Goal: Task Accomplishment & Management: Complete application form

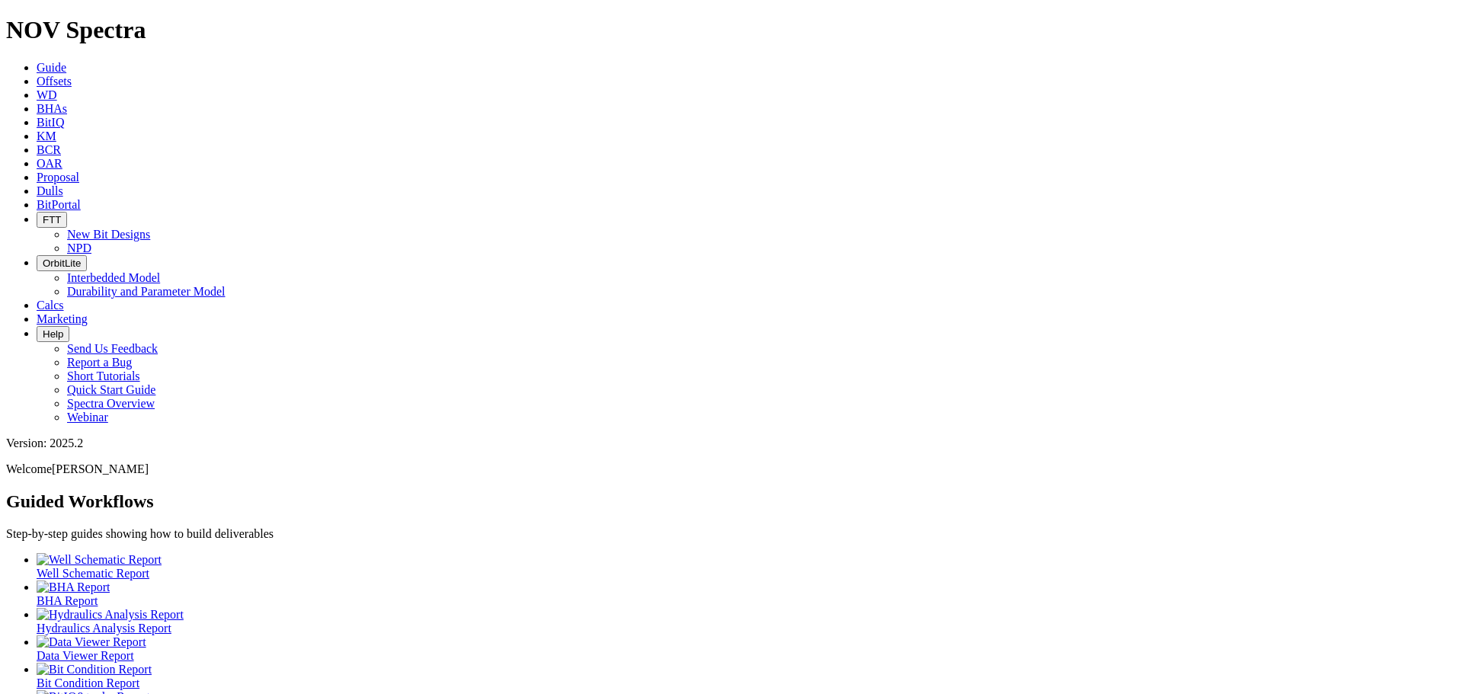
click at [72, 75] on span "Offsets" at bounding box center [54, 81] width 35 height 13
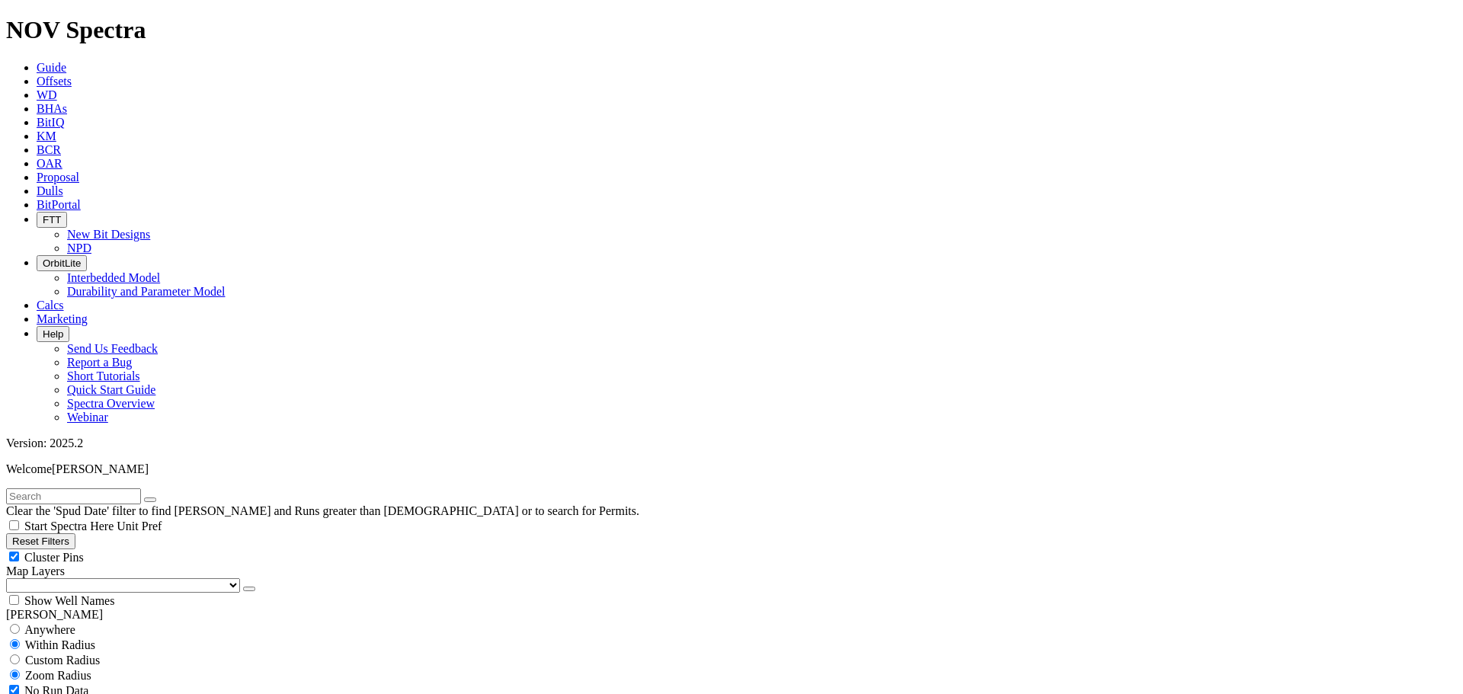
click at [37, 157] on icon at bounding box center [37, 163] width 0 height 13
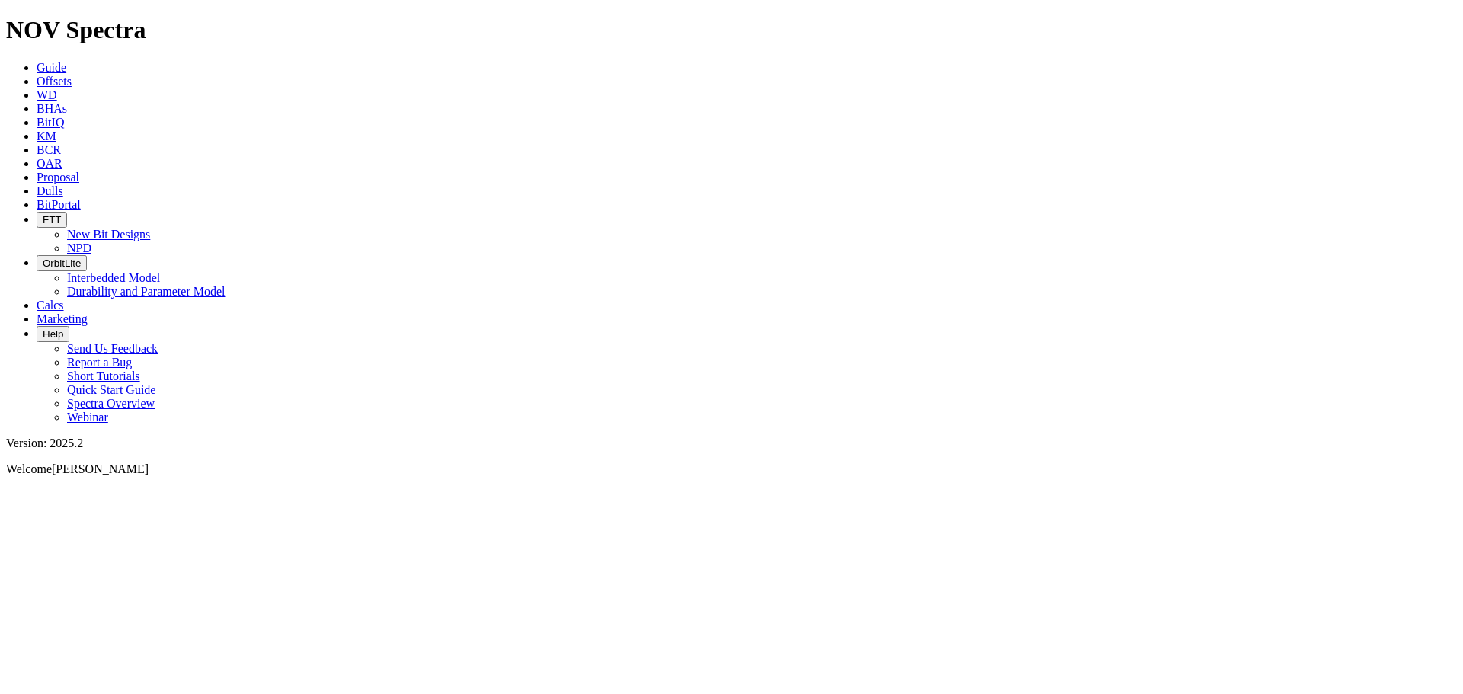
click at [37, 171] on icon at bounding box center [37, 177] width 0 height 13
click at [79, 171] on span "Proposal" at bounding box center [58, 177] width 43 height 13
click at [139, 527] on button "Create Proposal" at bounding box center [96, 535] width 85 height 16
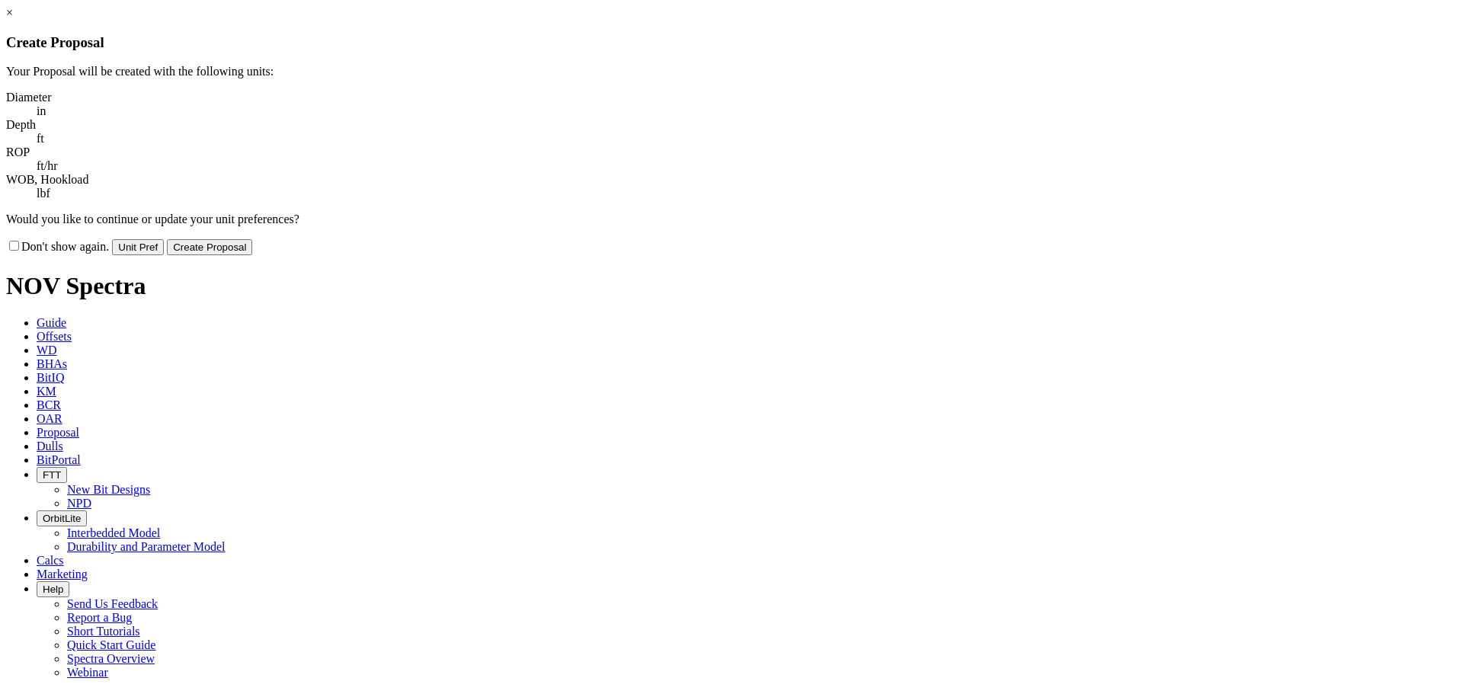
click at [252, 239] on button "Create Proposal" at bounding box center [209, 247] width 85 height 16
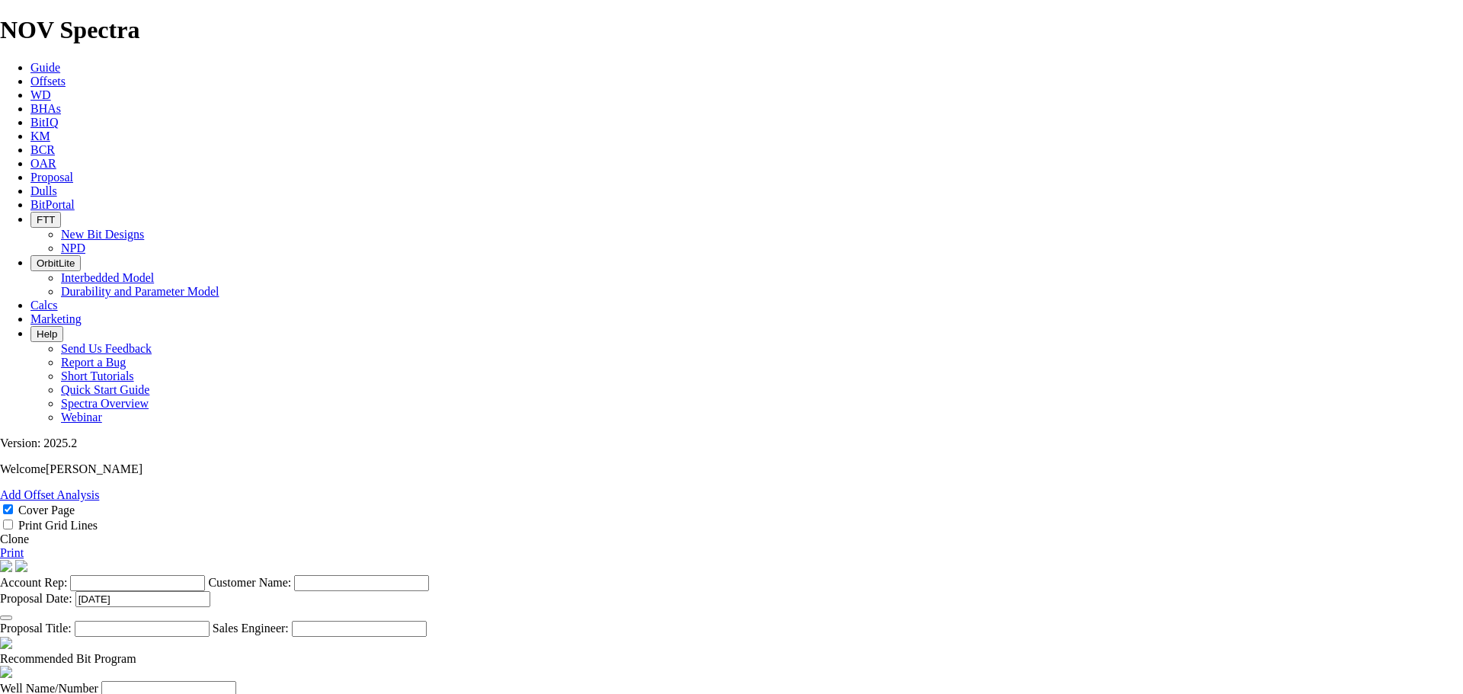
scroll to position [152, 0]
click at [205, 575] on input "Account Rep:" at bounding box center [137, 583] width 135 height 16
type input "[PERSON_NAME]"
type input "Devon Energy - [PERSON_NAME]"
type input "Bit Proposal - H&P 646 - Chincoteague 8 WP1"
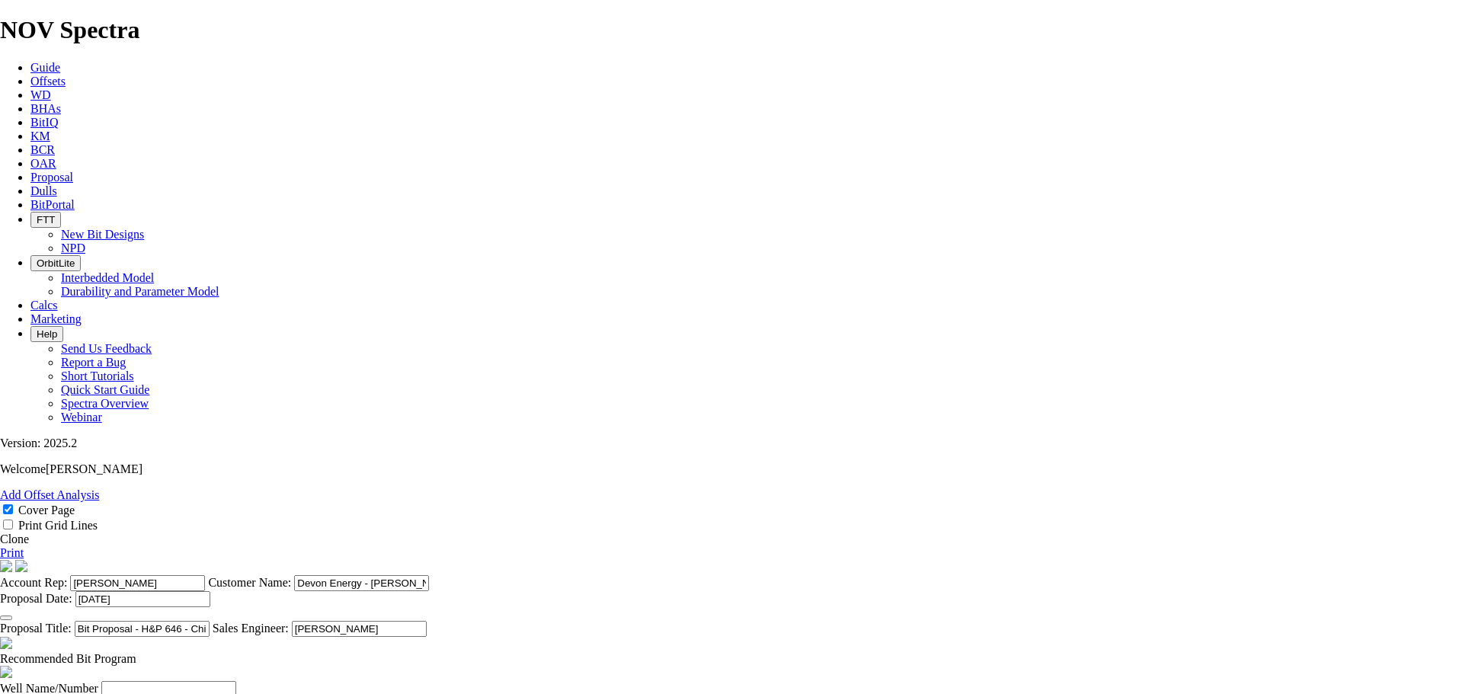
scroll to position [381, 0]
type input "[PERSON_NAME]"
click at [236, 681] on input "Well Name/Number" at bounding box center [168, 689] width 135 height 16
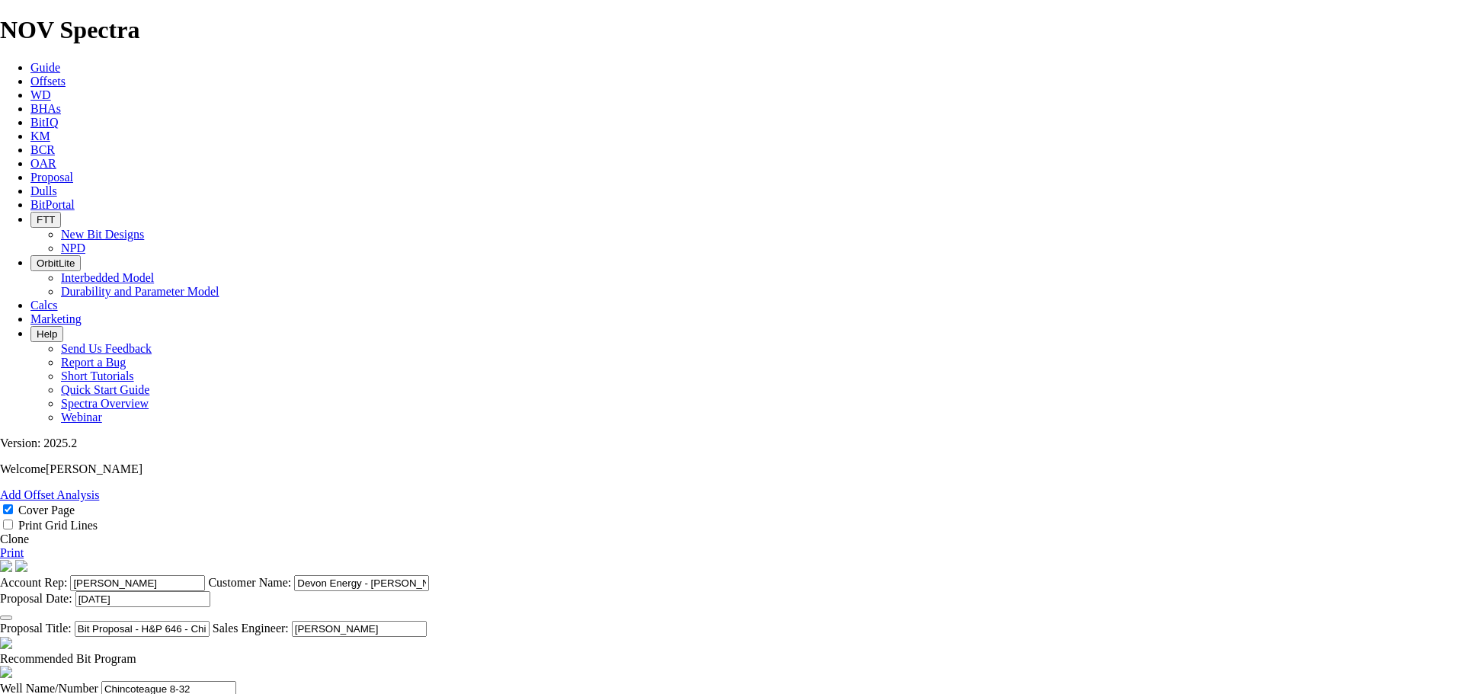
type input "CHINCOTEAGUE 8-32 FED STATE COM 531H"
type input "Devon Energy"
type input "Cactus Drilling"
type input "32.146007,-103.702336"
type input "LEA"
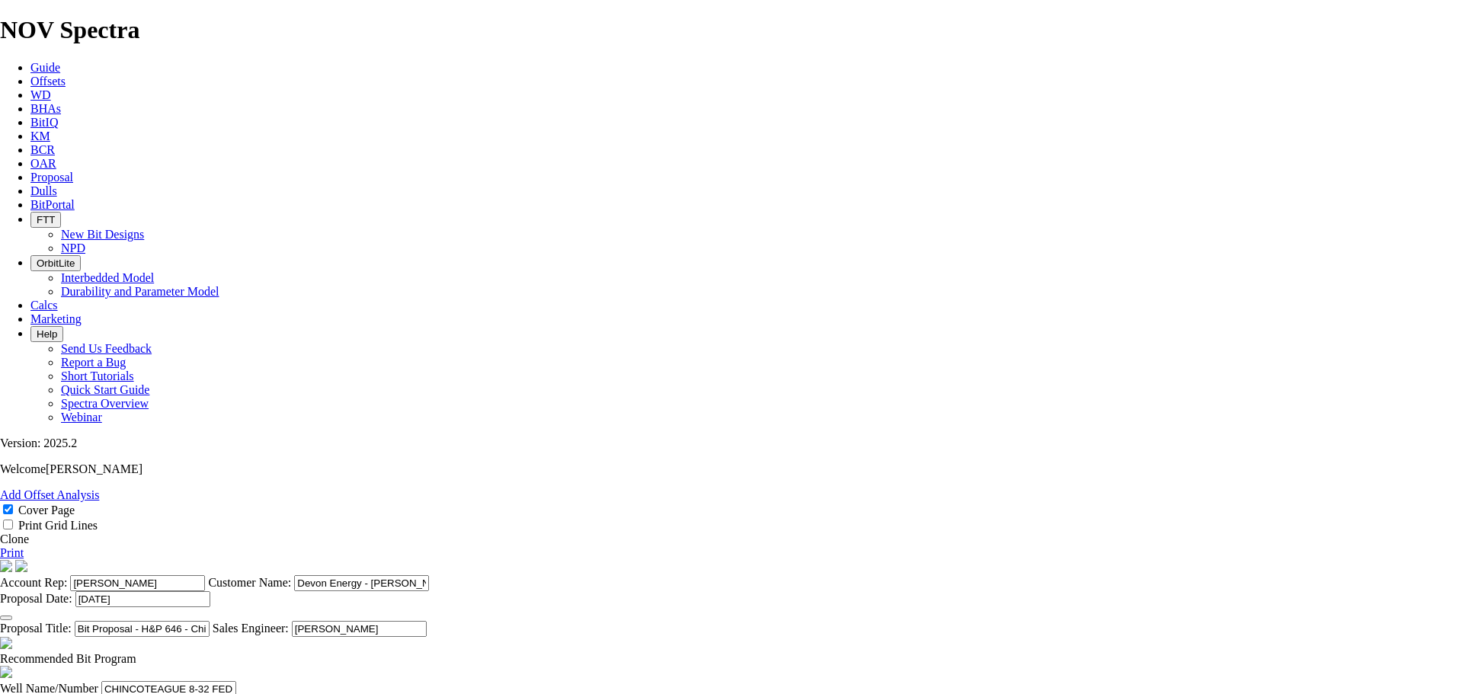
type input "[US_STATE]"
type input "[DATE]"
click at [236, 681] on input "CHINCOTEAGUE 8-32 FED STATE COM 531H" at bounding box center [168, 689] width 135 height 16
type input "CHINCOTEAGUE 8-32 FED STATE COM 333H"
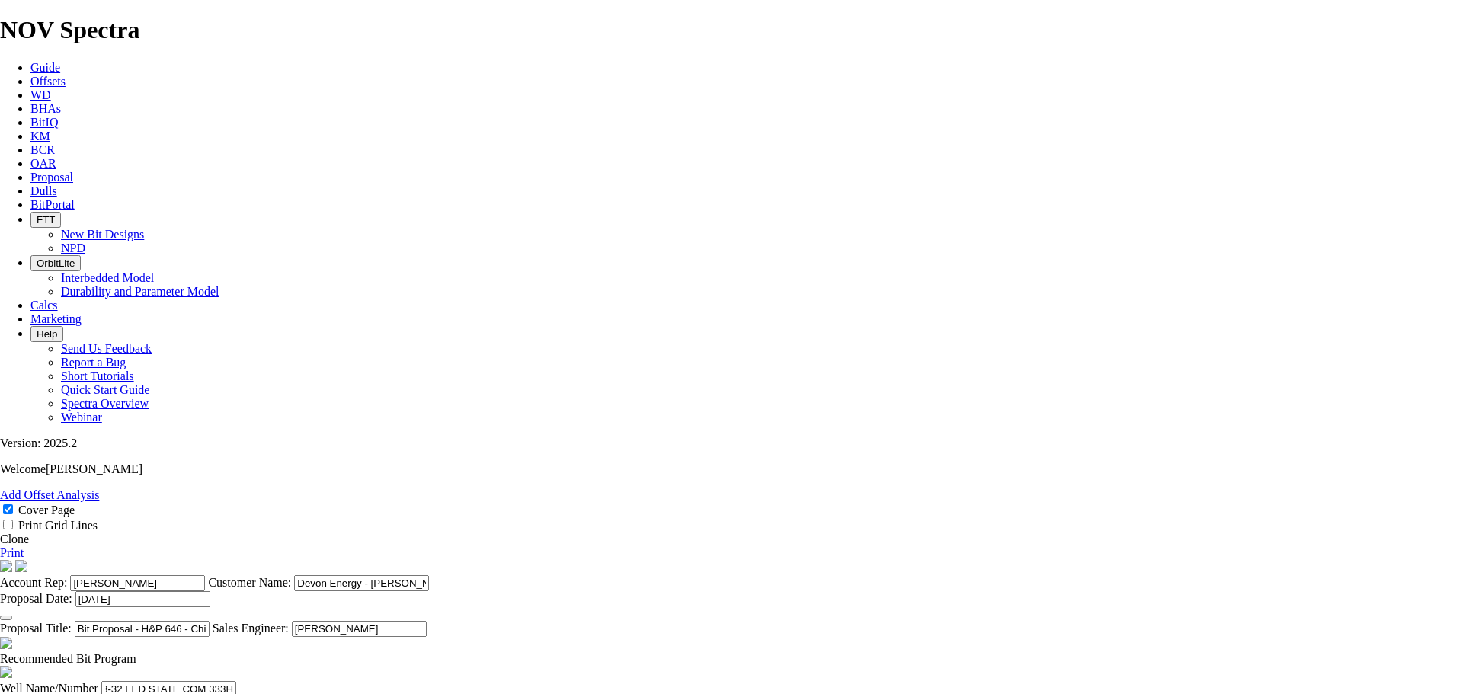
scroll to position [0, 0]
type input "H&P 646"
type input "[PERSON_NAME]"
type input "4053180987"
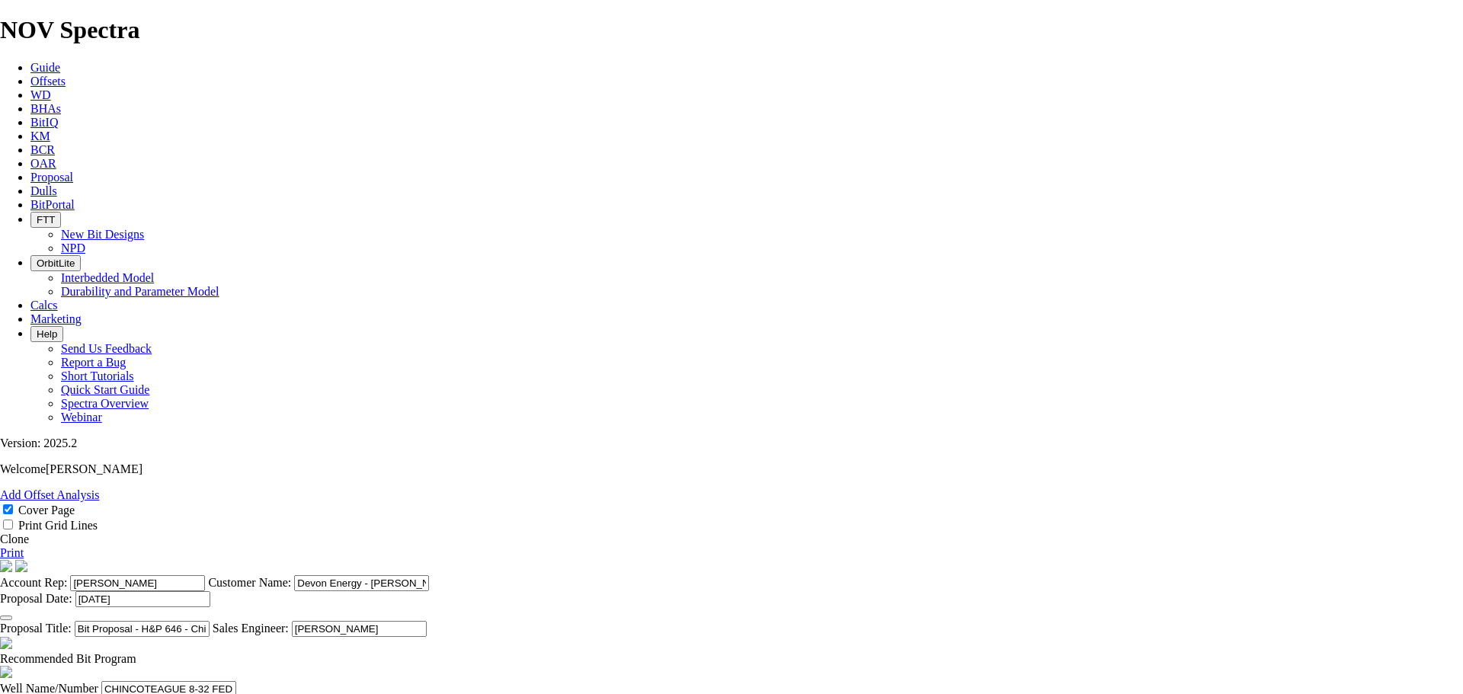
type input "Permian"
type input "[PERSON_NAME]"
type input "5759423744"
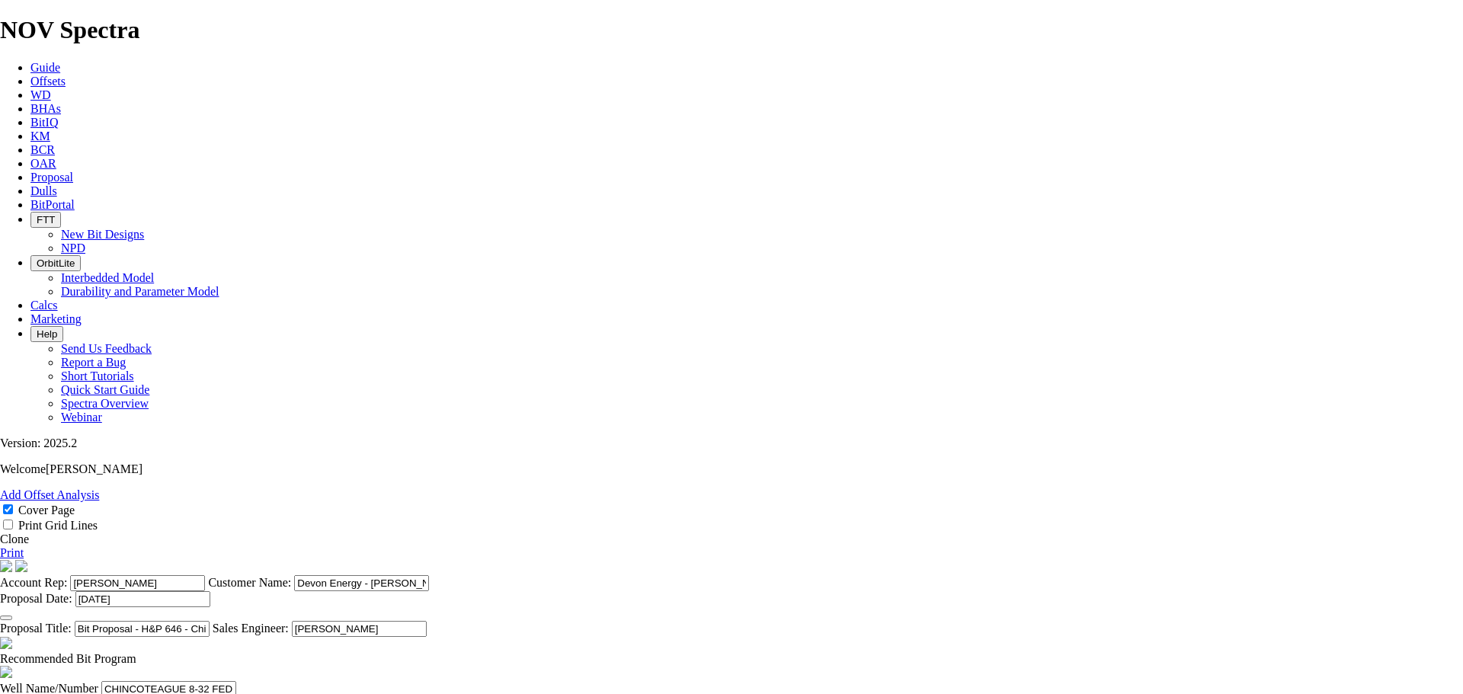
type input "[DATE]"
type input "1"
type input "14.75"
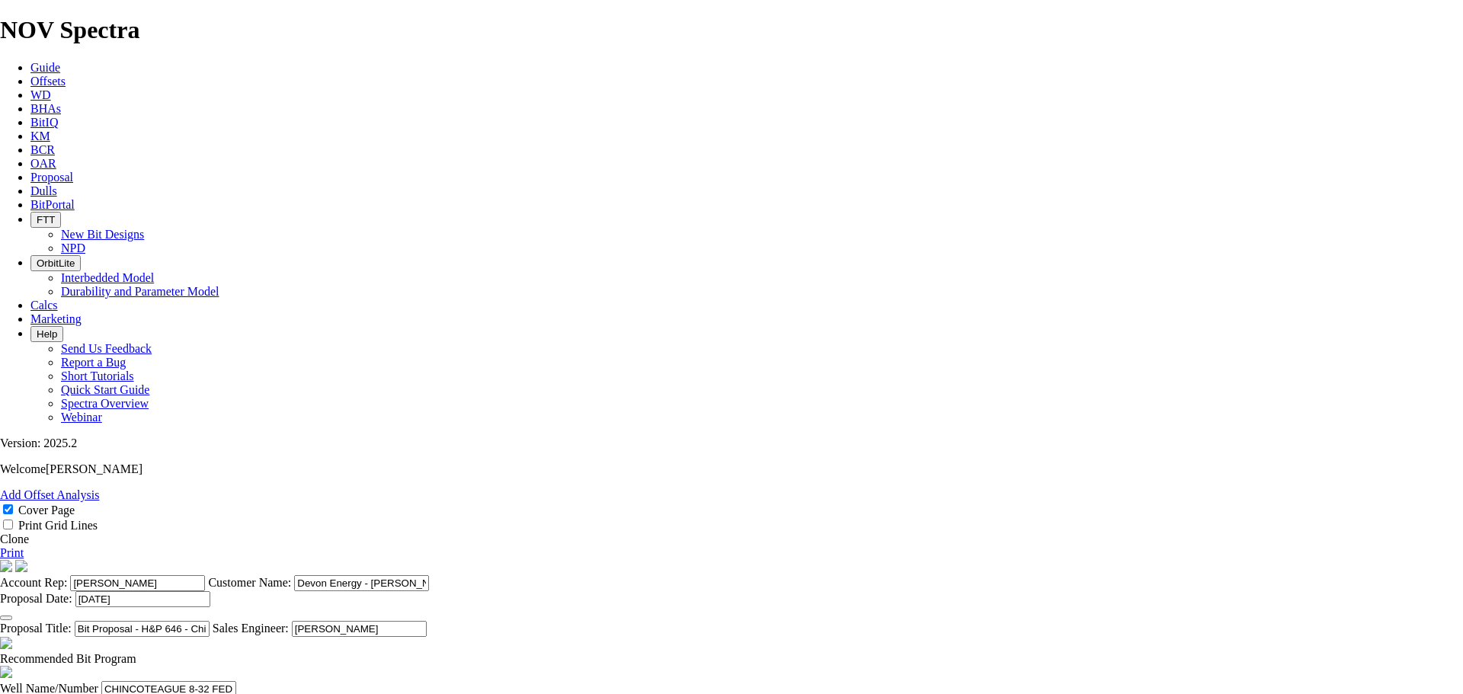
type input "860"
type input "8"
type input "754"
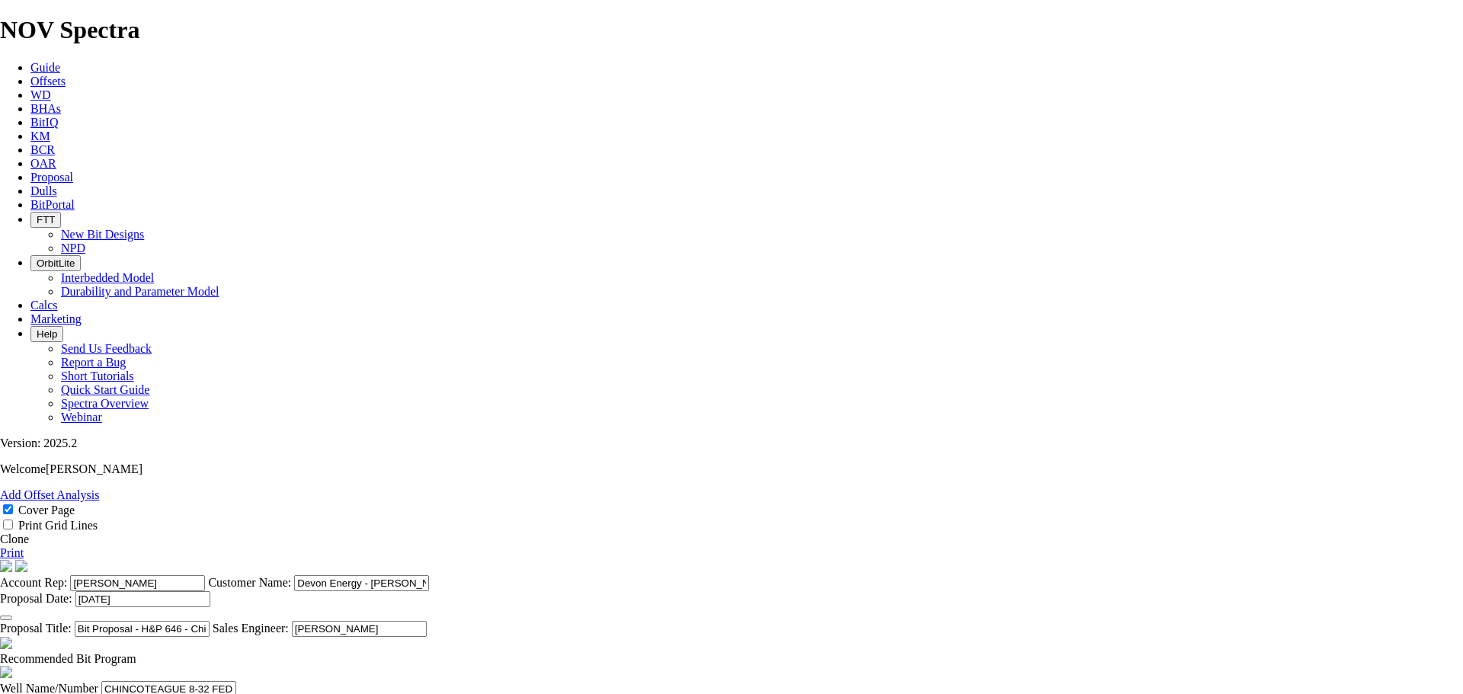
type input "2"
type input "9.875"
type input "10421"
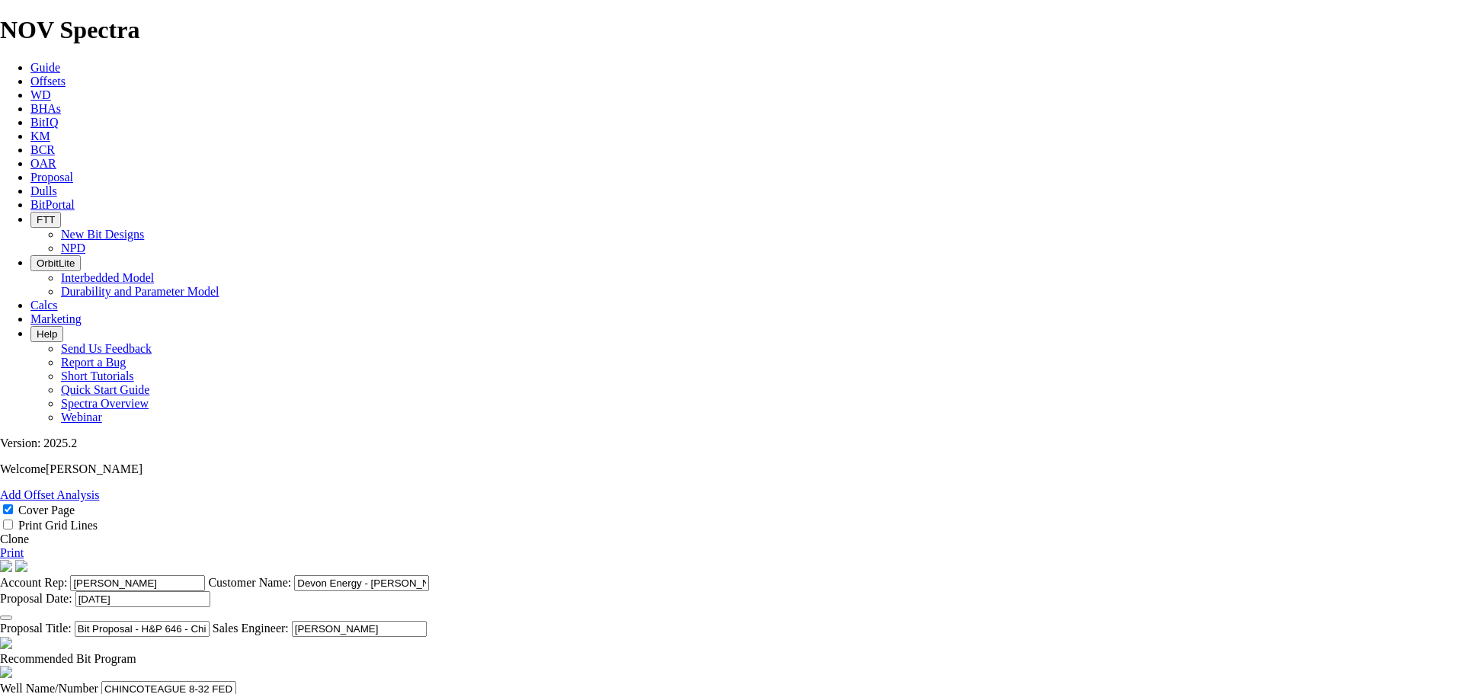
type input "9561"
type input "3"
type input "7.875"
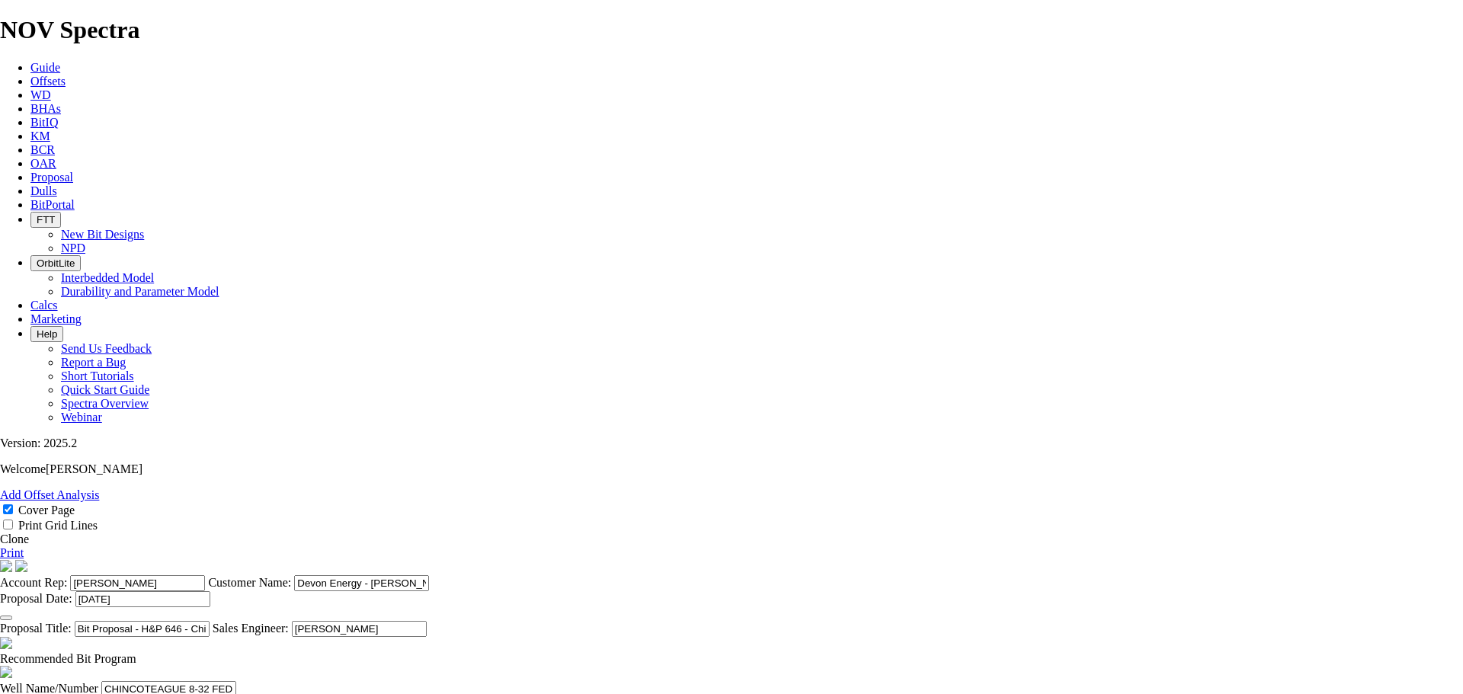
type input "23894"
type input "13473"
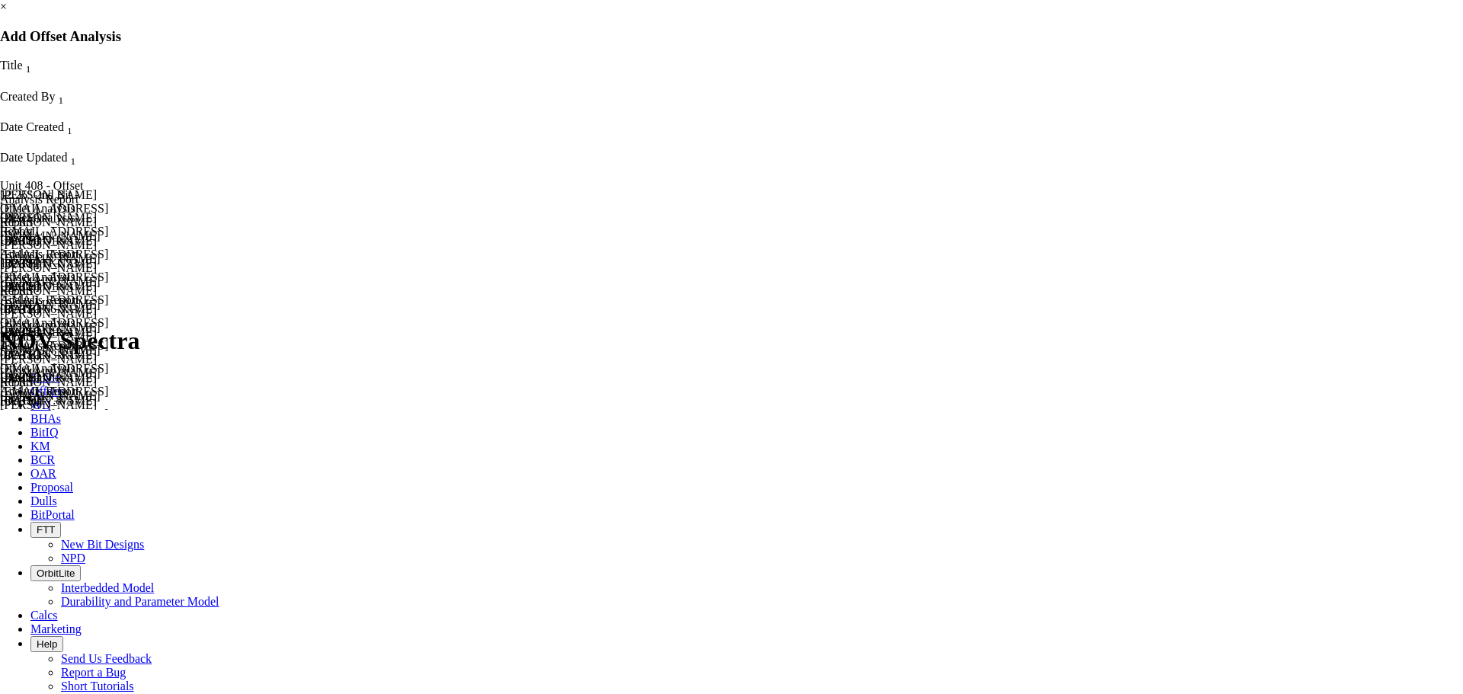
scroll to position [0, 0]
click at [99, 181] on div "RH Analysis - Spiro Mounds 1006 3-10-2MXH" at bounding box center [49, 201] width 99 height 41
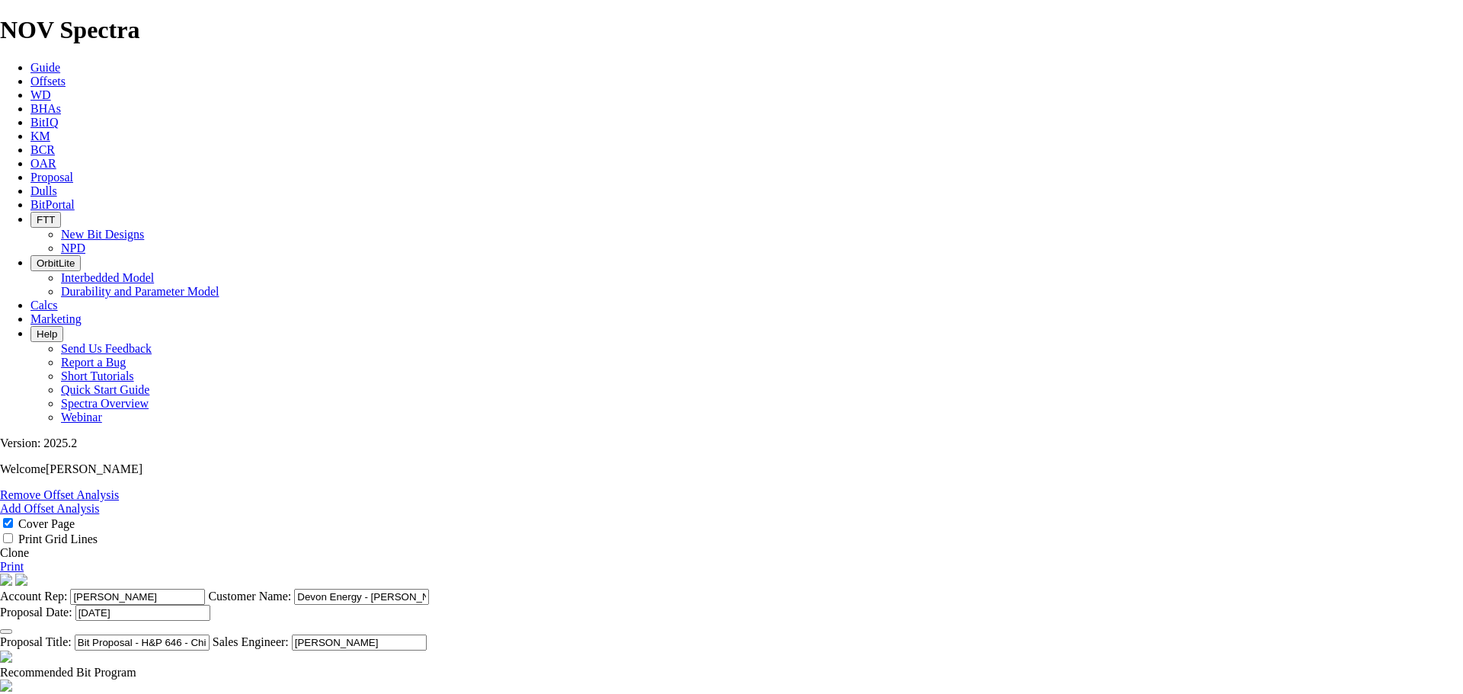
click at [66, 75] on link "Offsets" at bounding box center [47, 81] width 35 height 13
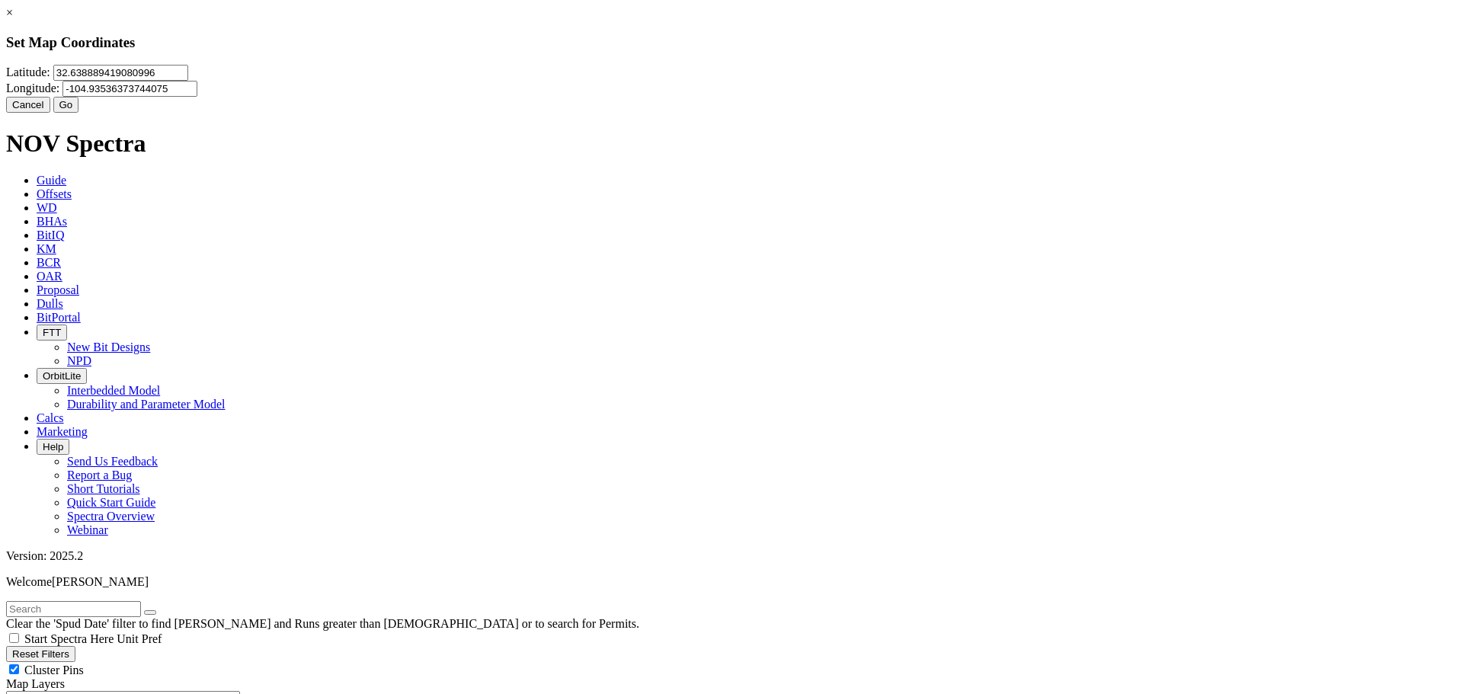
click at [188, 81] on input "32.638889419080996" at bounding box center [120, 73] width 135 height 16
drag, startPoint x: 649, startPoint y: 98, endPoint x: 541, endPoint y: 104, distance: 108.3
click at [188, 81] on input "32.638889419080996" at bounding box center [120, 73] width 135 height 16
type input "32.1447"
type input "-103.701"
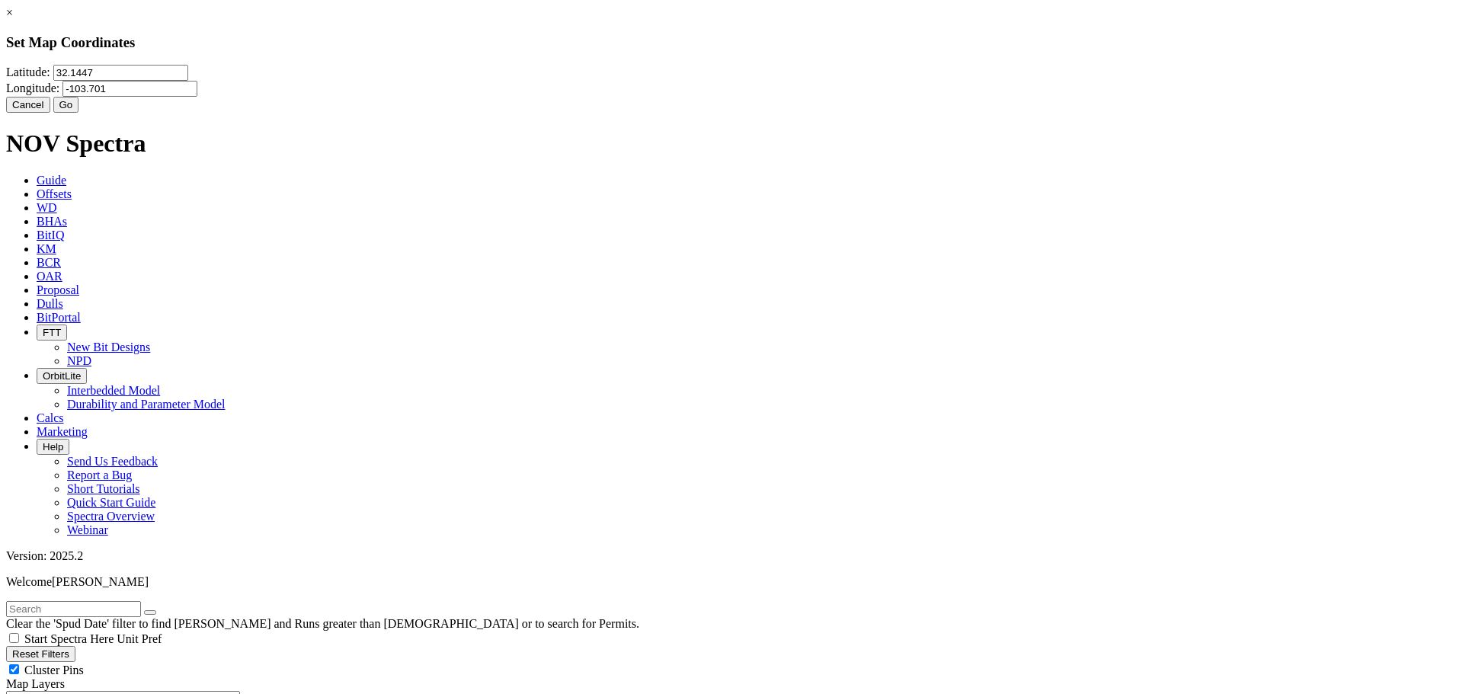
click at [50, 113] on button "Cancel" at bounding box center [28, 105] width 44 height 16
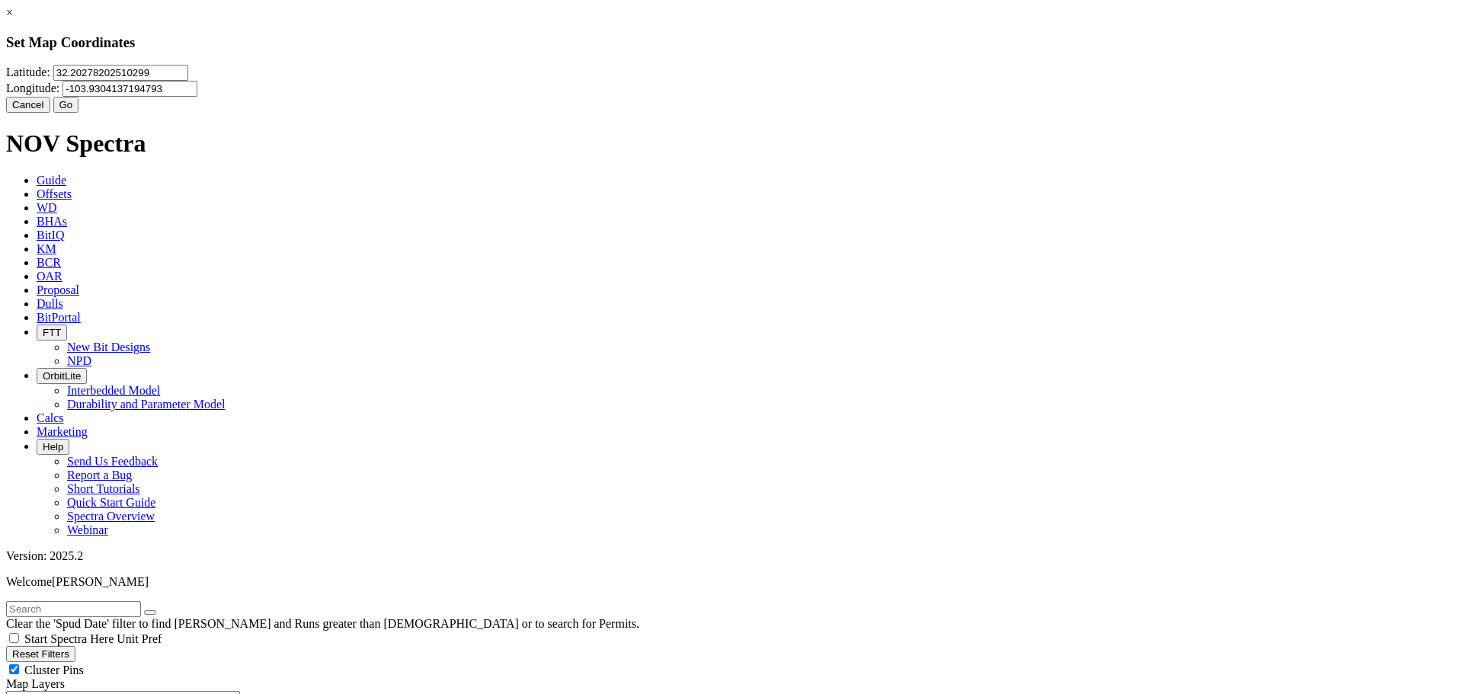
click at [188, 81] on input "32.20278202510299" at bounding box center [120, 73] width 135 height 16
drag, startPoint x: 630, startPoint y: 94, endPoint x: 542, endPoint y: 97, distance: 87.7
click at [188, 81] on input "32.20278202510299" at bounding box center [120, 73] width 135 height 16
type input "32.1447"
type input "-0"
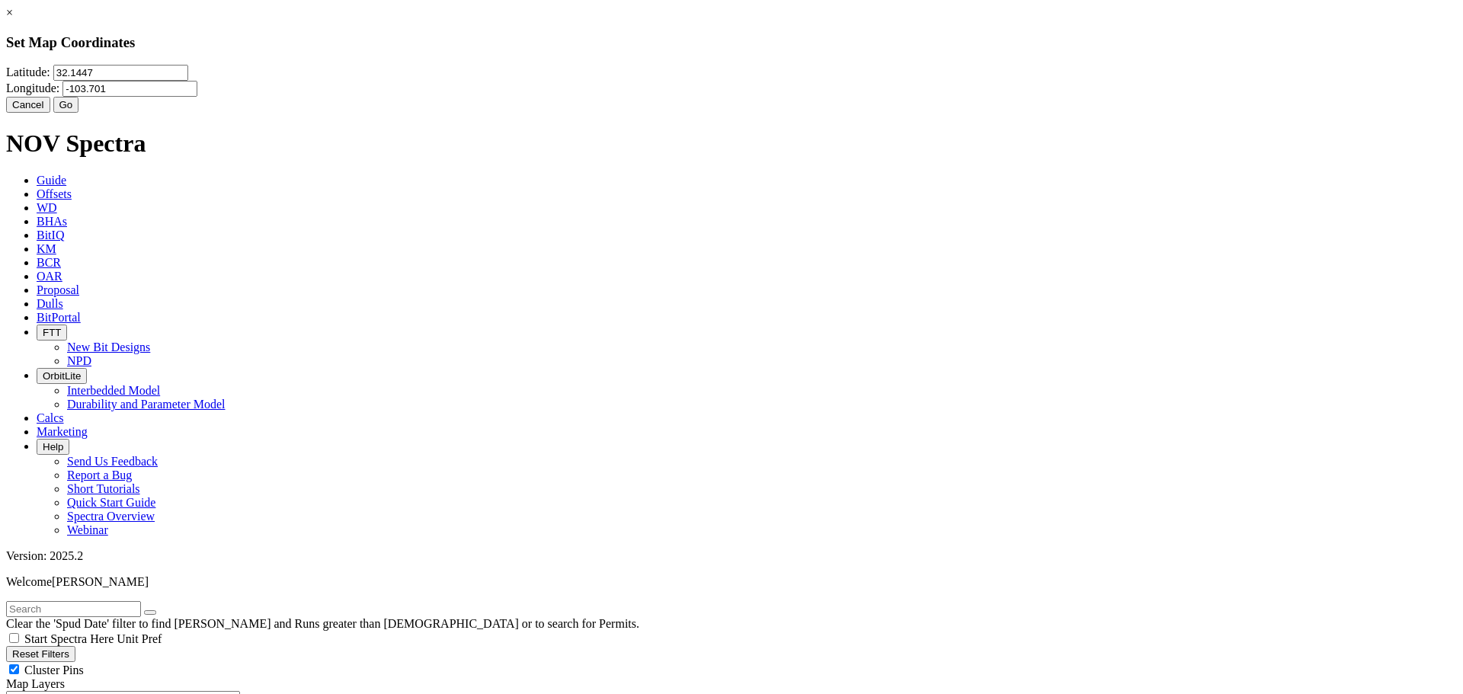
type input "-103.701"
click at [79, 113] on button "Go" at bounding box center [66, 105] width 26 height 16
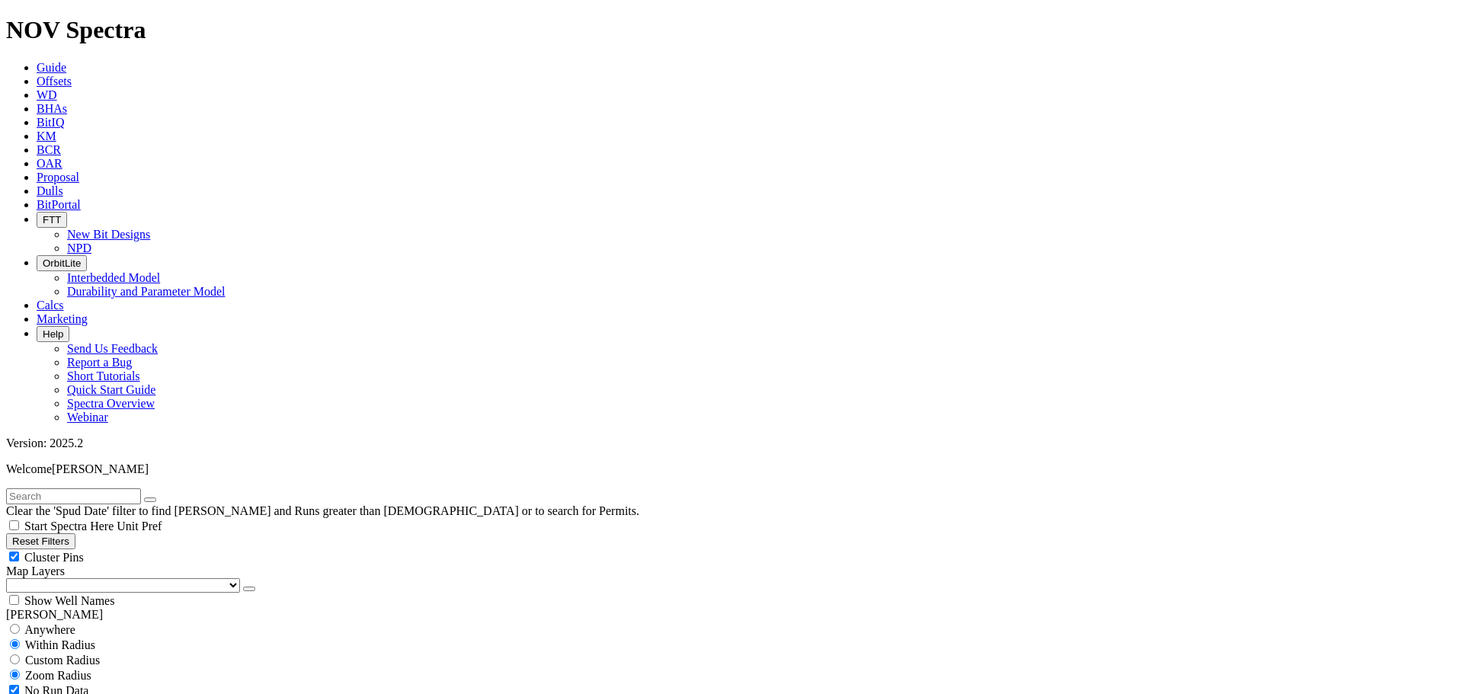
click at [20, 654] on input "radio" at bounding box center [15, 659] width 10 height 10
radio input "true"
radio input "false"
click at [63, 683] on input "number" at bounding box center [73, 691] width 135 height 16
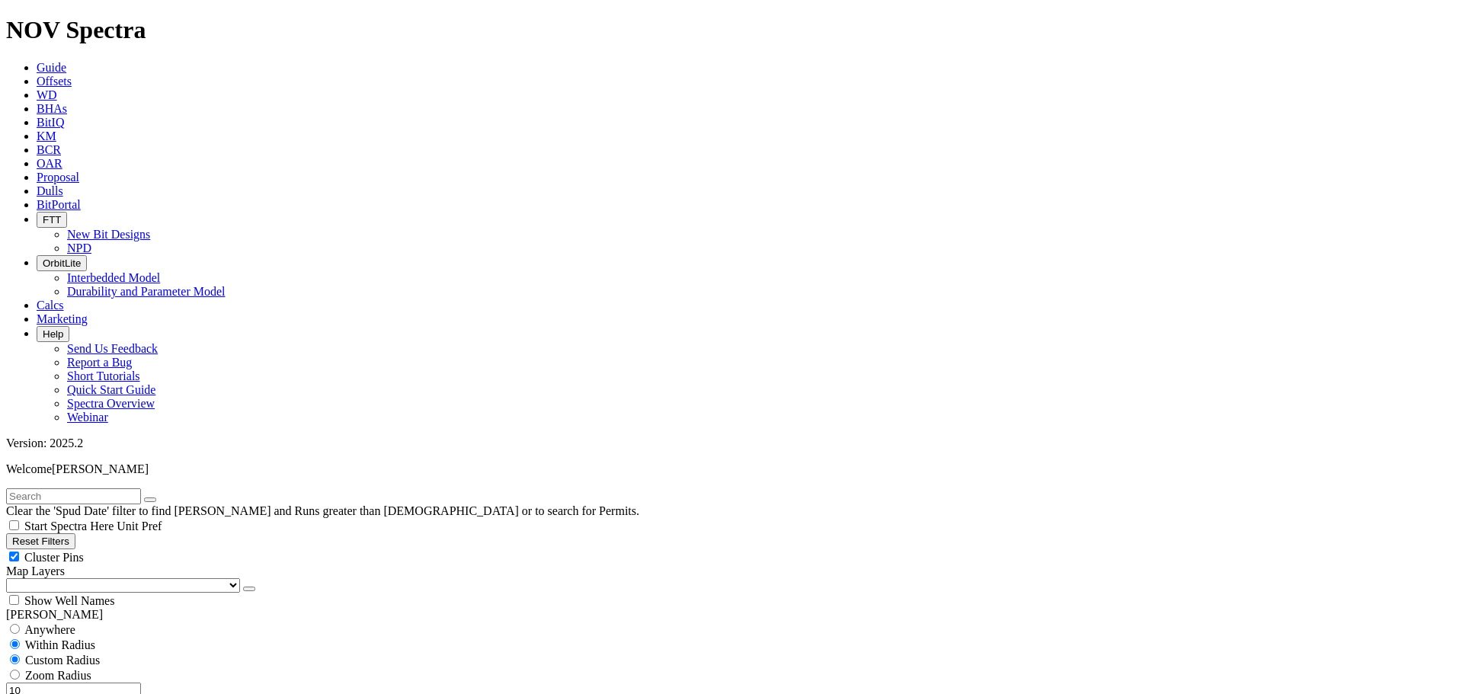
type input "10"
click at [42, 693] on button "Miles" at bounding box center [24, 707] width 36 height 16
select select "14.75"
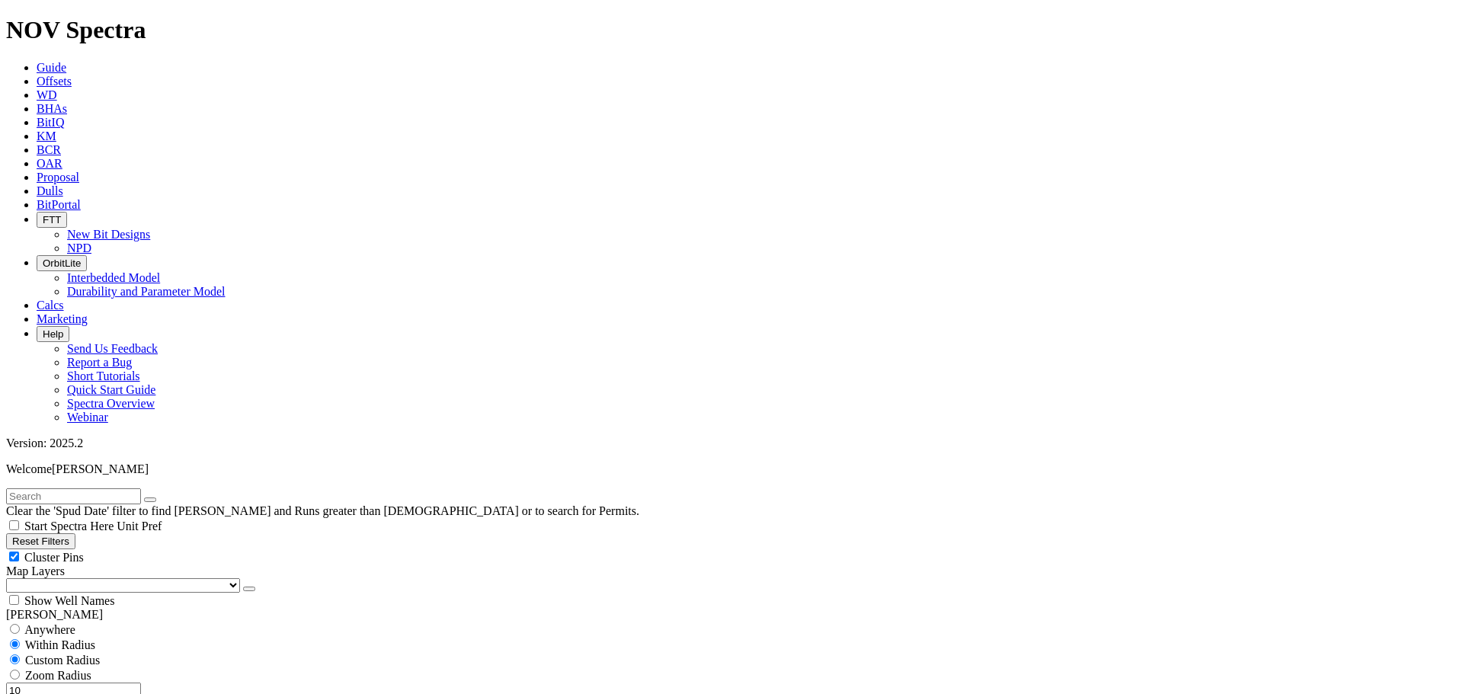
checkbox input "false"
select select "? number:14.75 ?"
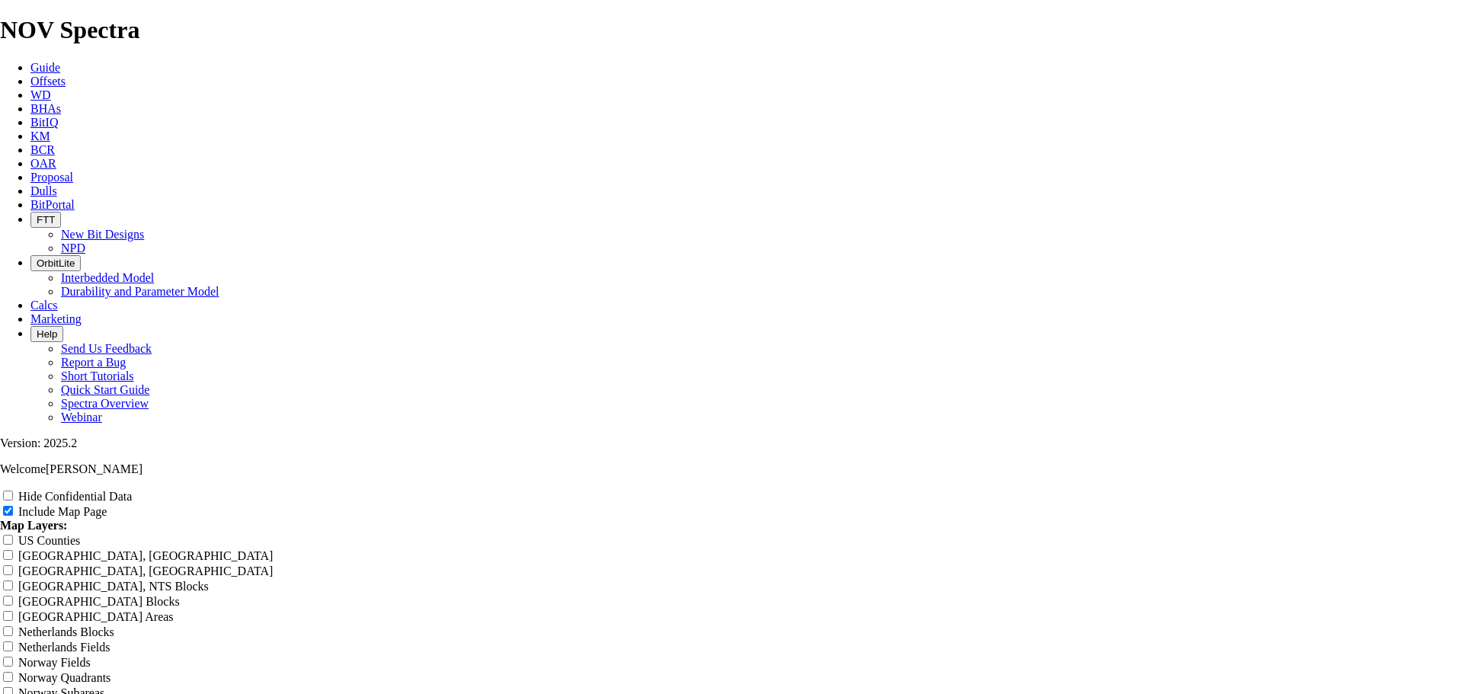
drag, startPoint x: 600, startPoint y: 104, endPoint x: 915, endPoint y: 97, distance: 314.7
drag, startPoint x: 660, startPoint y: 106, endPoint x: 494, endPoint y: 109, distance: 166.1
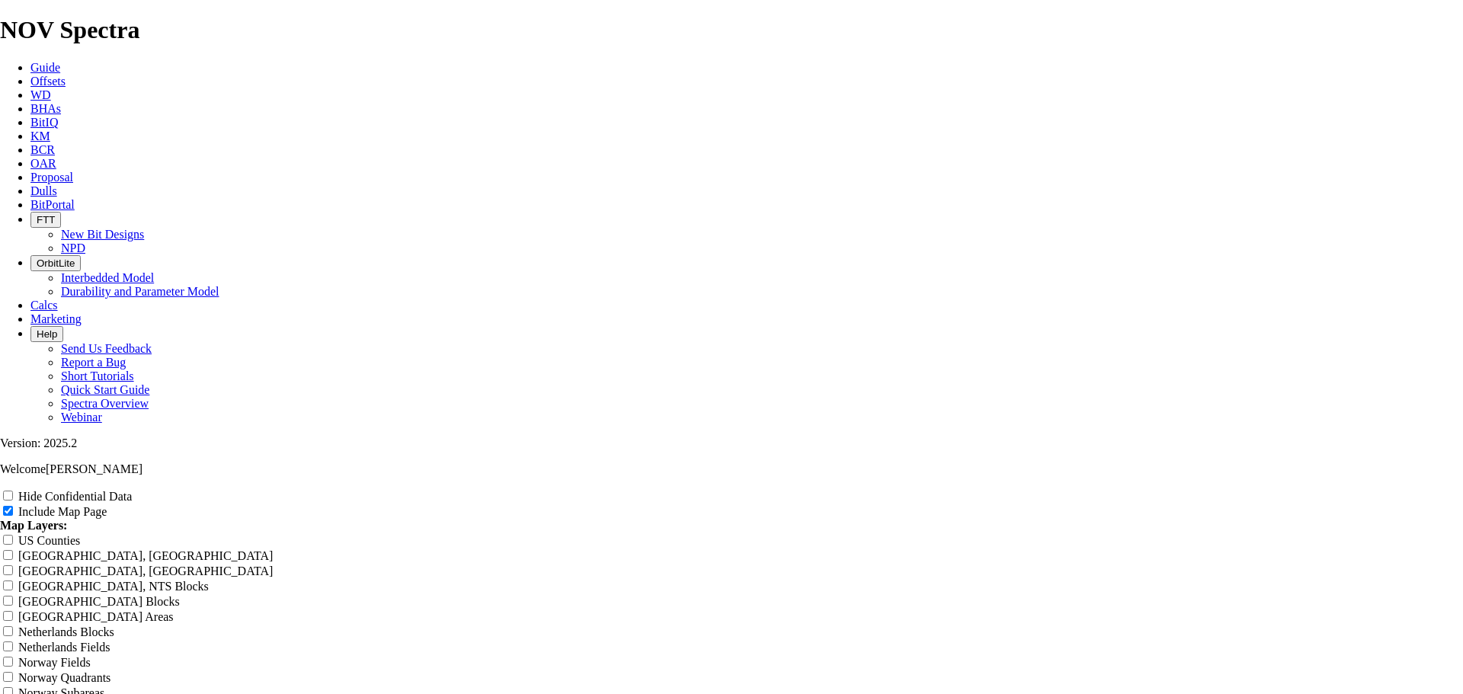
type input "C Offset Analysis Report"
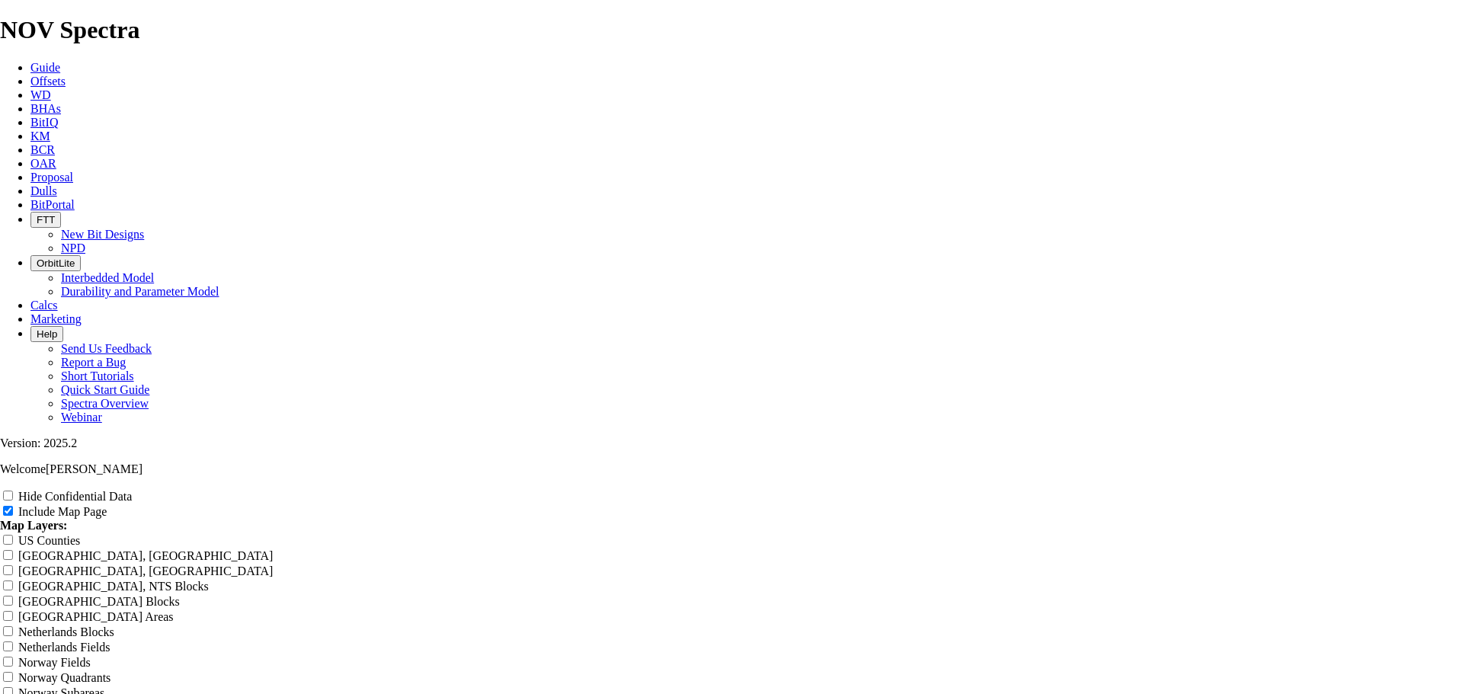
type input "C Offset Analysis Report"
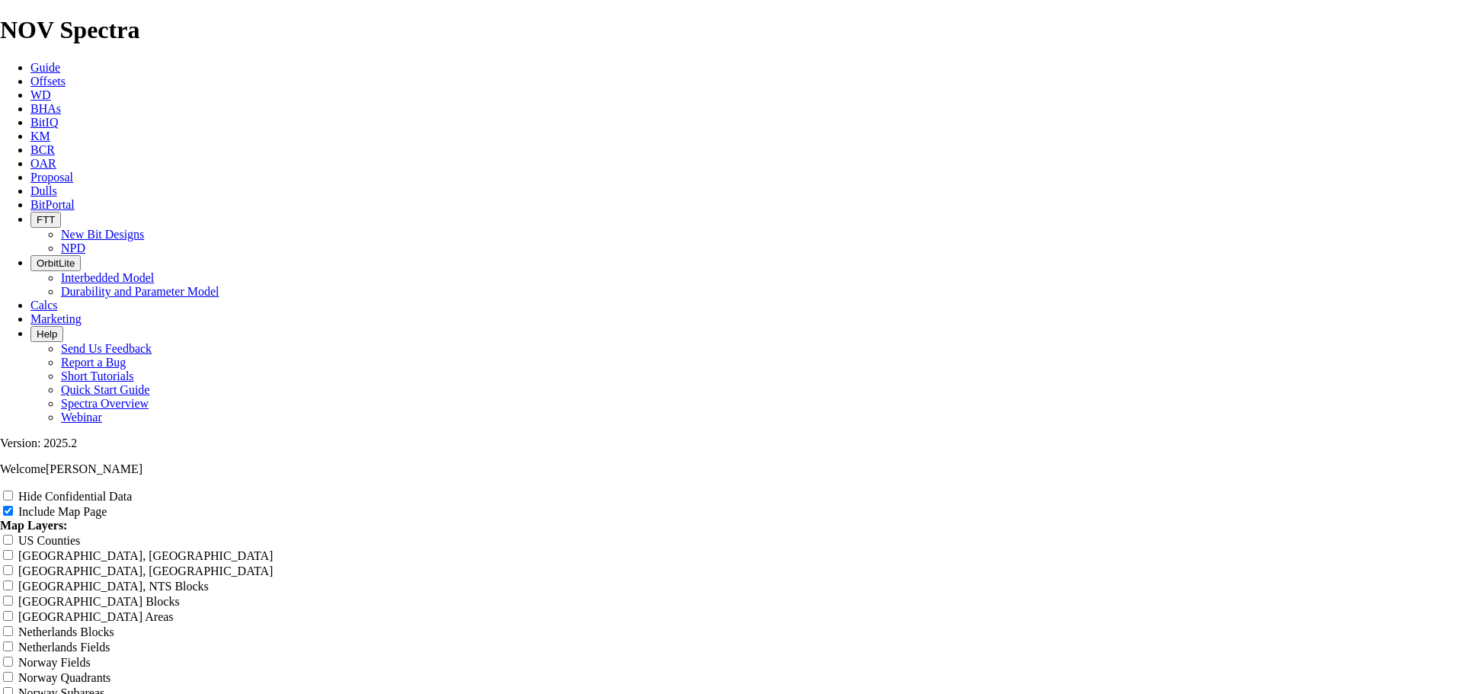
type input "C Offset Analysis Report"
type input "Ch Offset Analysis Report"
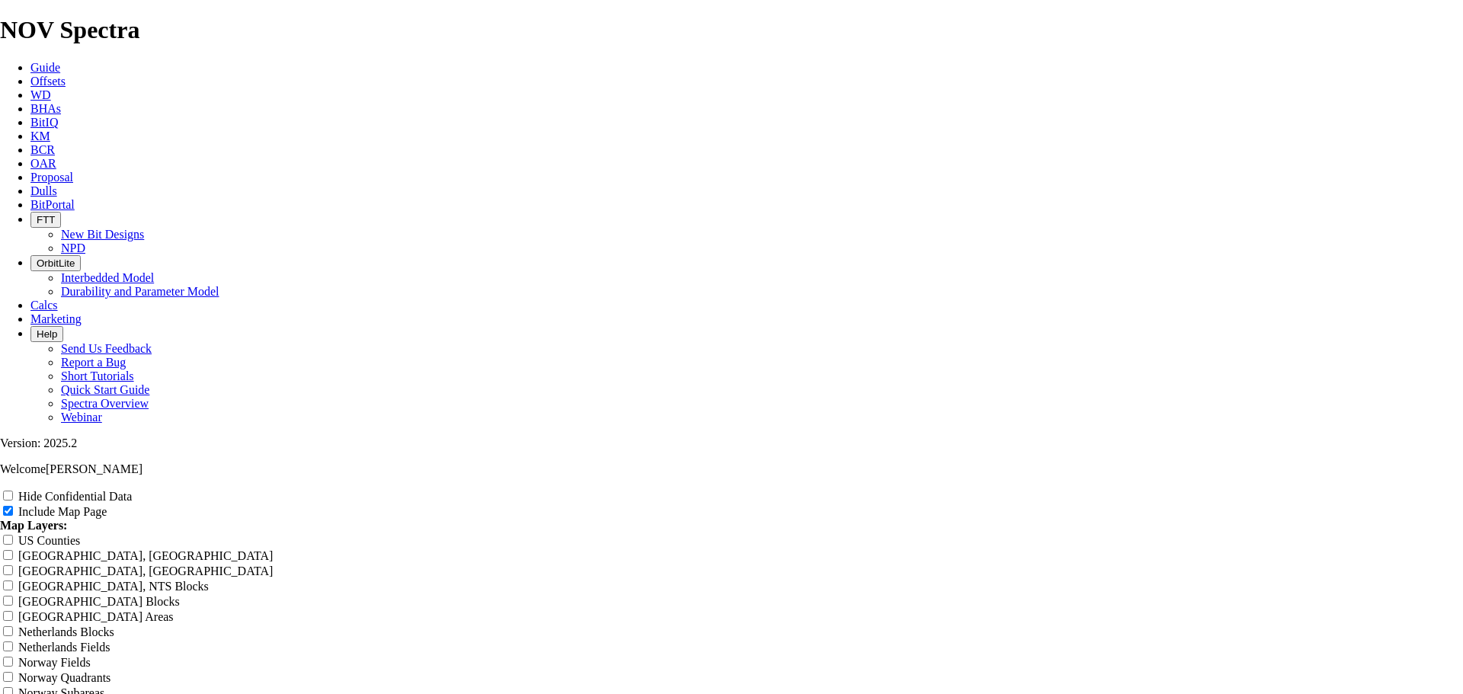
type input "Ch Offset Analysis Report"
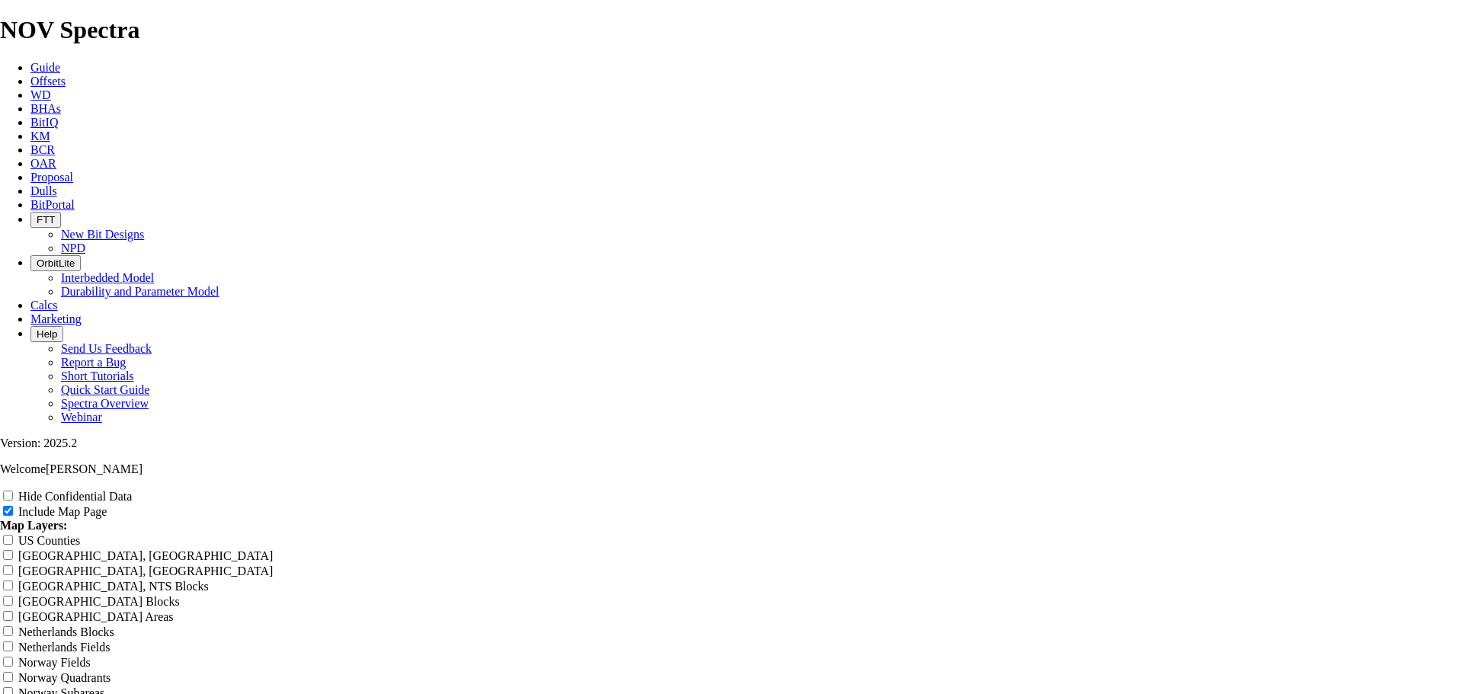
type input "Ch Offset Analysis Report"
type input "Chi Offset Analysis Report"
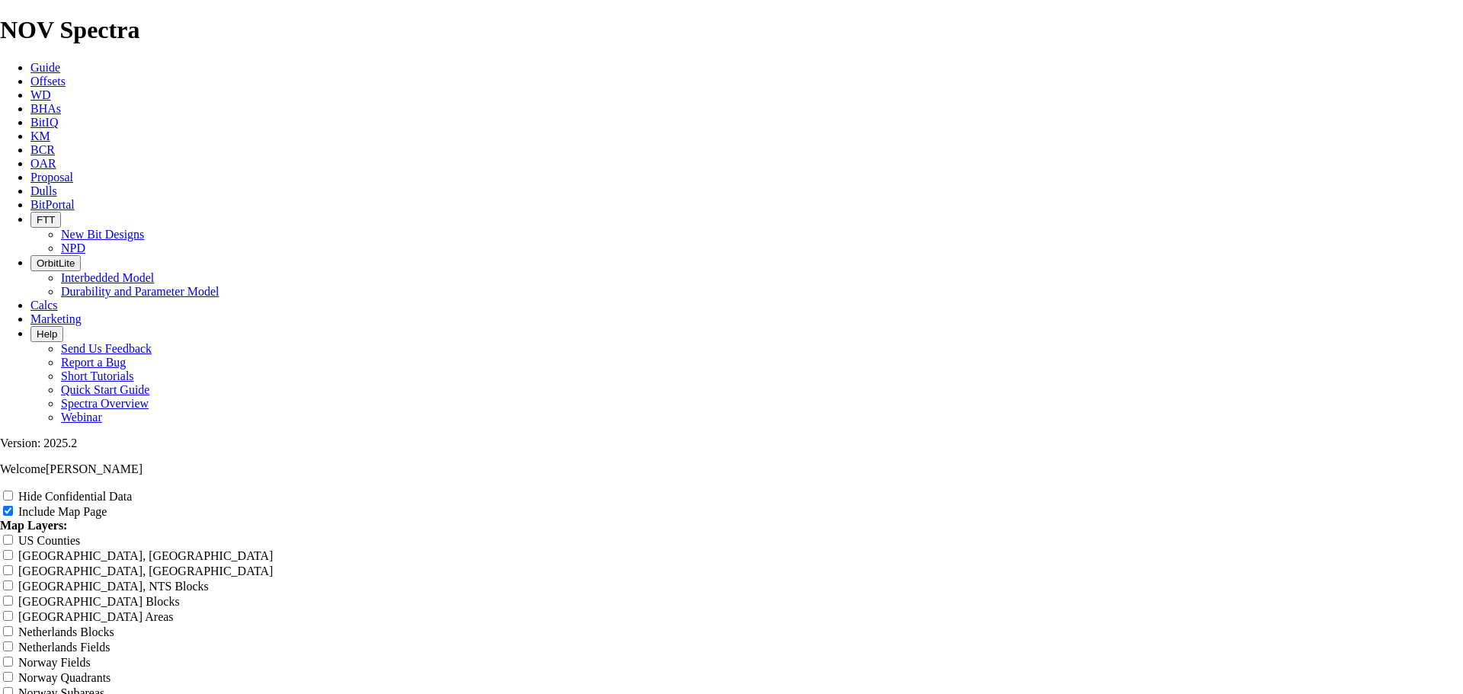
type input "Chi Offset Analysis Report"
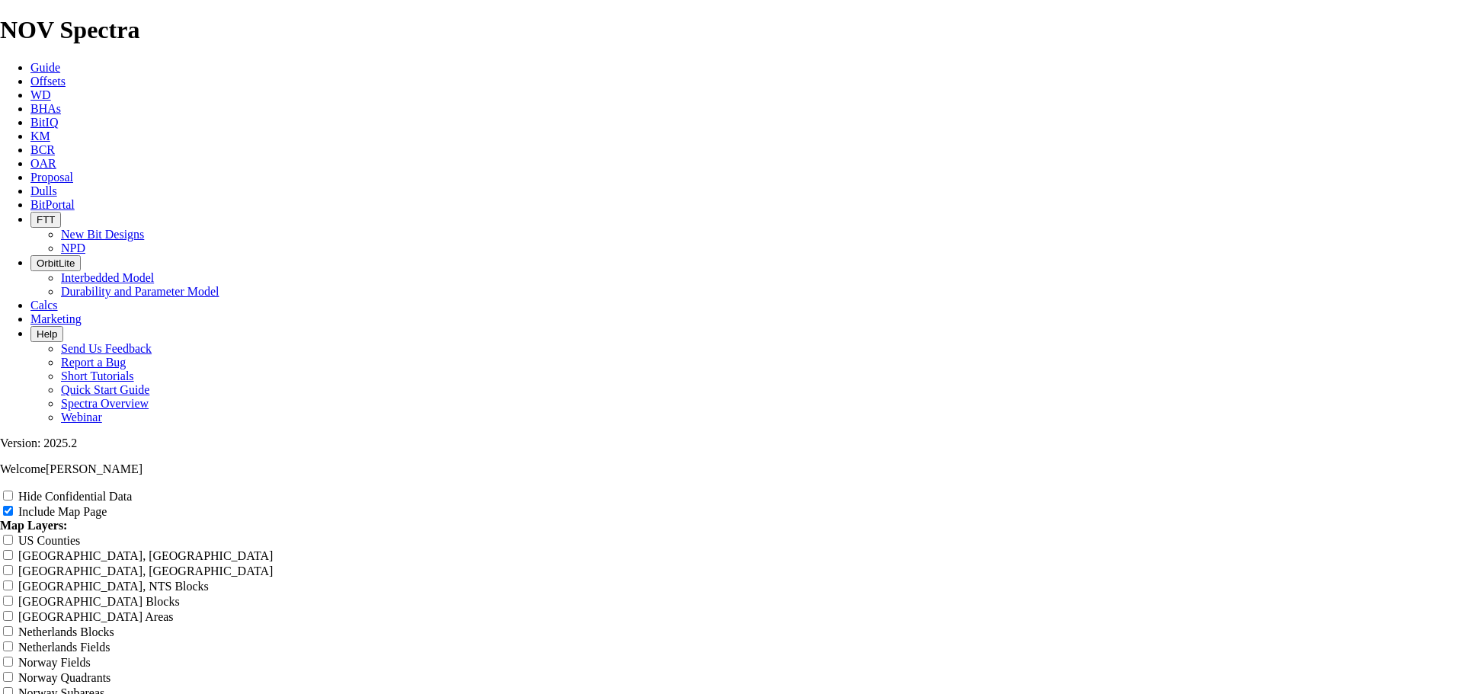
type input "Chi Offset Analysis Report"
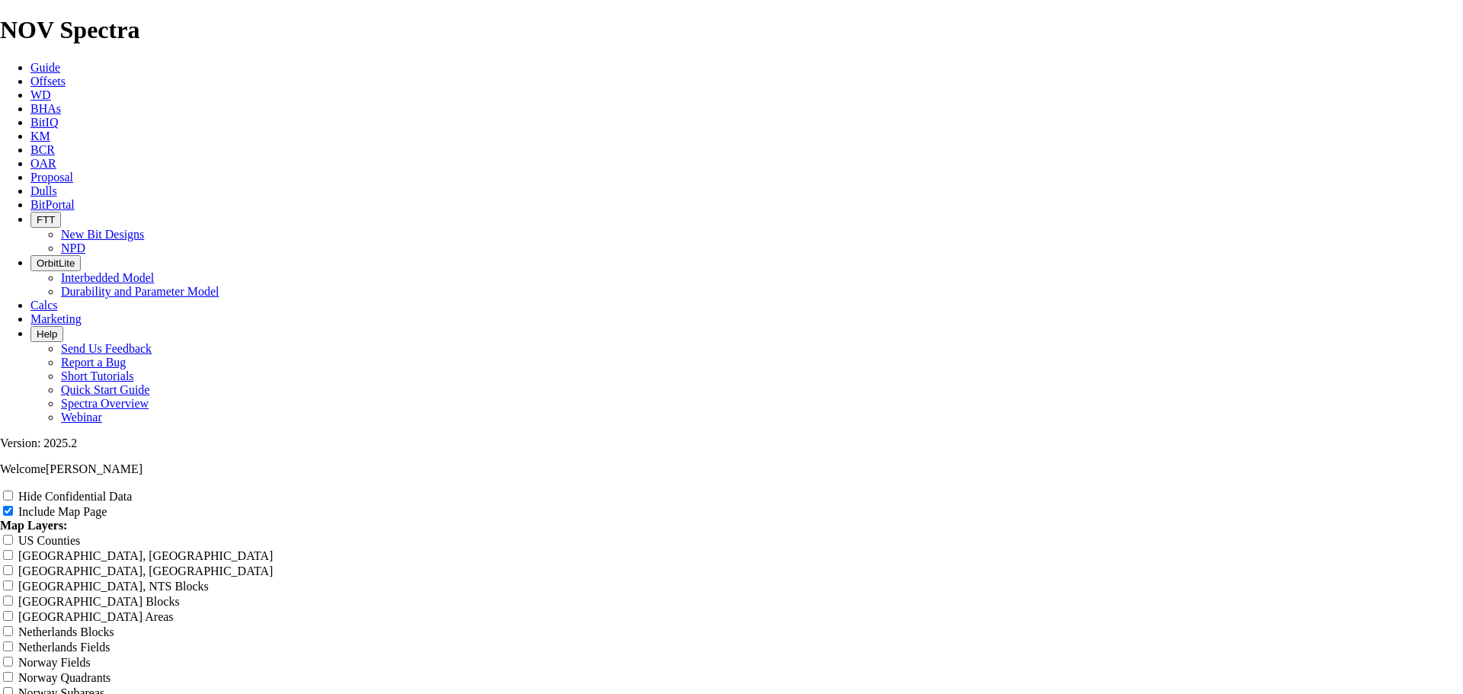
type input "Chi Offset Analysis Report"
type input "Chin Offset Analysis Report"
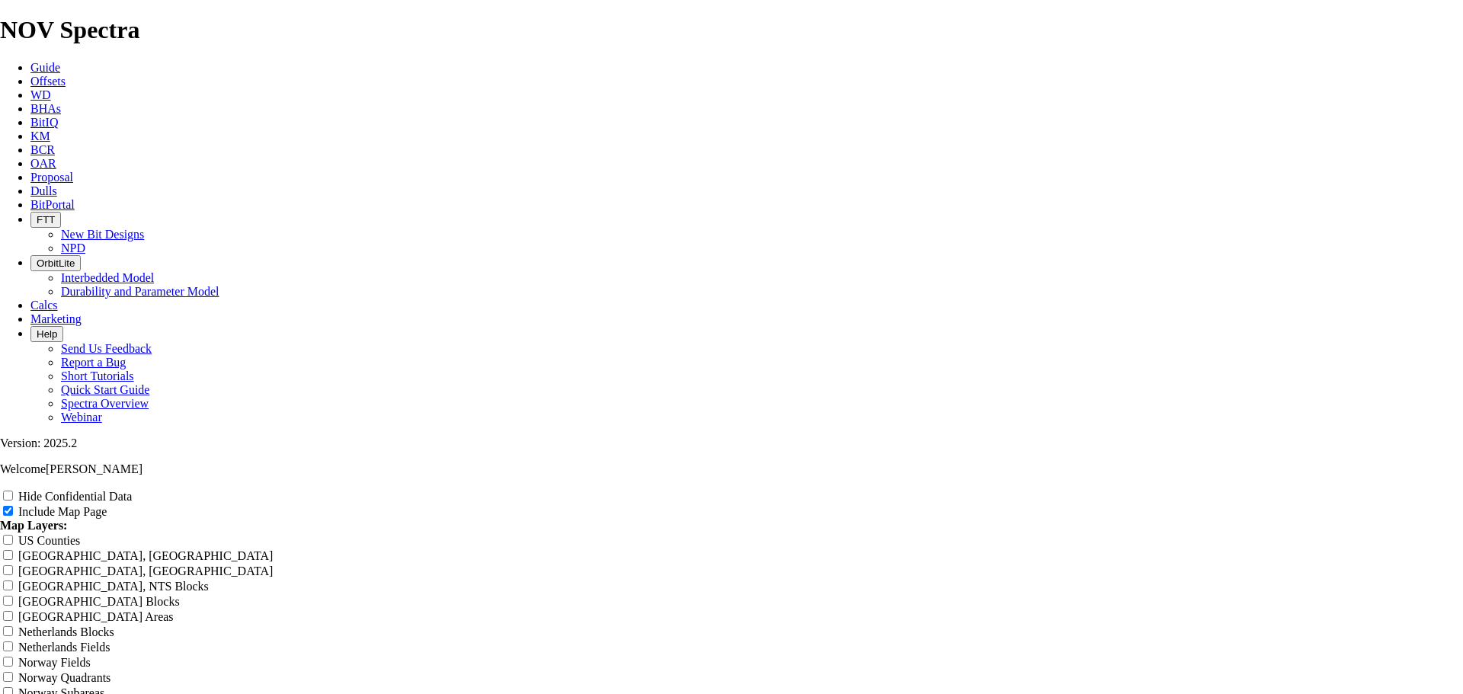
type input "Chin Offset Analysis Report"
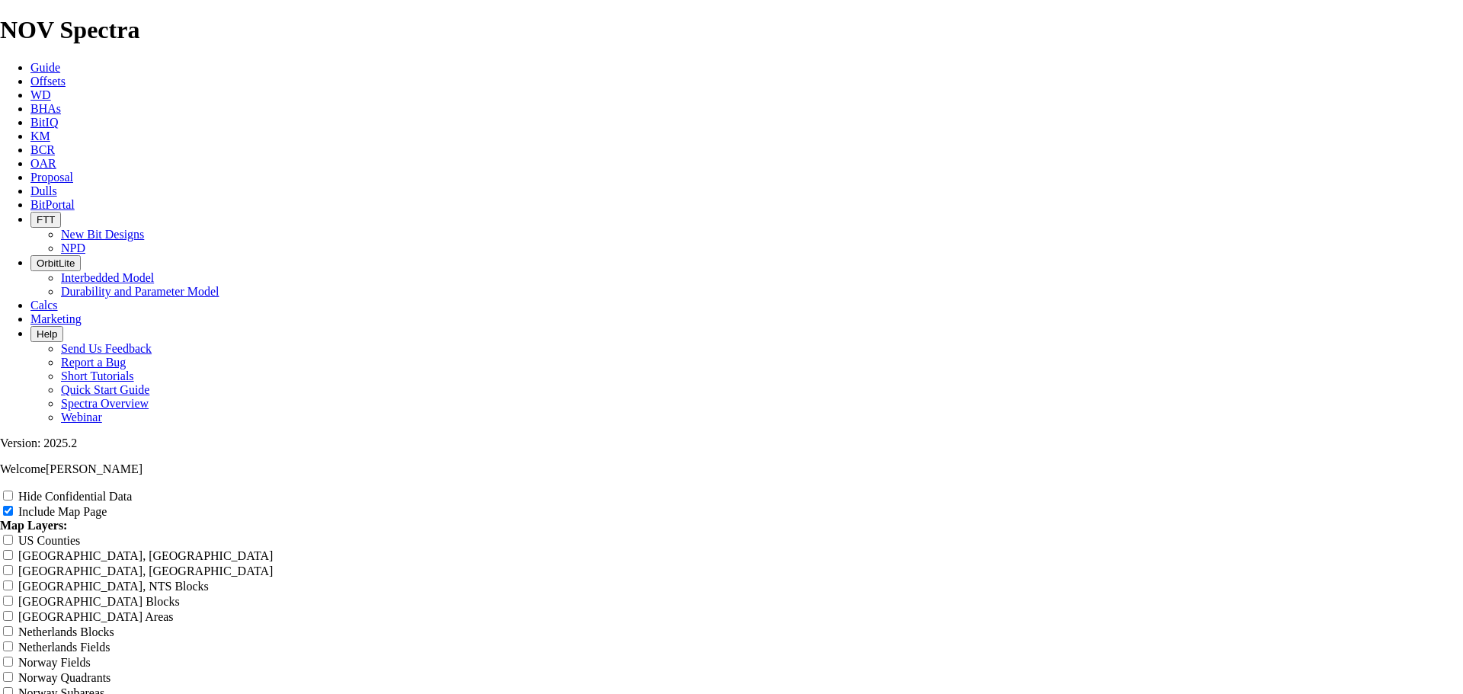
type input "Chin Offset Analysis Report"
type input "Ching Offset Analysis Report"
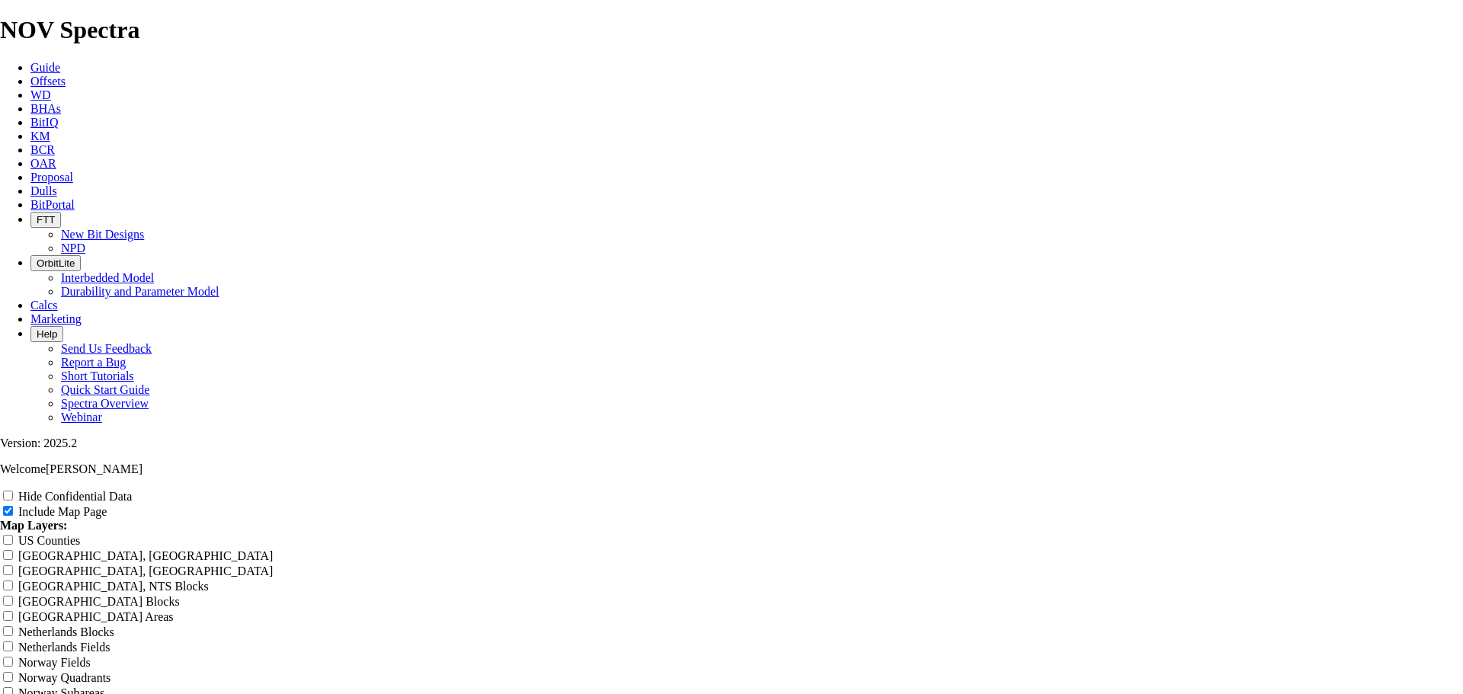
type input "Ching Offset Analysis Report"
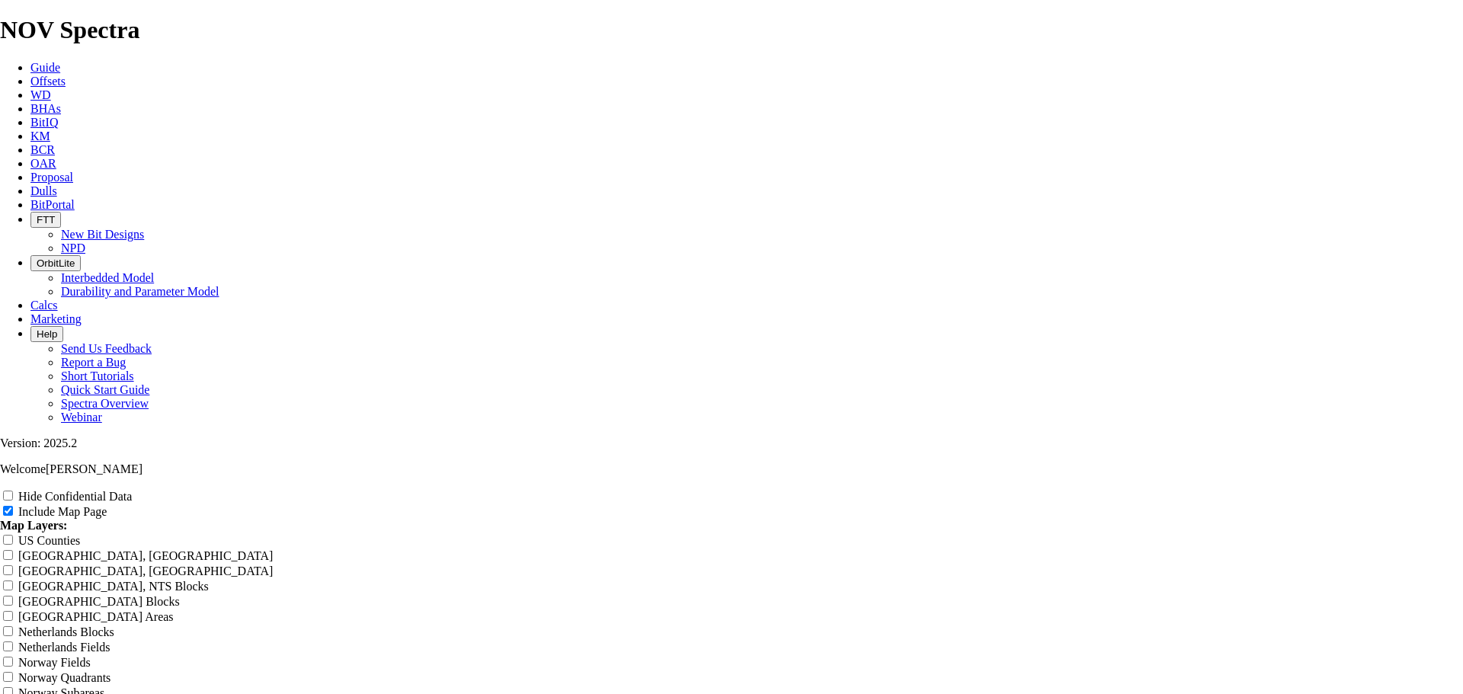
type input "Ching Offset Analysis Report"
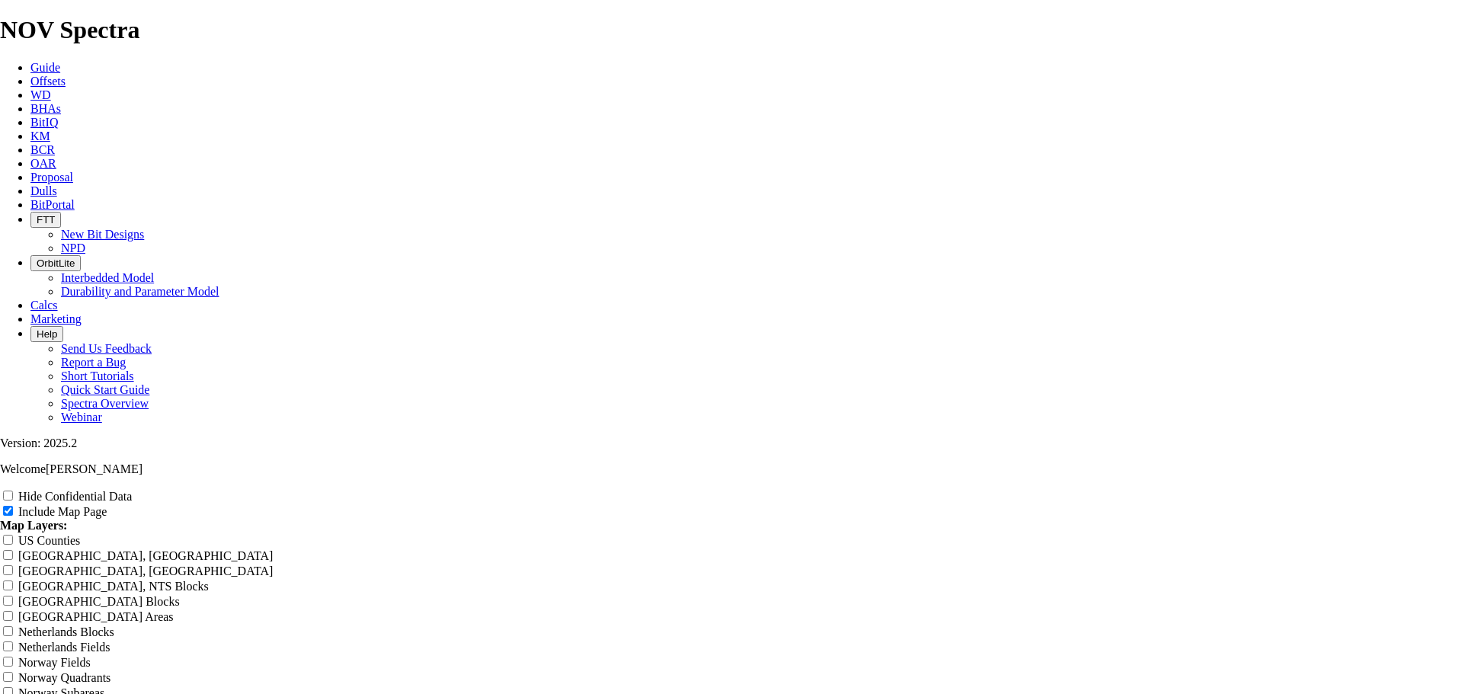
type input "Chin Offset Analysis Report"
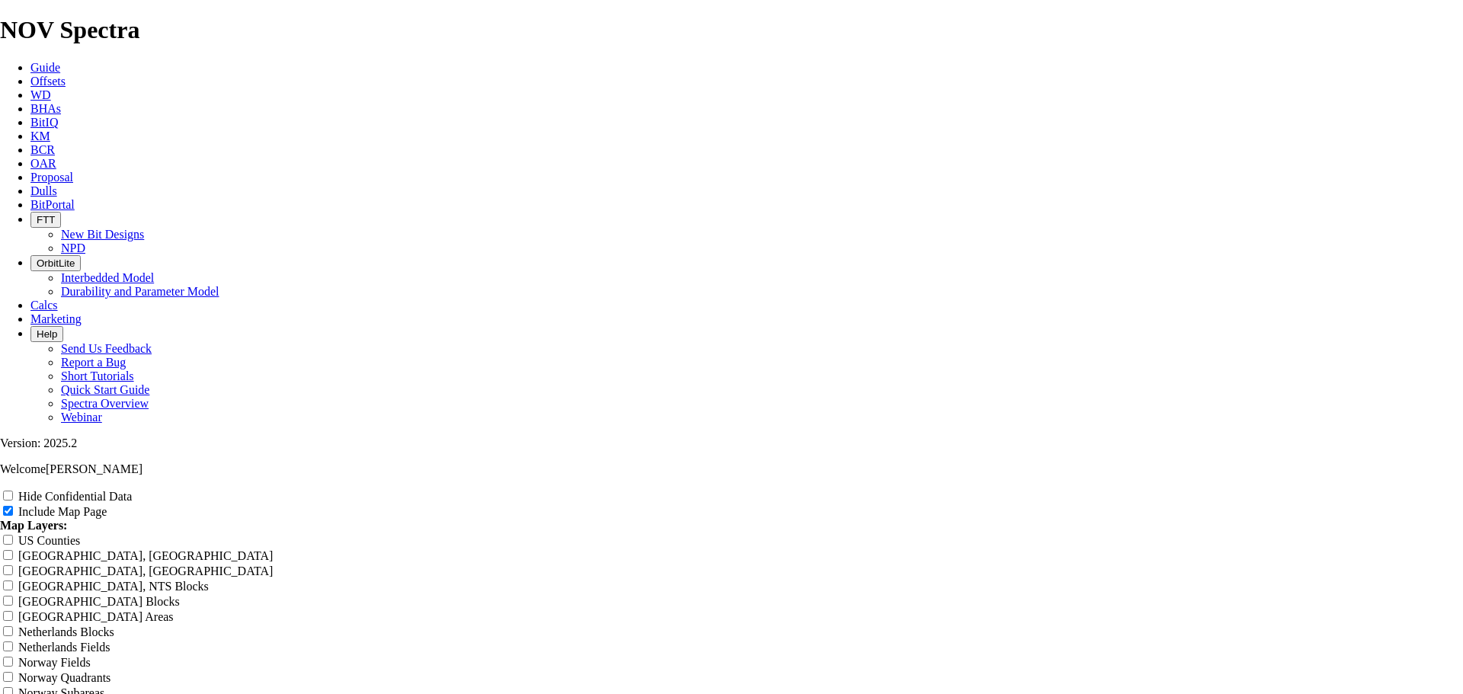
type input "Chin Offset Analysis Report"
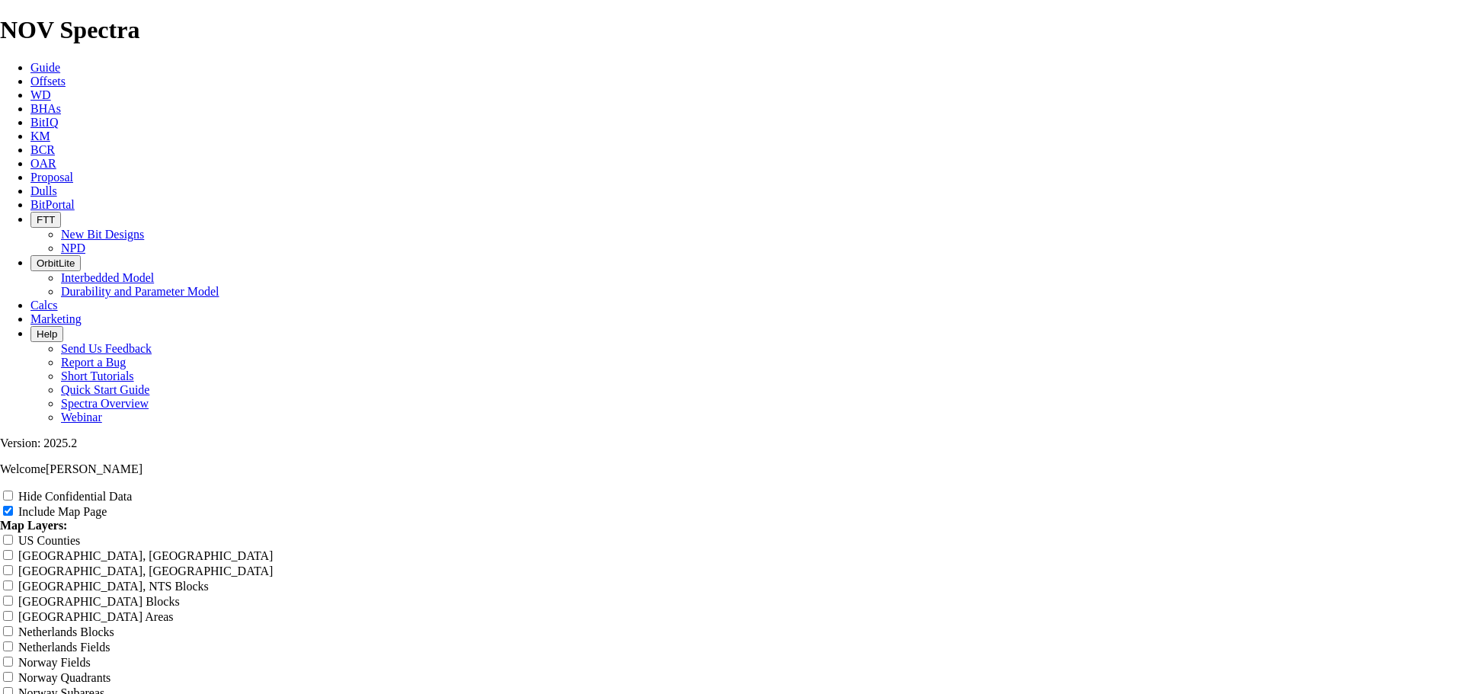
type input "Chin Offset Analysis Report"
type input "Chinc Offset Analysis Report"
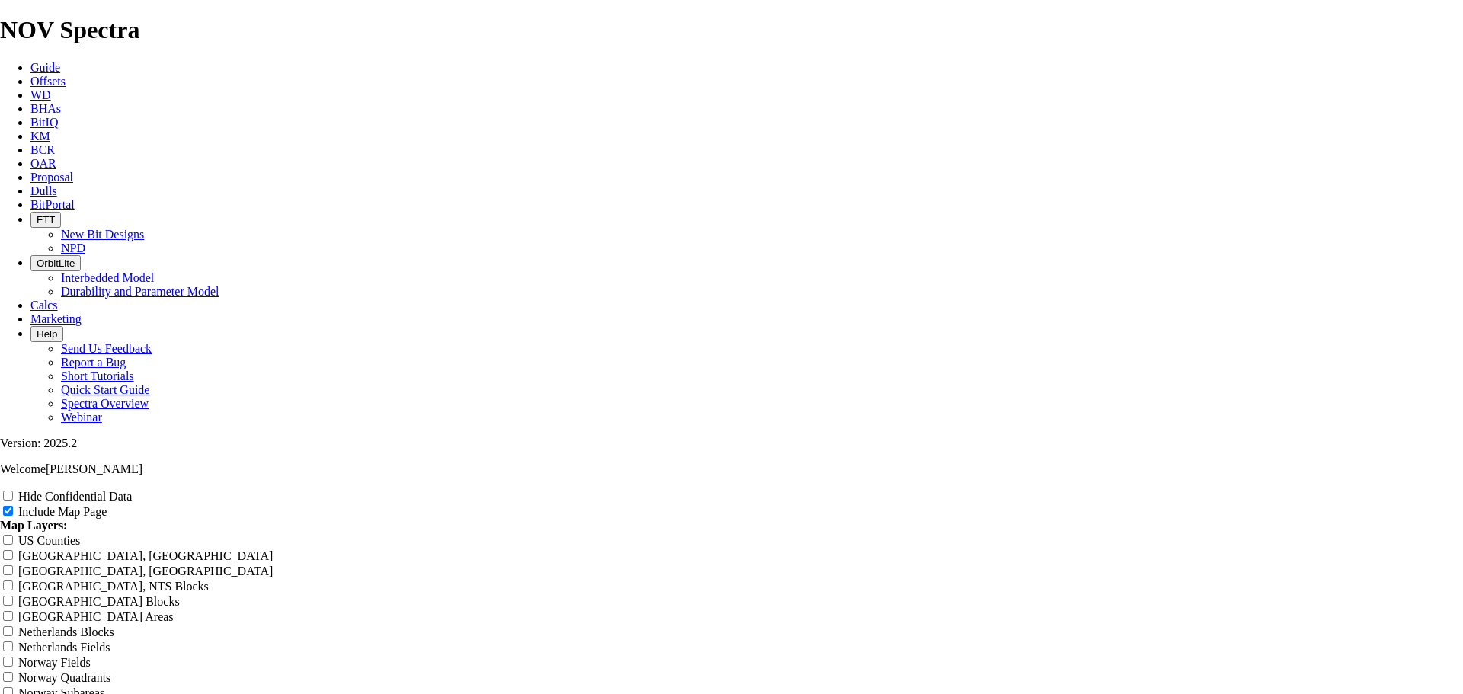
type input "Chinc Offset Analysis Report"
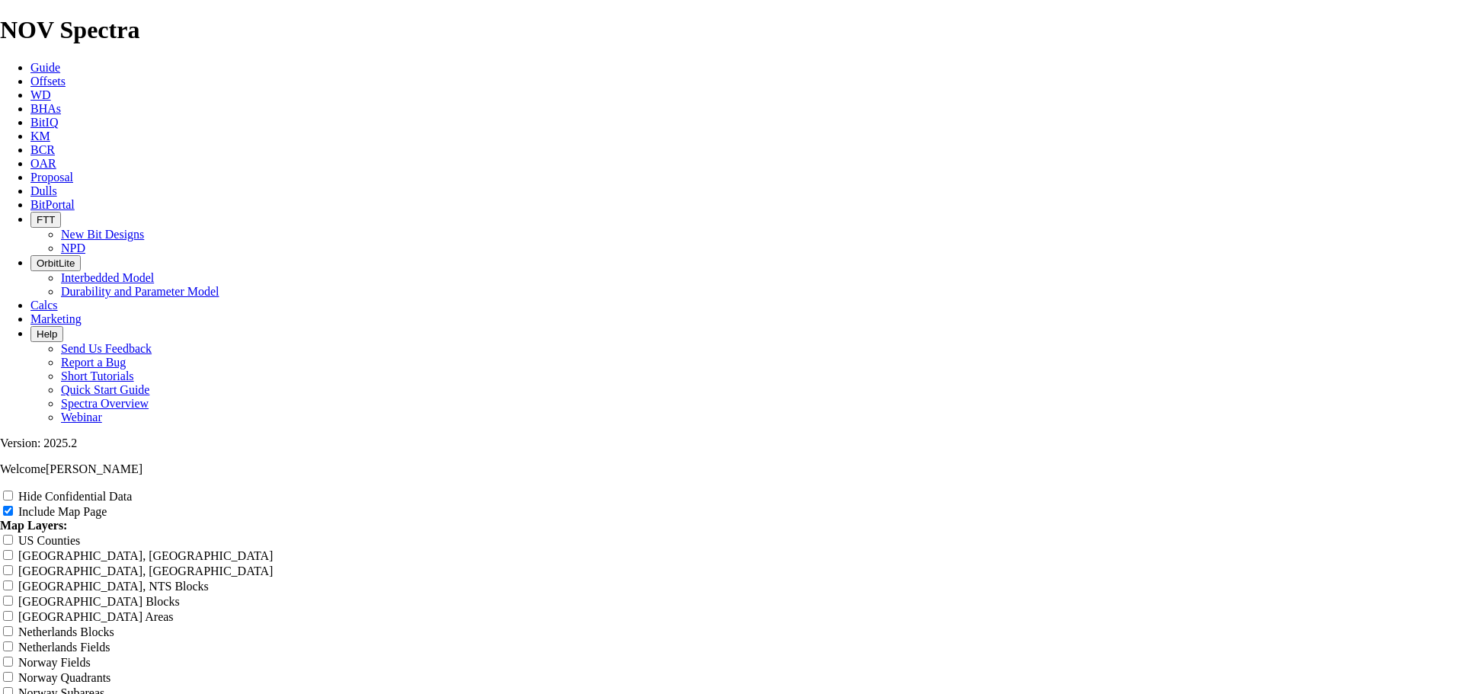
type input "Chinc Offset Analysis Report"
type input "Chinco Offset Analysis Report"
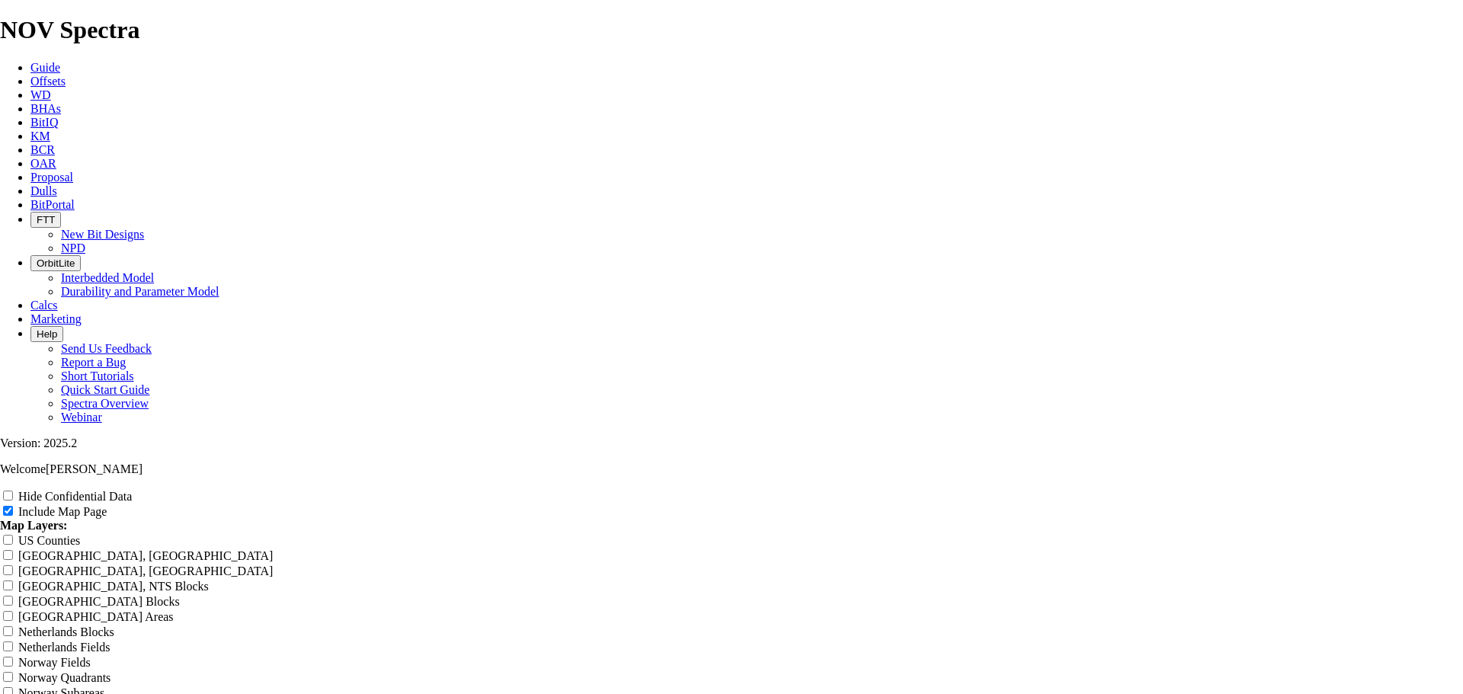
type input "Chinco Offset Analysis Report"
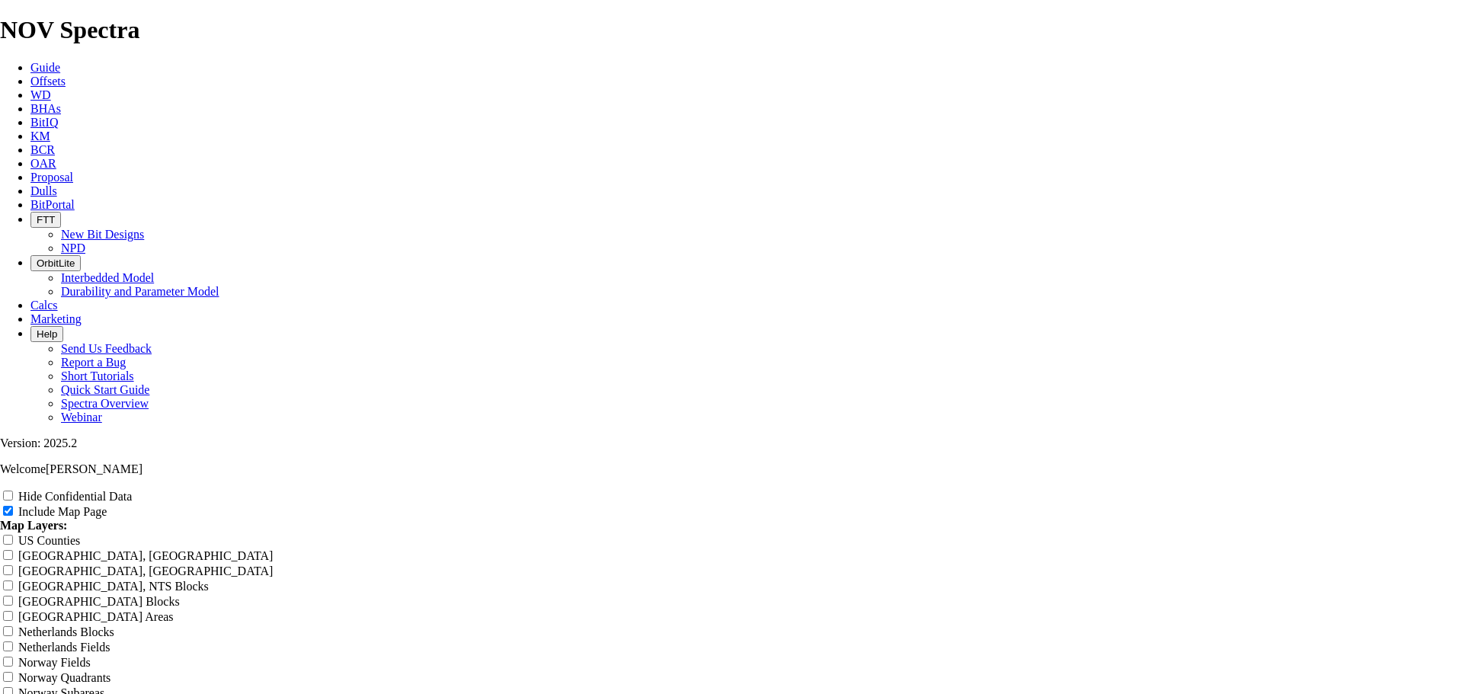
type input "Chinco Offset Analysis Report"
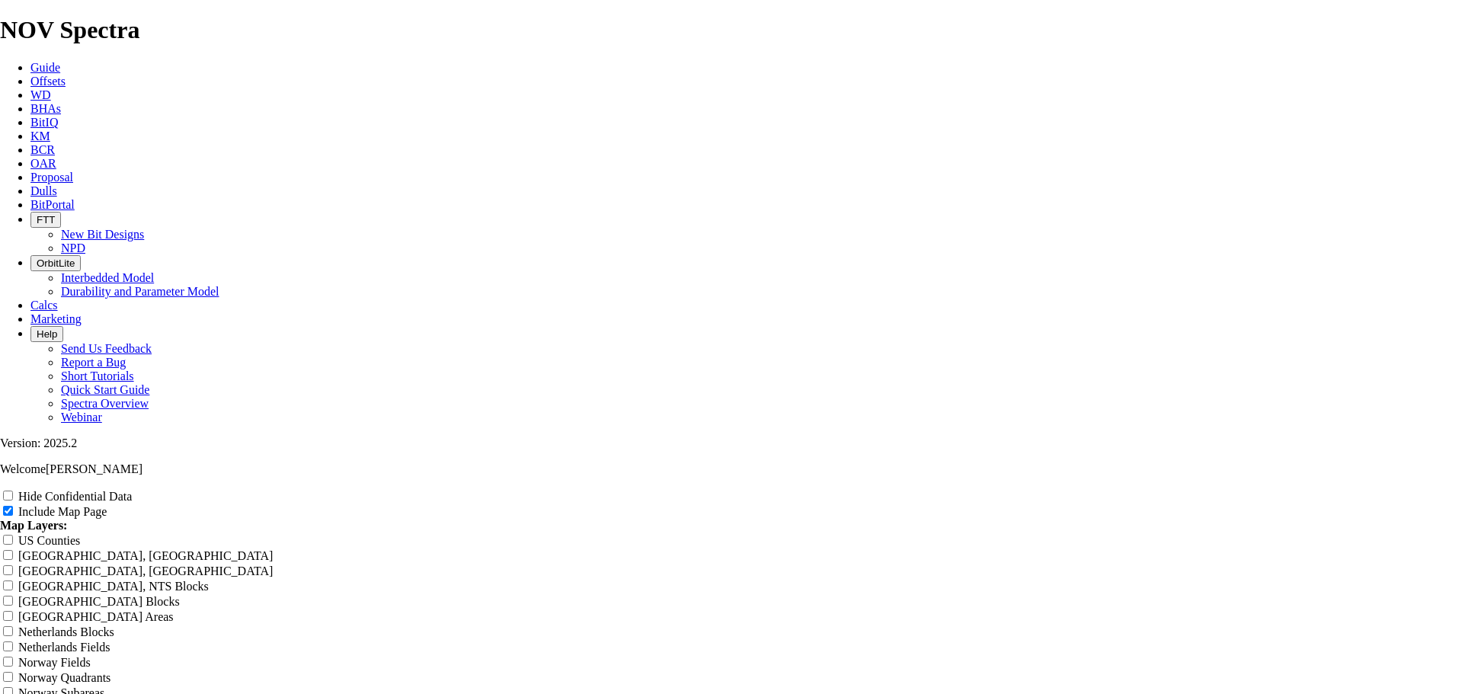
type input "Chinco Offset Analysis Report"
type input "Chincot Offset Analysis Report"
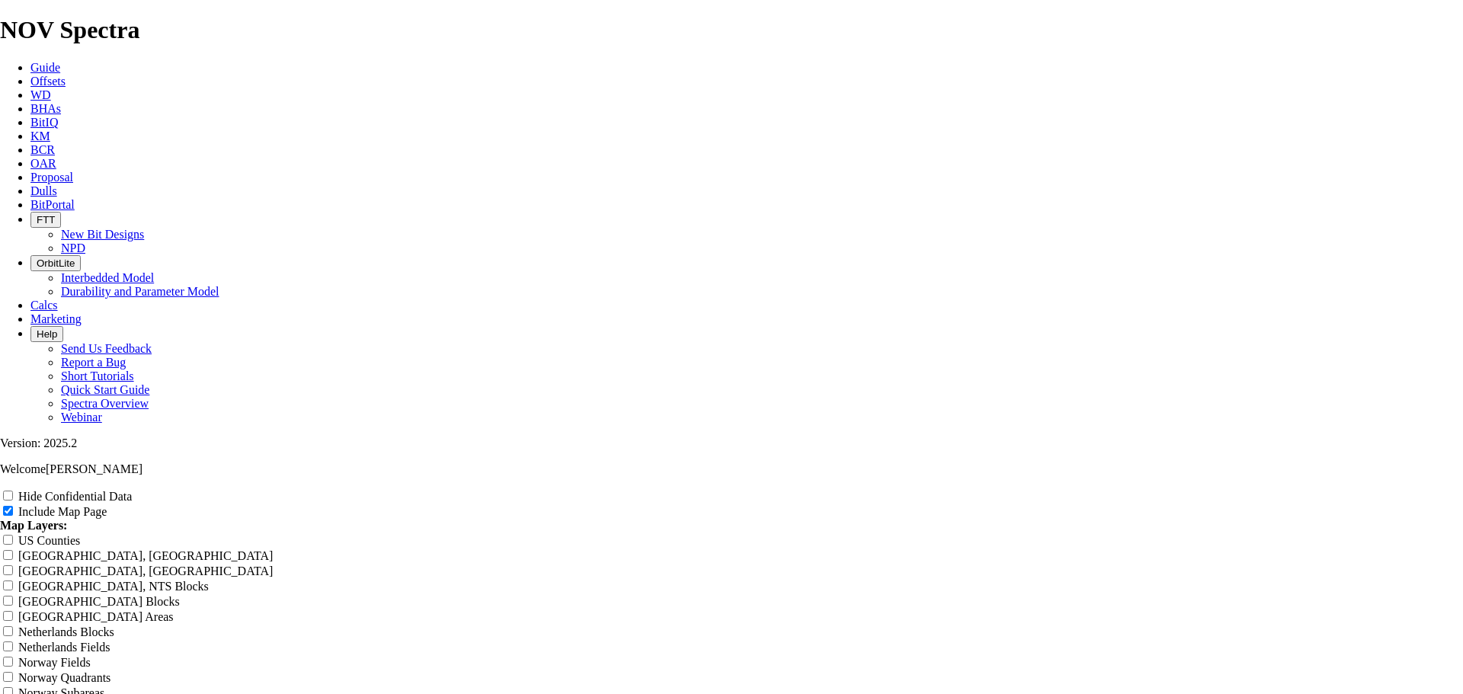
type input "Chincot Offset Analysis Report"
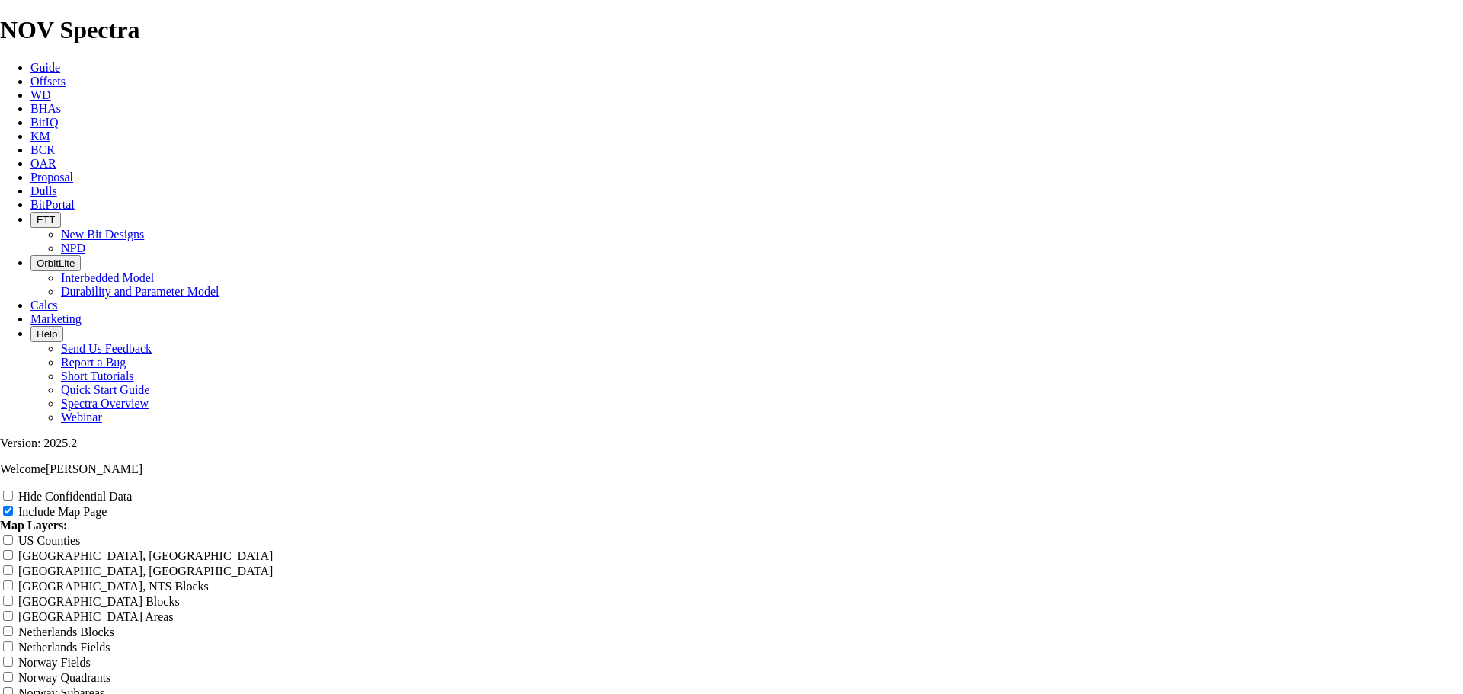
type input "Chincot Offset Analysis Report"
type input "Chincote Offset Analysis Report"
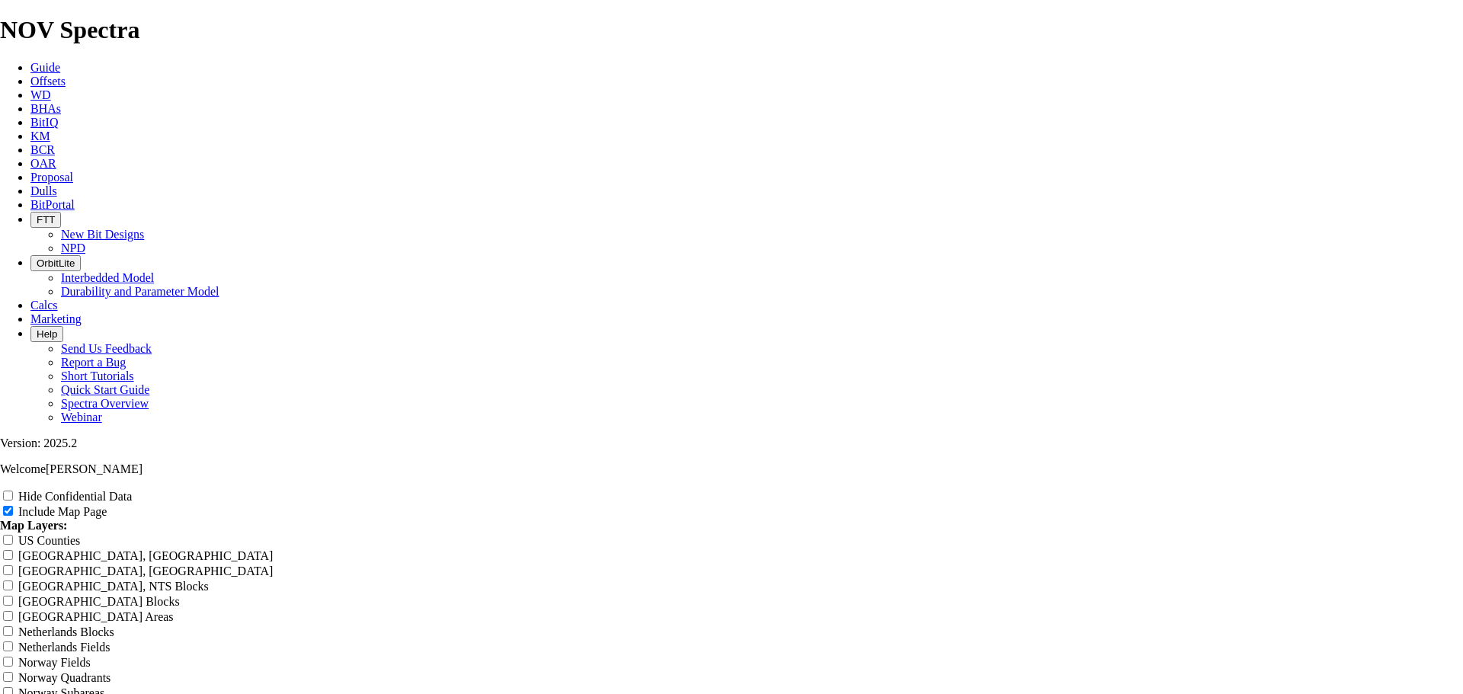
type input "Chincote Offset Analysis Report"
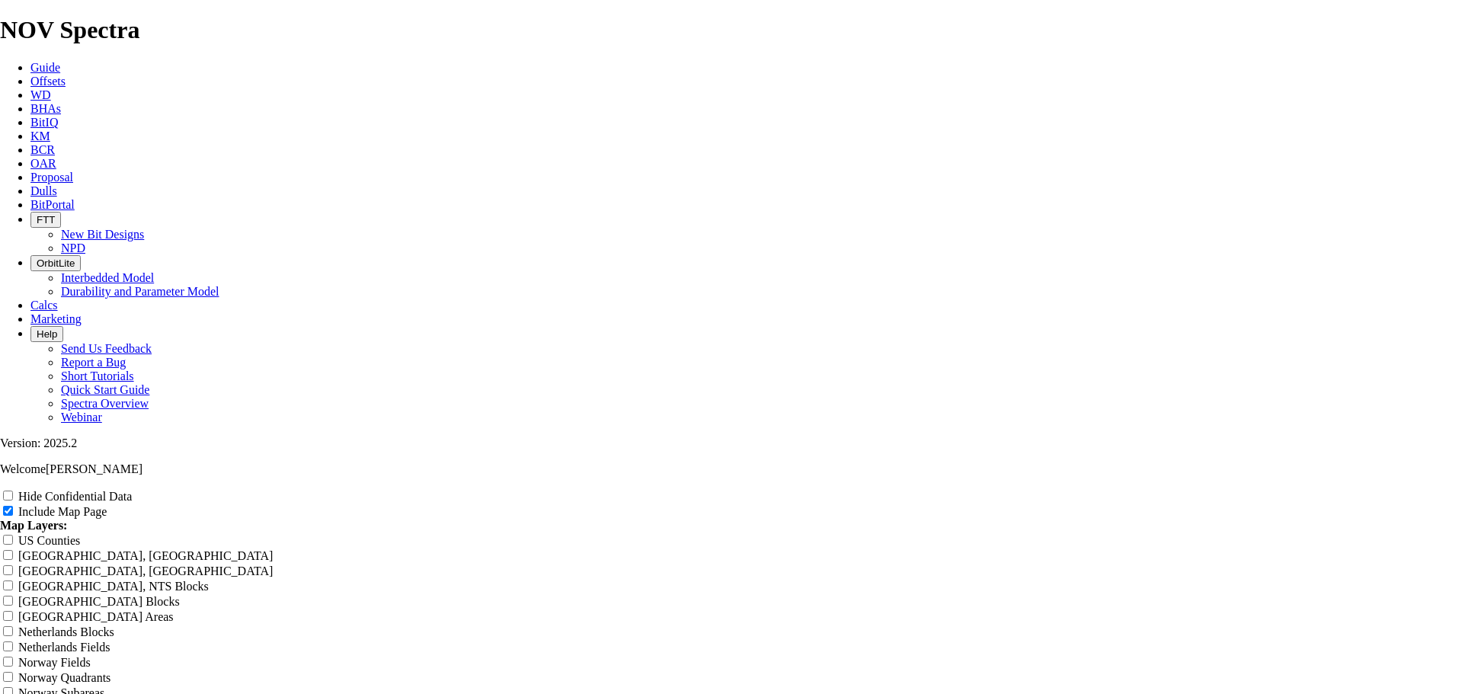
type input "Chincote Offset Analysis Report"
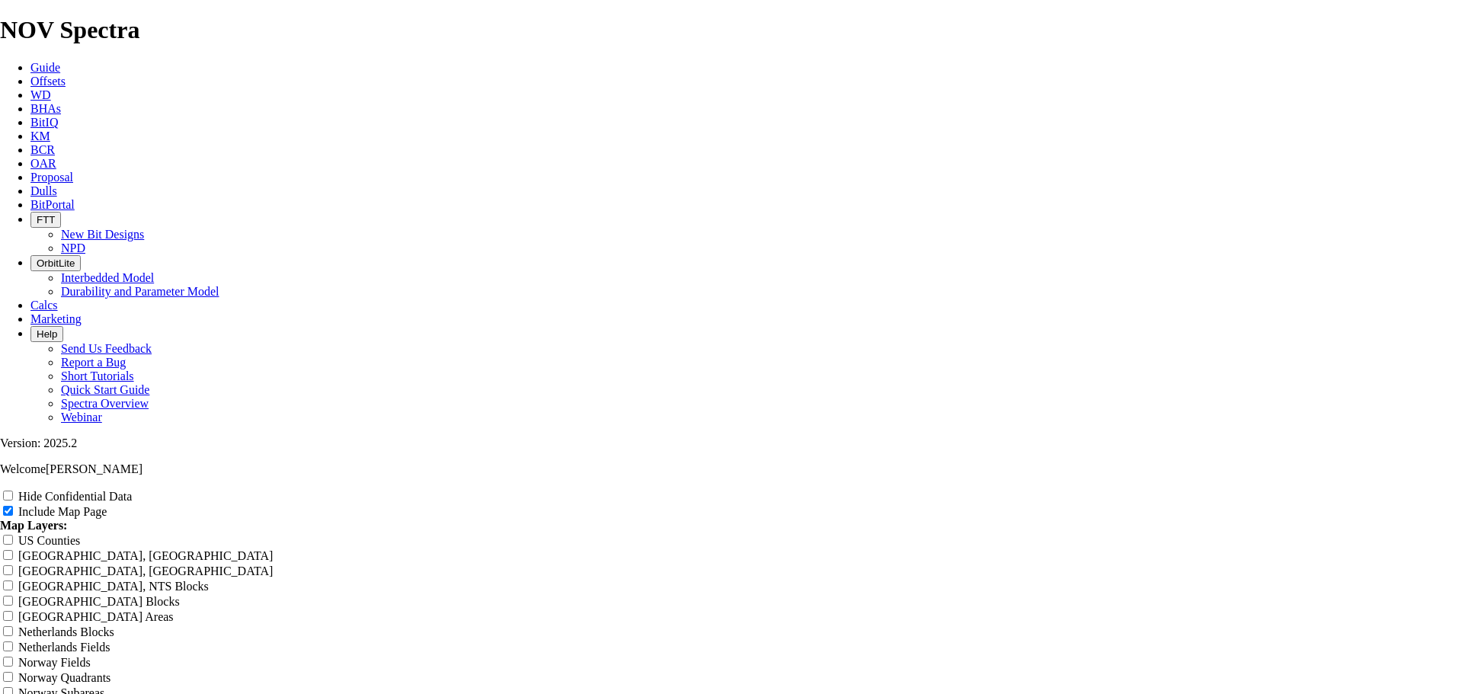
type input "Chincotea Offset Analysis Report"
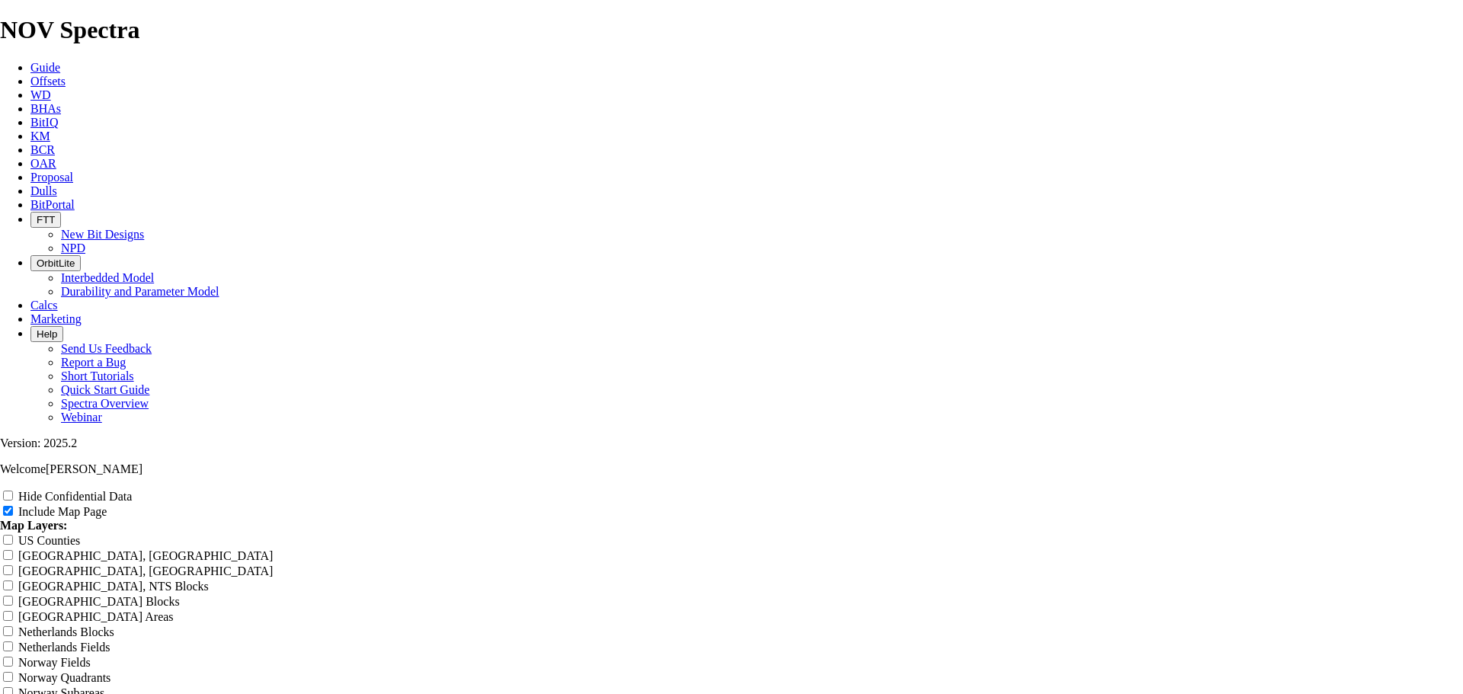
type input "Chincotea Offset Analysis Report"
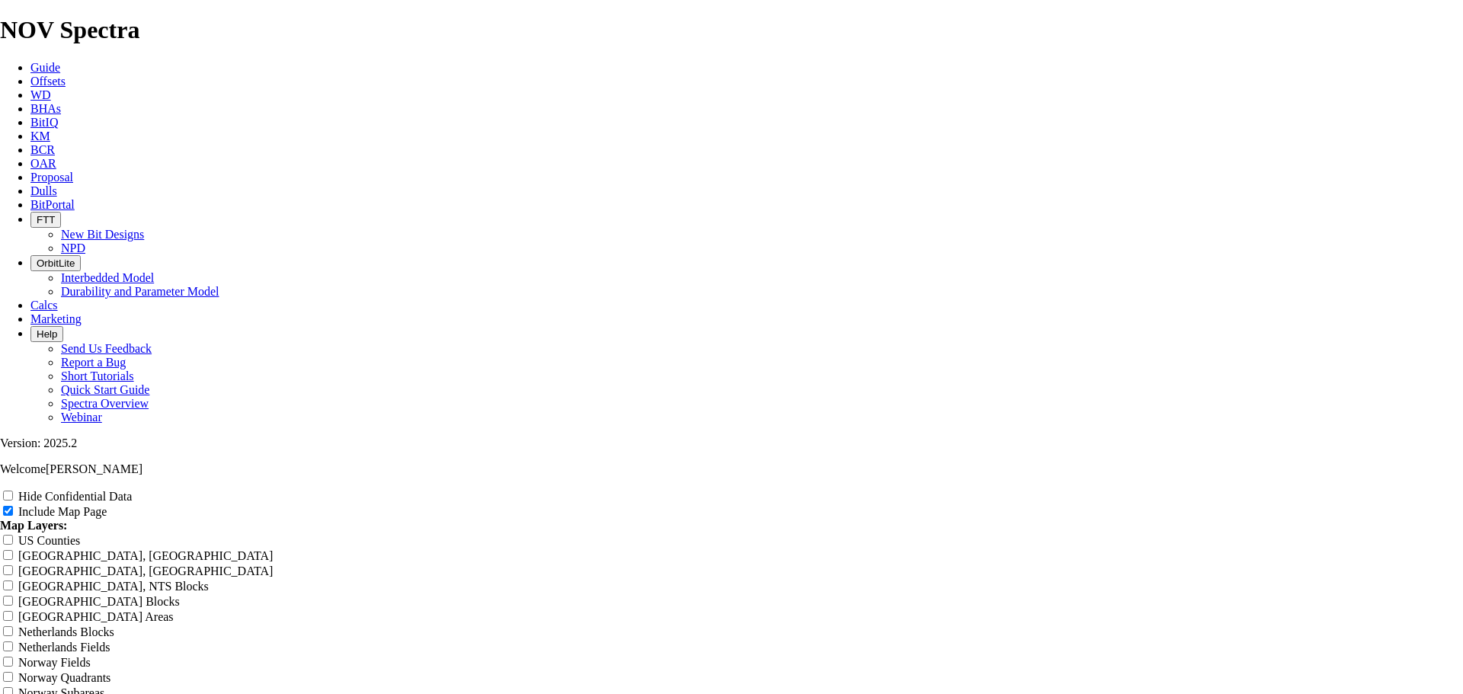
type input "Chincotea Offset Analysis Report"
type input "Chincoteag Offset Analysis Report"
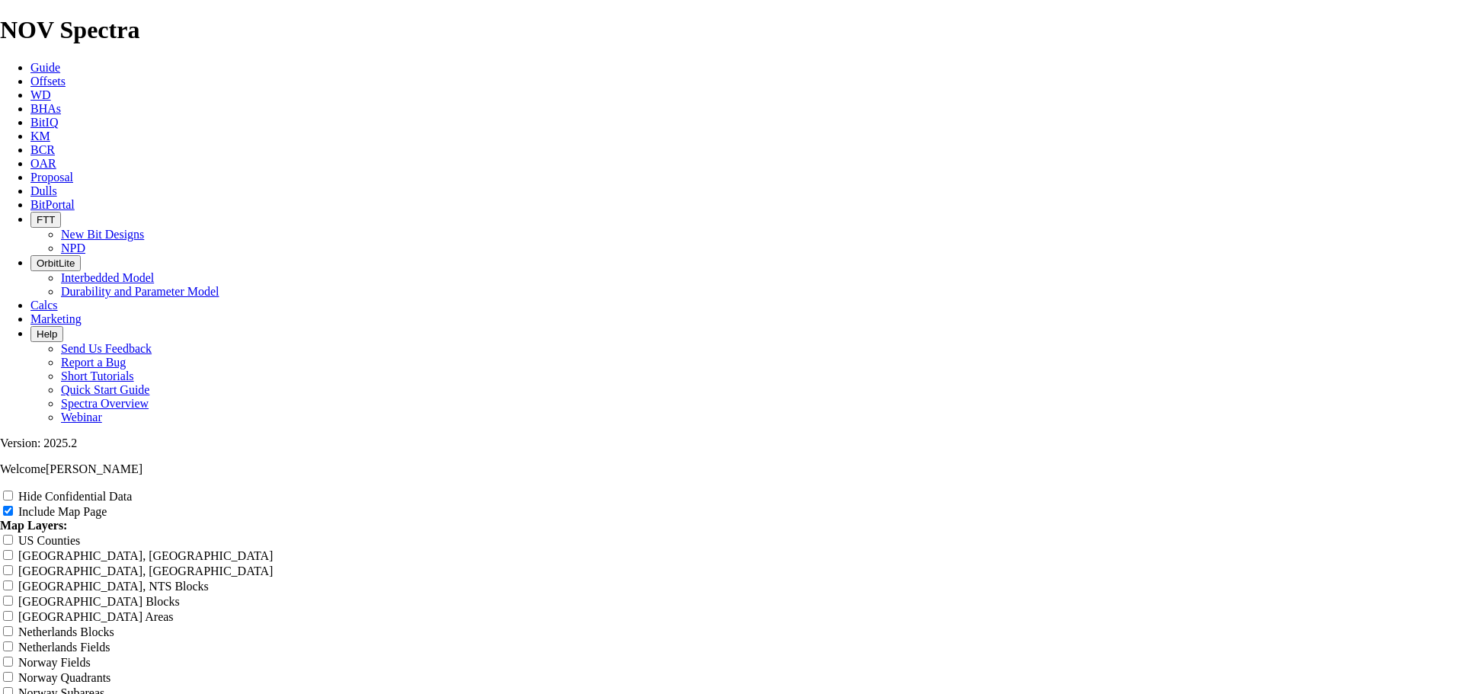
type input "Chincoteag Offset Analysis Report"
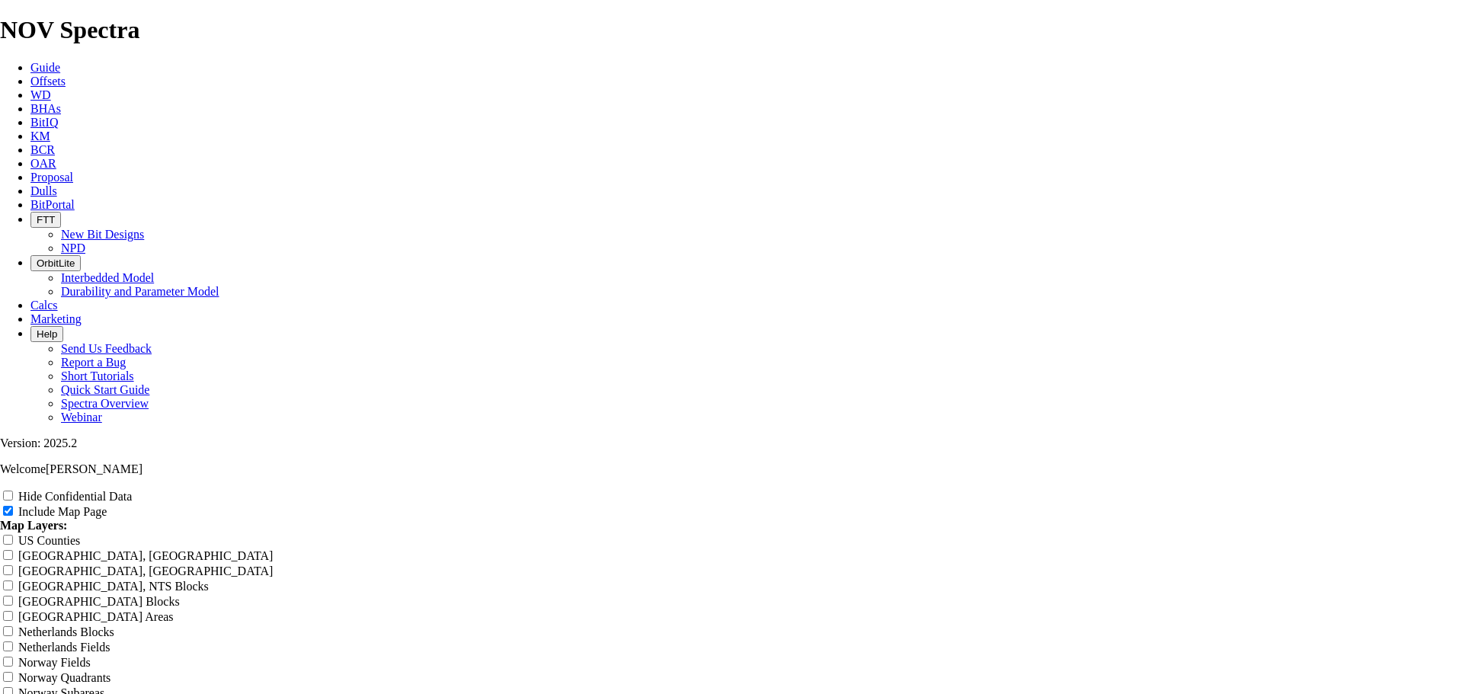
type input "Chincoteag Offset Analysis Report"
type input "Chincoteagu Offset Analysis Report"
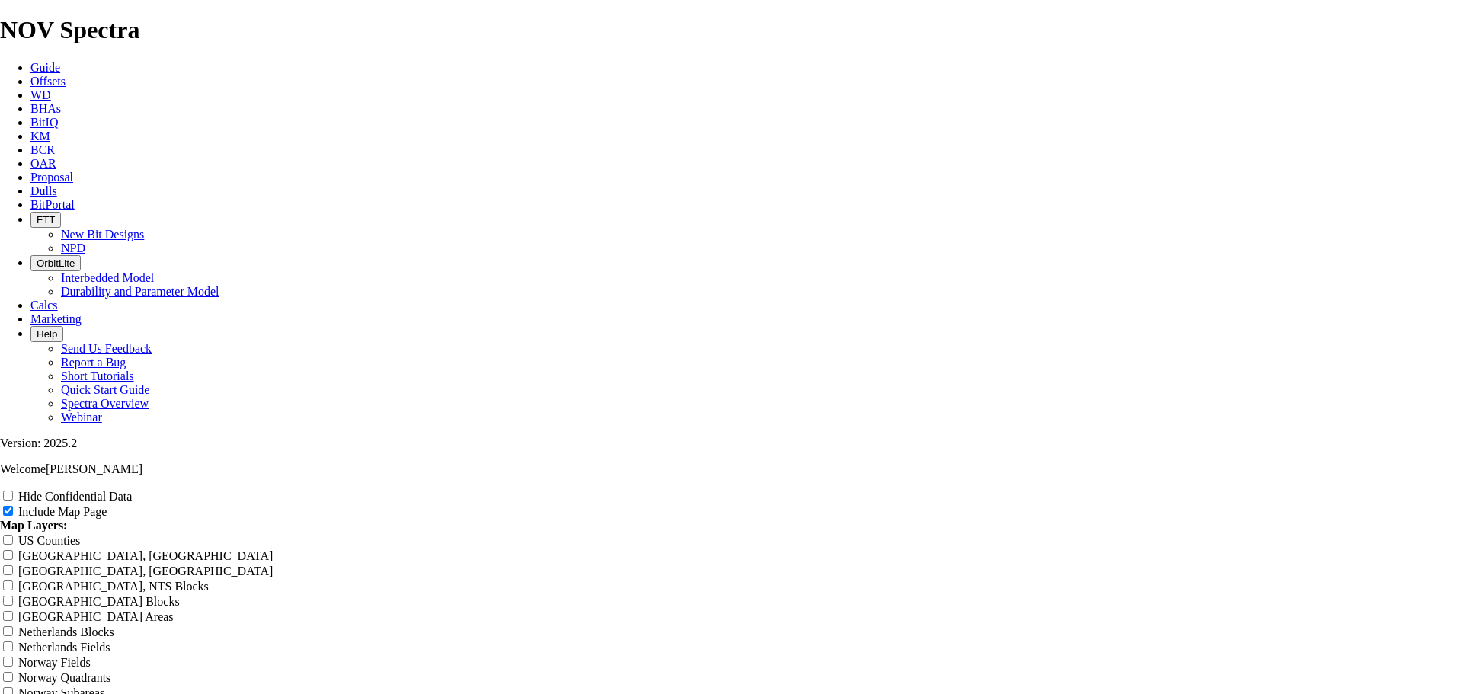
type input "Chincoteagu Offset Analysis Report"
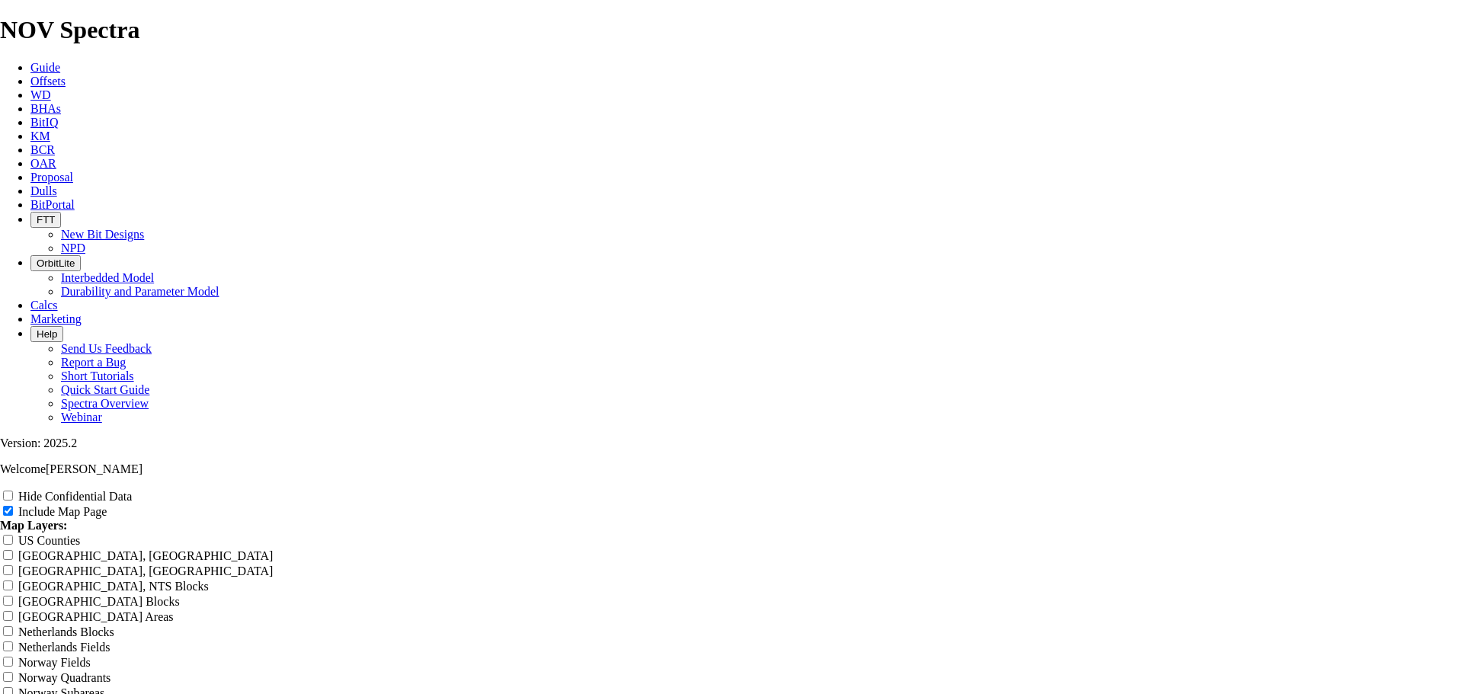
type input "Chincoteagu Offset Analysis Report"
click at [13, 491] on input "Hide Confidential Data" at bounding box center [8, 496] width 10 height 10
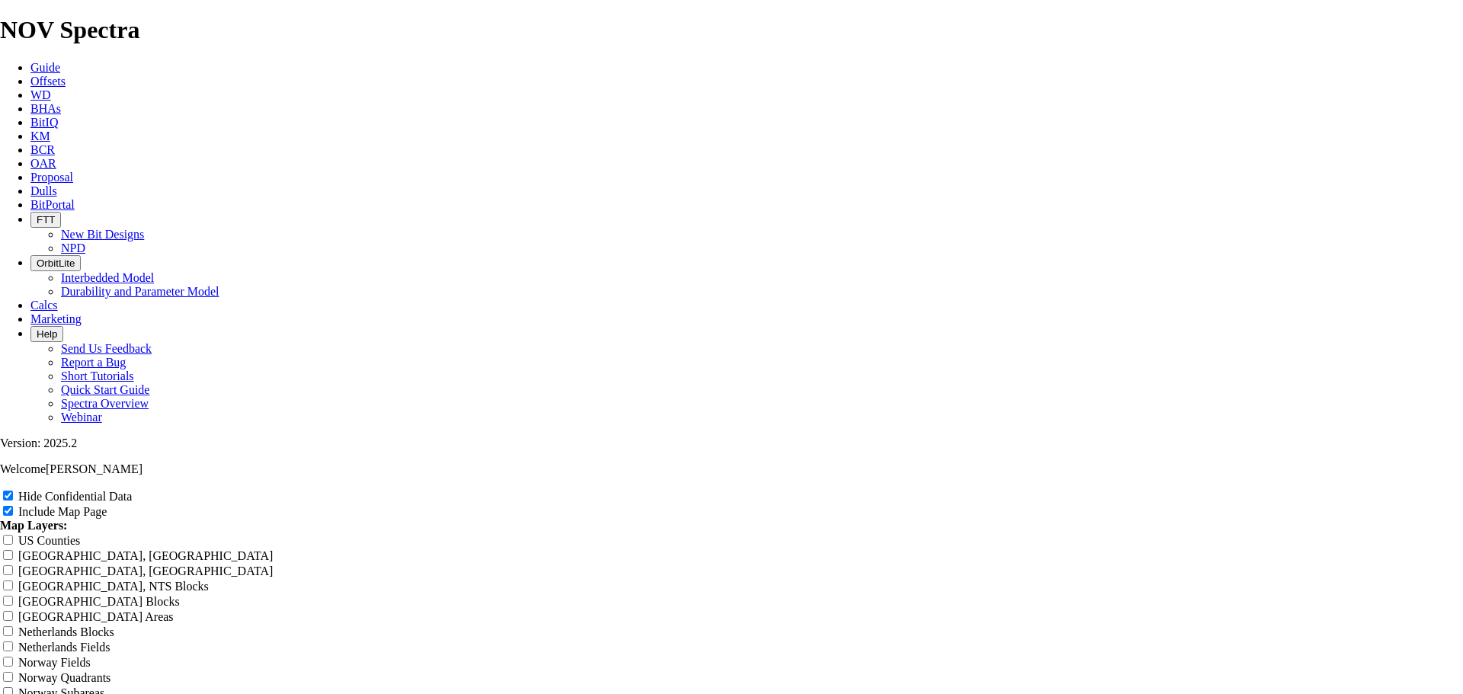
scroll to position [2438, 0]
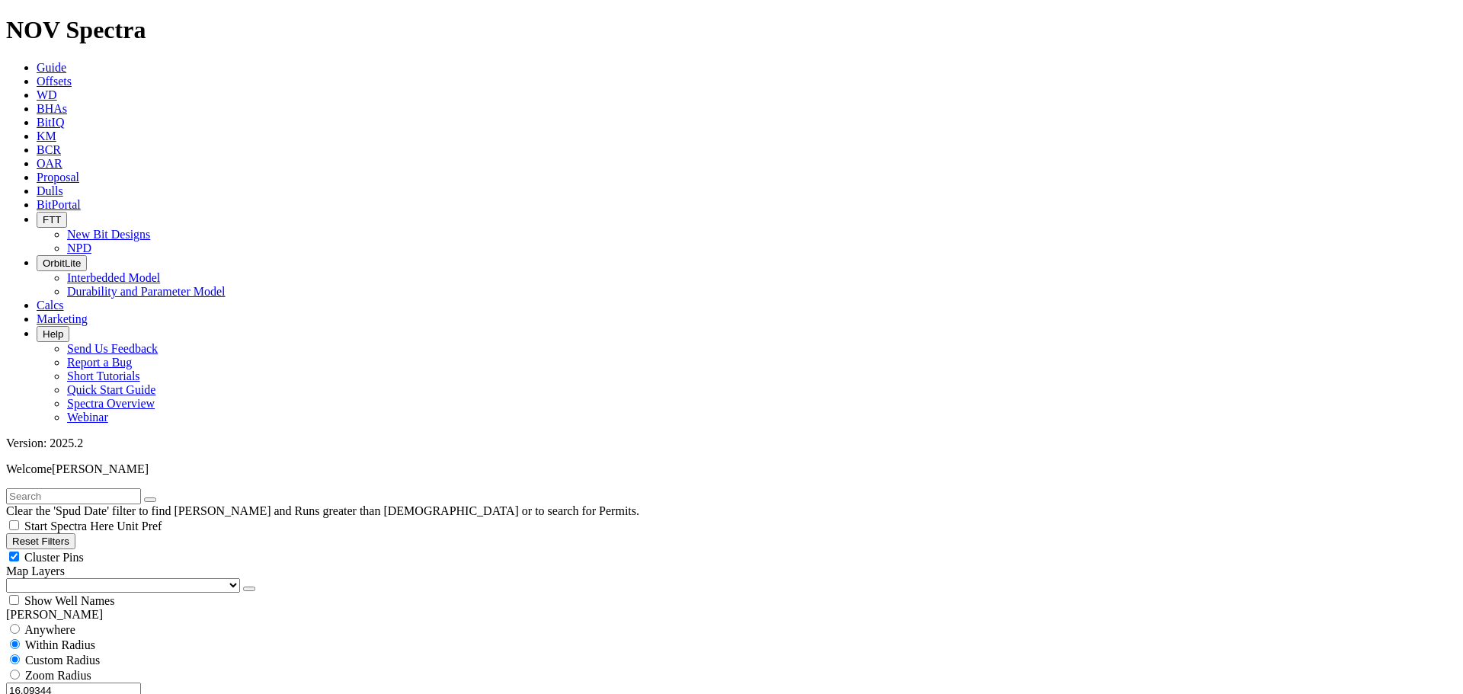
click at [42, 693] on button "Miles" at bounding box center [24, 707] width 36 height 16
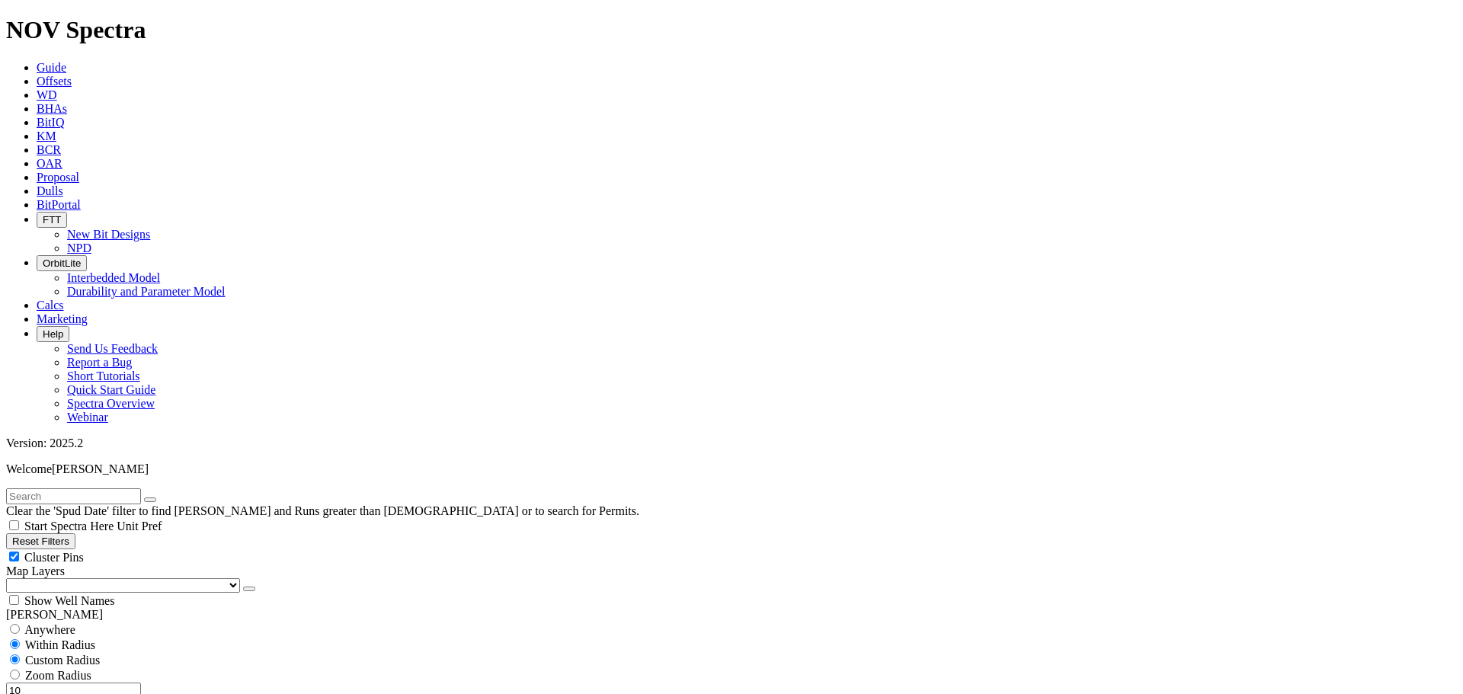
scroll to position [5186, 0]
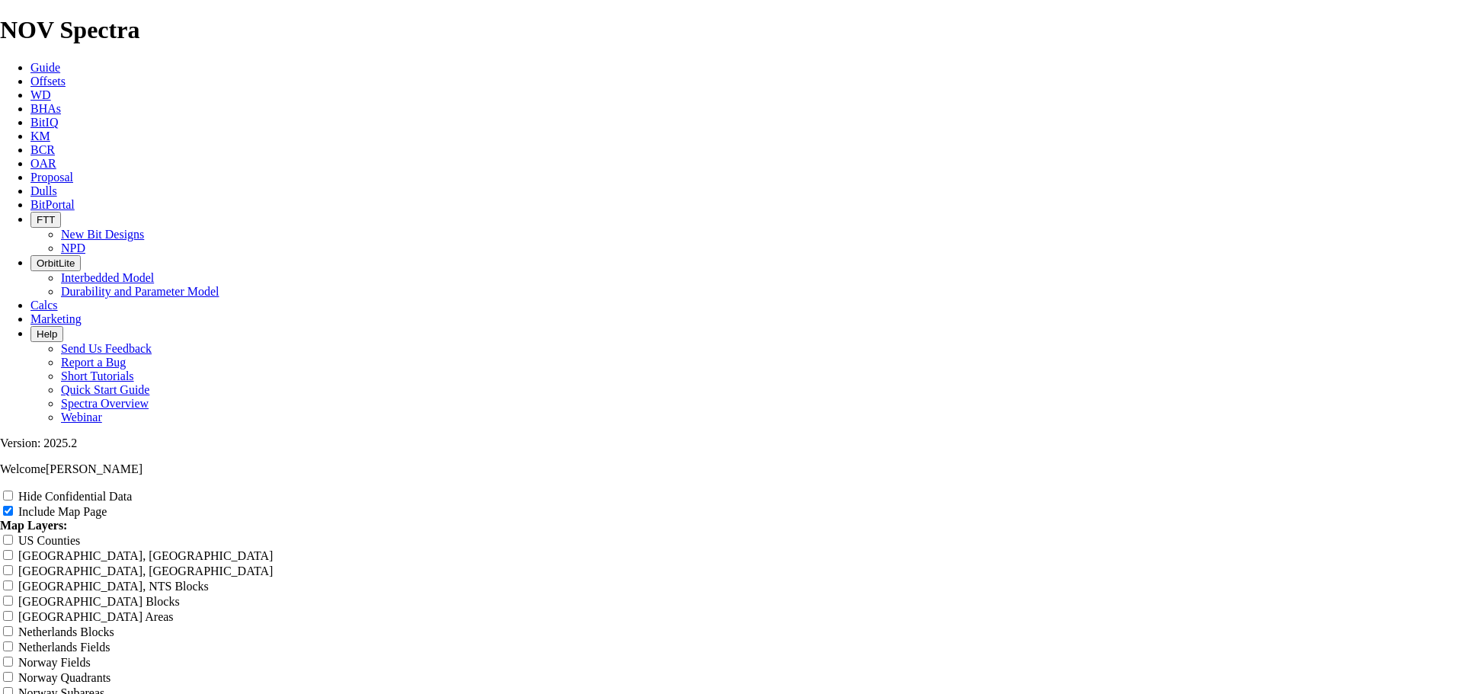
drag, startPoint x: 593, startPoint y: 104, endPoint x: 1199, endPoint y: 94, distance: 606.5
paste input "Chincoteague 8-32 RH"
click at [13, 491] on input "Hide Confidential Data" at bounding box center [8, 496] width 10 height 10
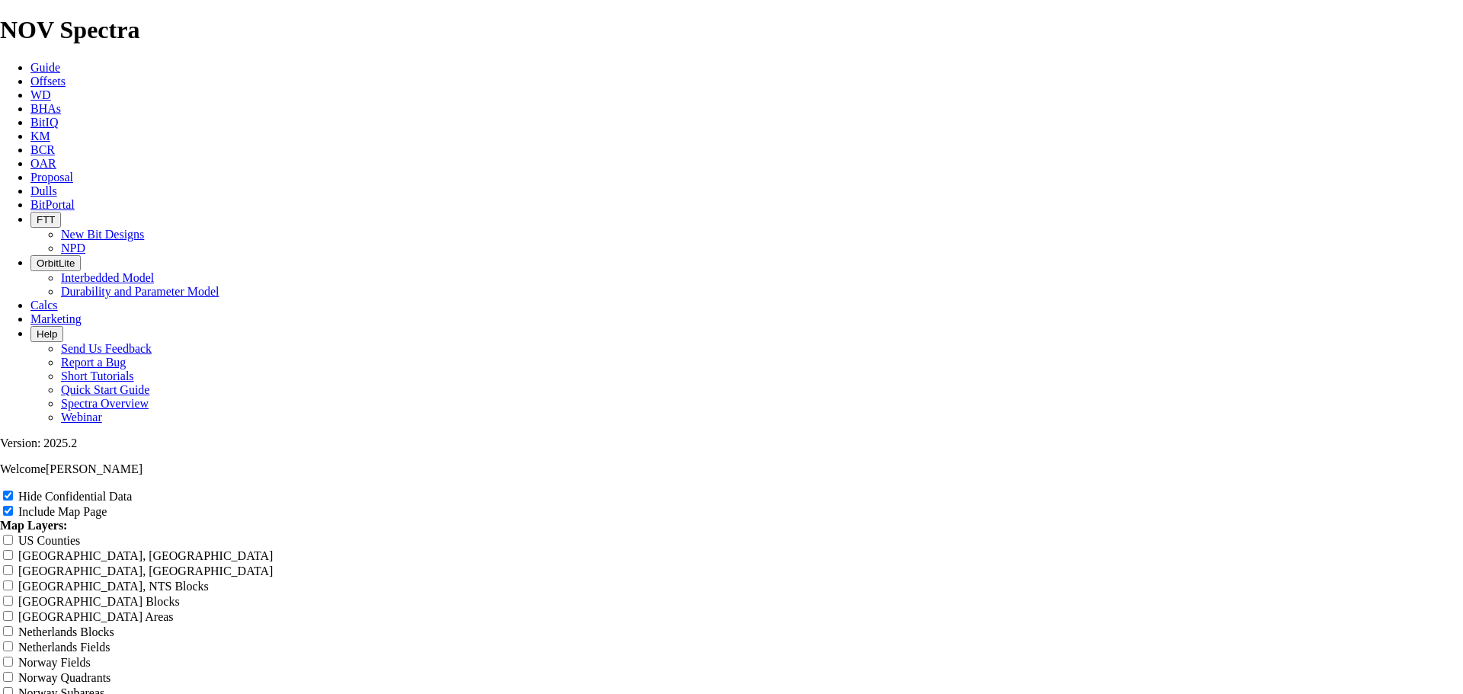
scroll to position [1905, 0]
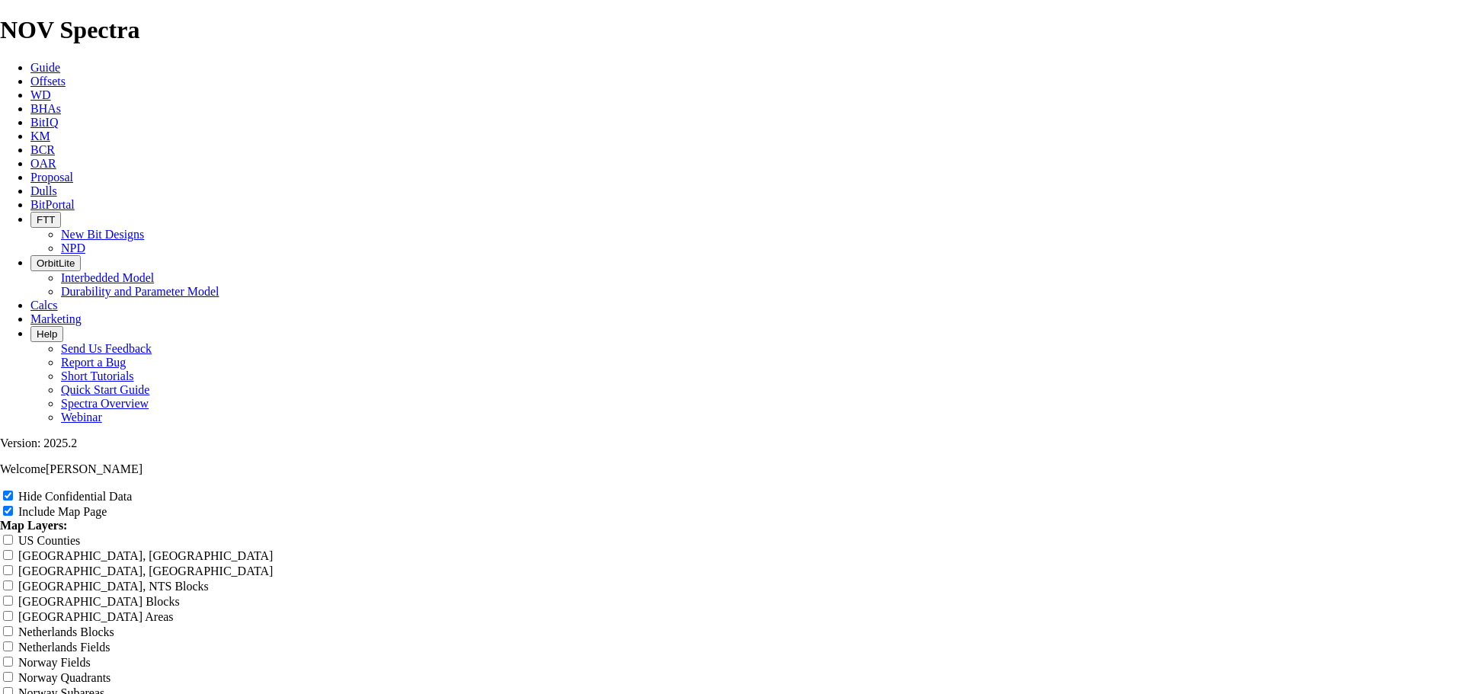
drag, startPoint x: 467, startPoint y: 394, endPoint x: 497, endPoint y: 391, distance: 30.6
copy tr "304562"
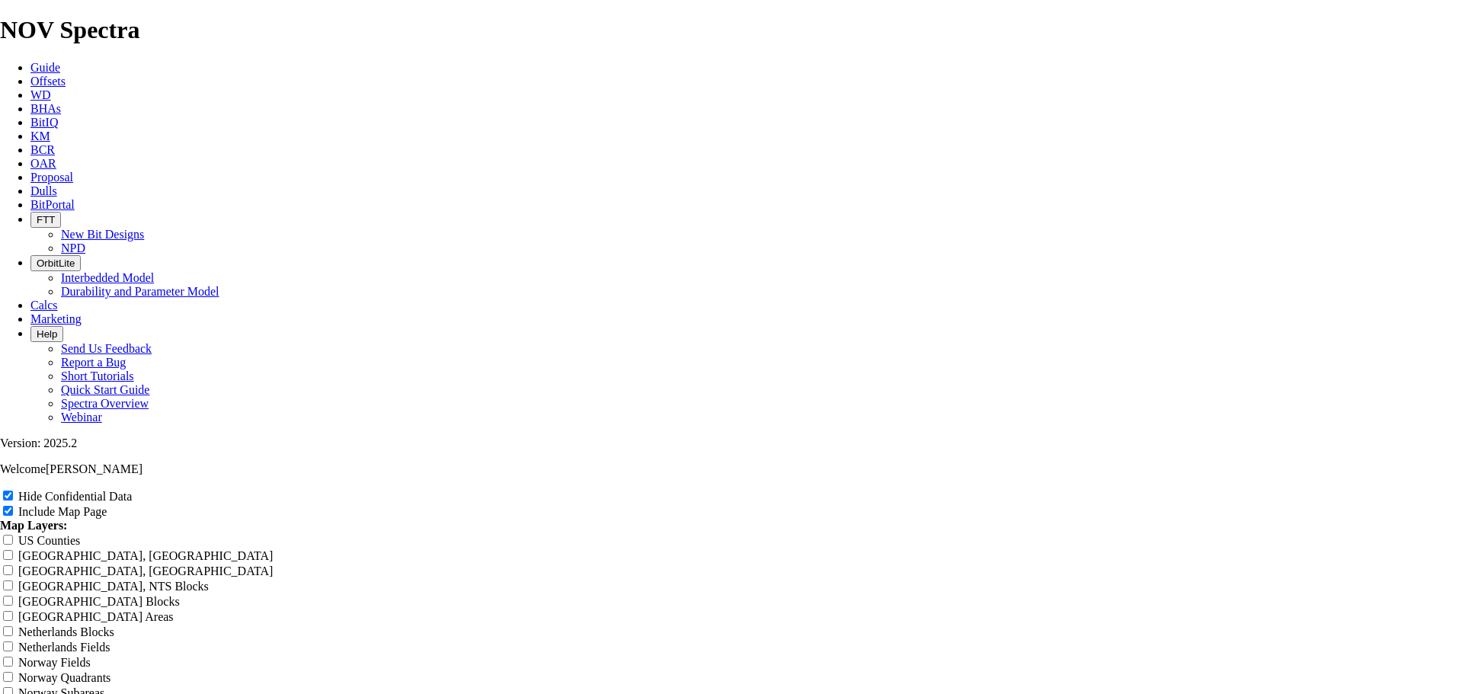
drag, startPoint x: 485, startPoint y: 393, endPoint x: 427, endPoint y: 389, distance: 58.0
drag, startPoint x: 465, startPoint y: 392, endPoint x: 512, endPoint y: 393, distance: 46.5
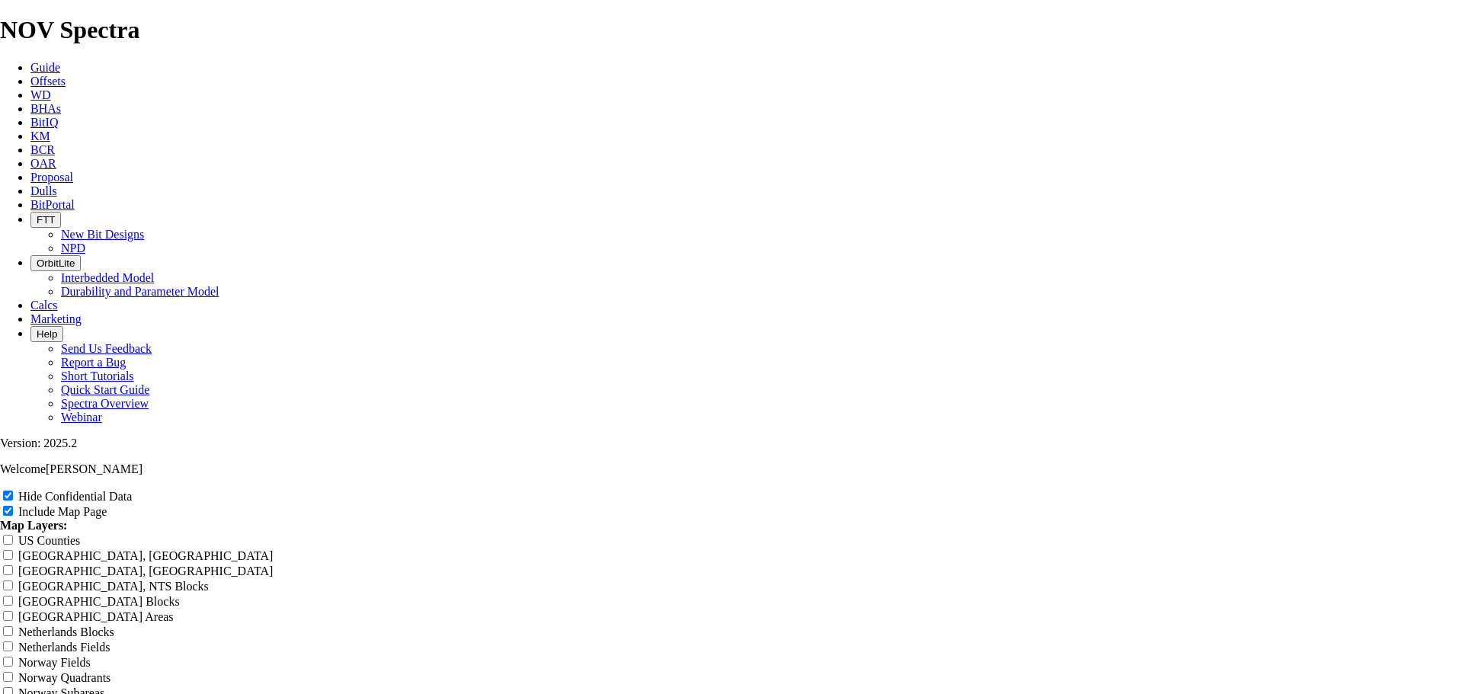
drag, startPoint x: 465, startPoint y: 392, endPoint x: 493, endPoint y: 392, distance: 27.4
copy tr "A304562"
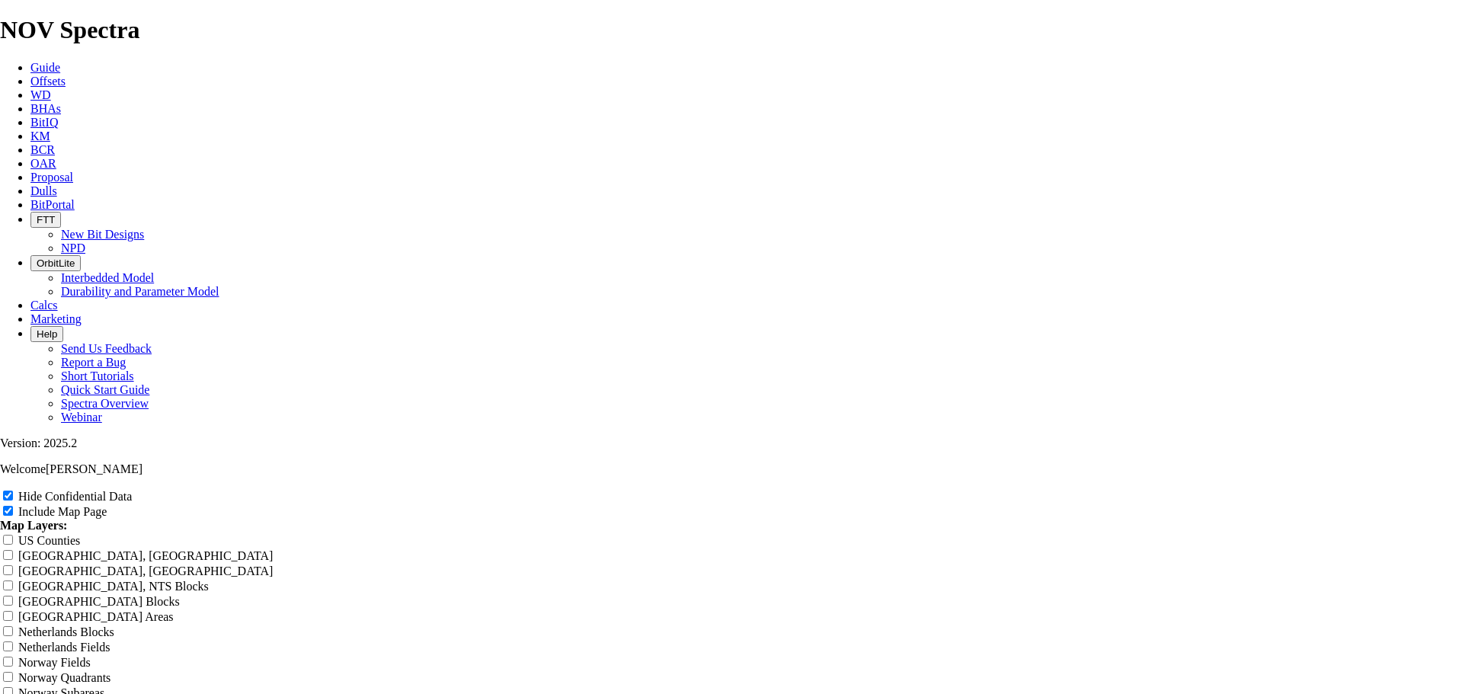
scroll to position [2514, 0]
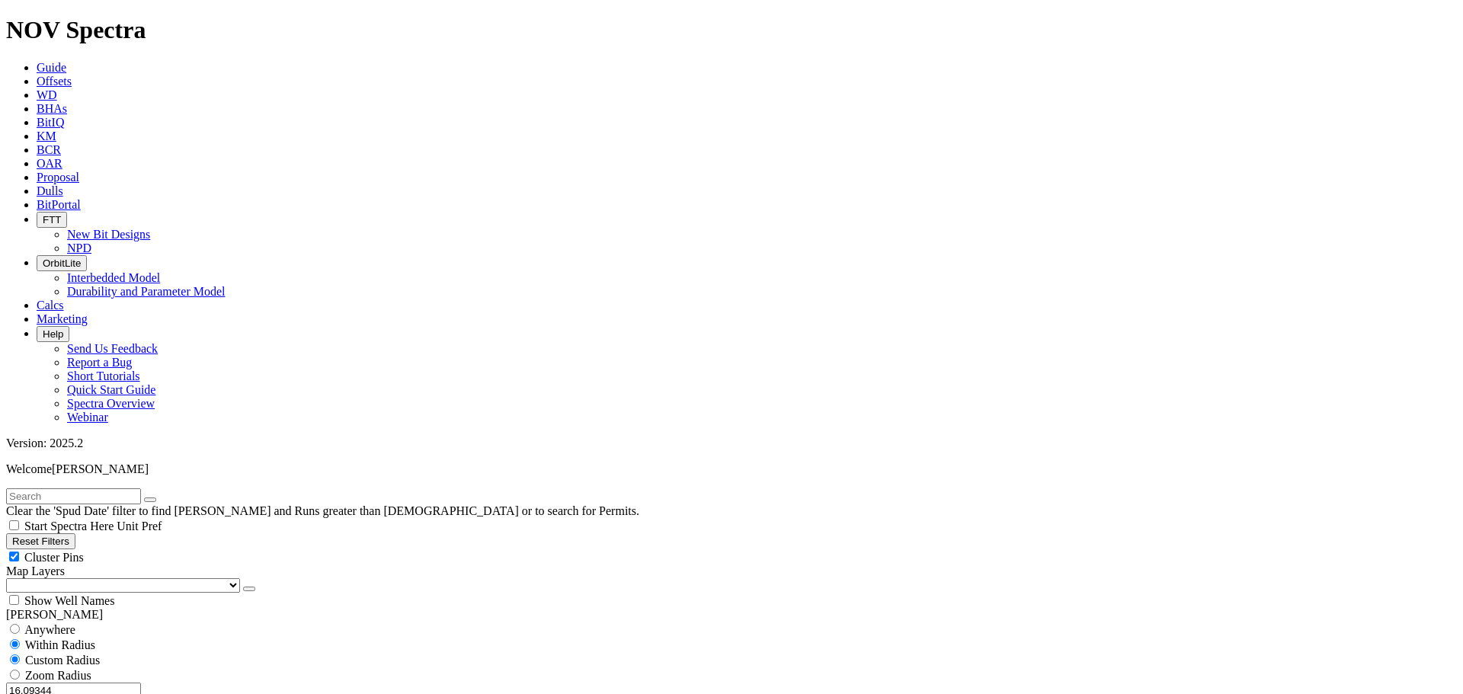
drag, startPoint x: 78, startPoint y: 293, endPoint x: 218, endPoint y: 293, distance: 140.2
click at [218, 683] on div "16.09344 Miles Kilometers" at bounding box center [731, 699] width 1450 height 32
click at [42, 693] on button "Miles" at bounding box center [24, 707] width 36 height 16
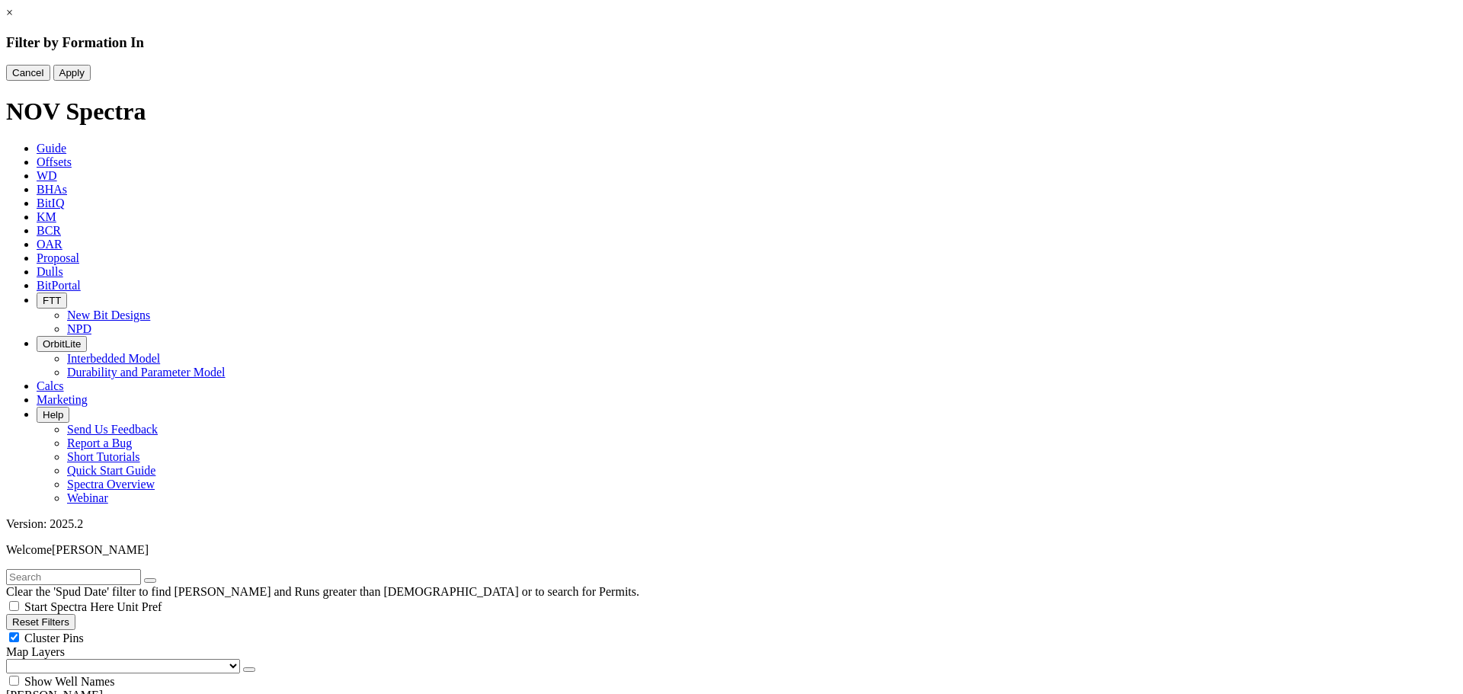
click at [50, 81] on button "Cancel" at bounding box center [28, 73] width 44 height 16
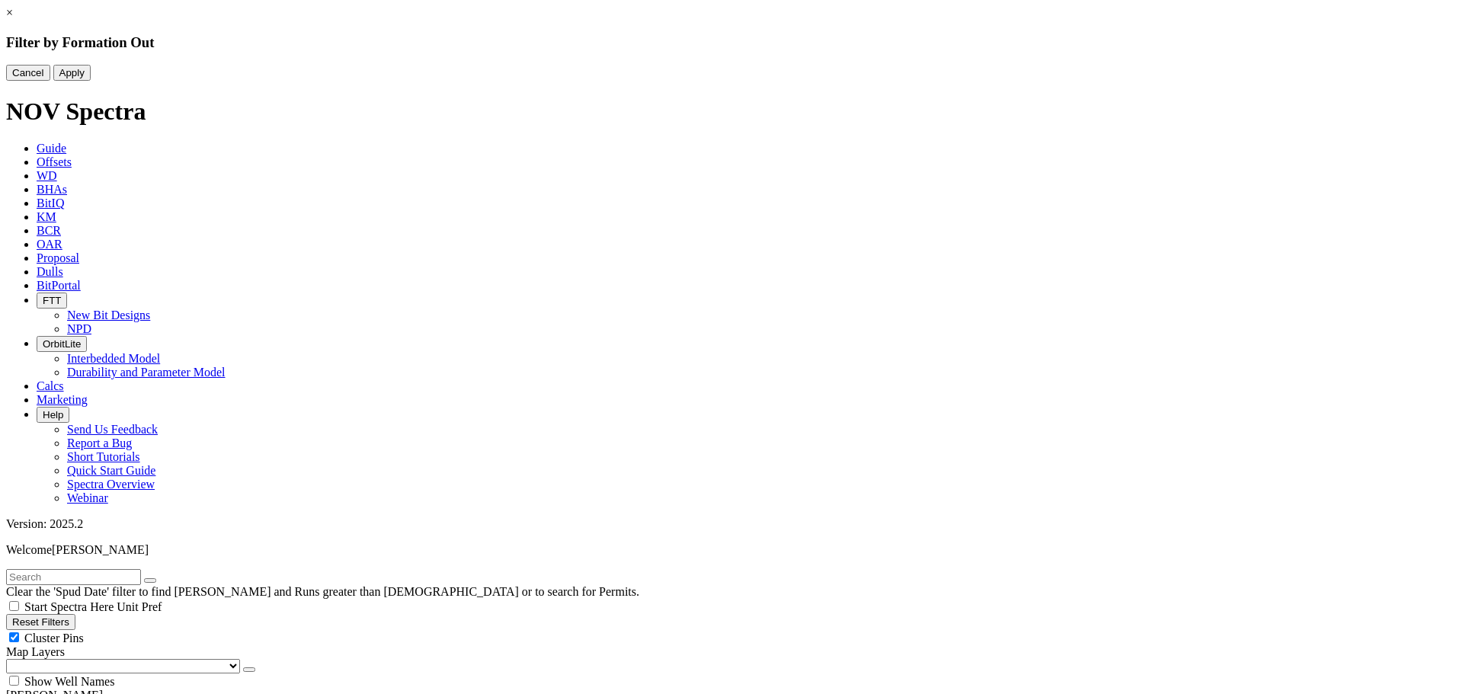
click at [625, 81] on div "Cancel Apply" at bounding box center [731, 73] width 1450 height 16
click at [50, 81] on button "Cancel" at bounding box center [28, 73] width 44 height 16
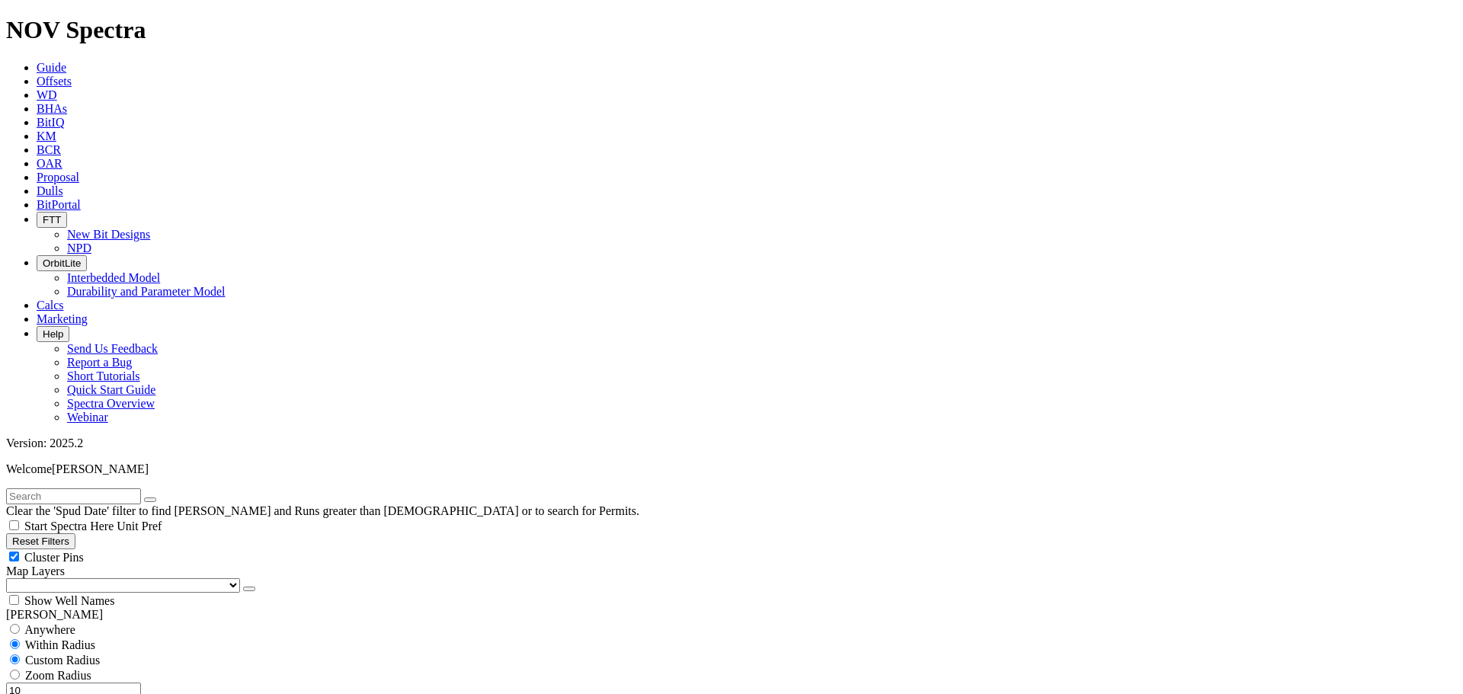
scroll to position [762, 0]
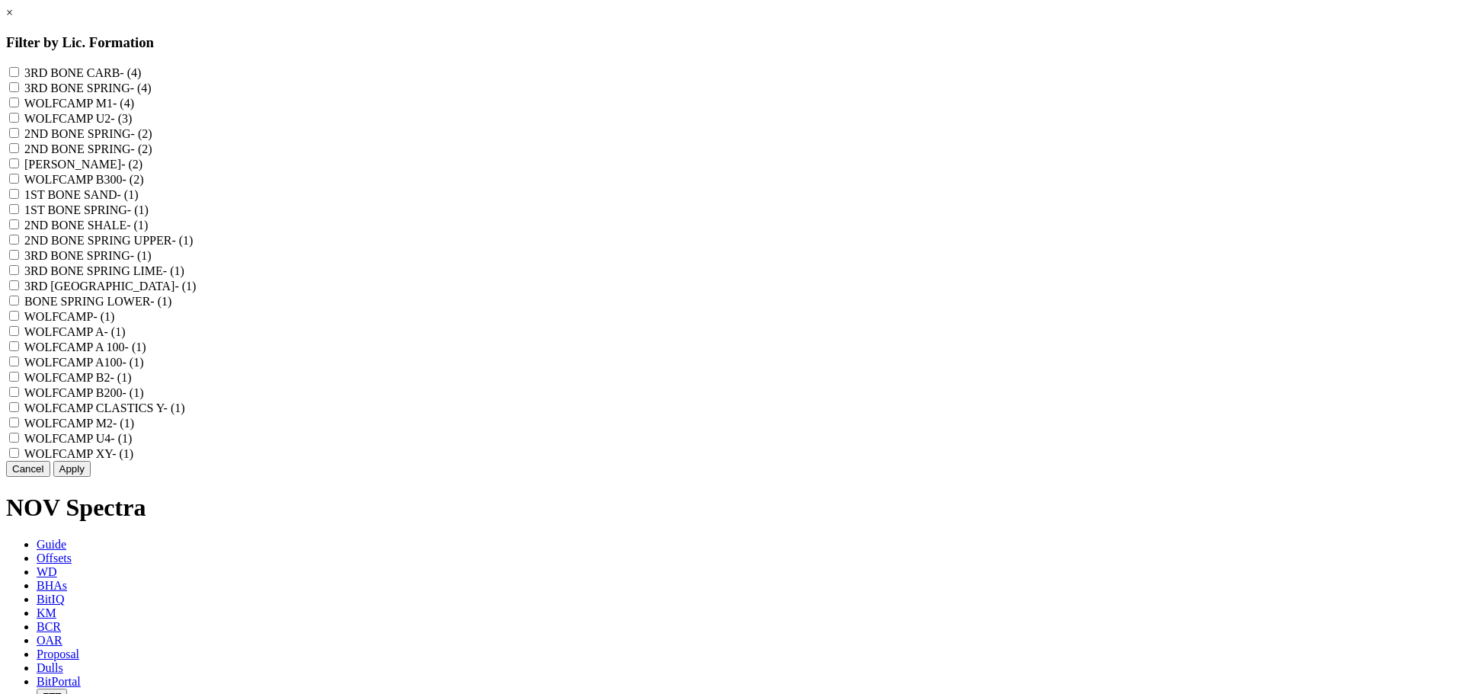
click at [19, 90] on SPRING "3RD BONE SPRING - (4)" at bounding box center [14, 87] width 10 height 10
checkbox SPRING "true"
click at [19, 260] on "3RD BONE SPRING - (1)" at bounding box center [14, 255] width 10 height 10
checkbox "true"
click at [19, 275] on LIME "3RD BONE SPRING LIME - (1)" at bounding box center [14, 270] width 10 height 10
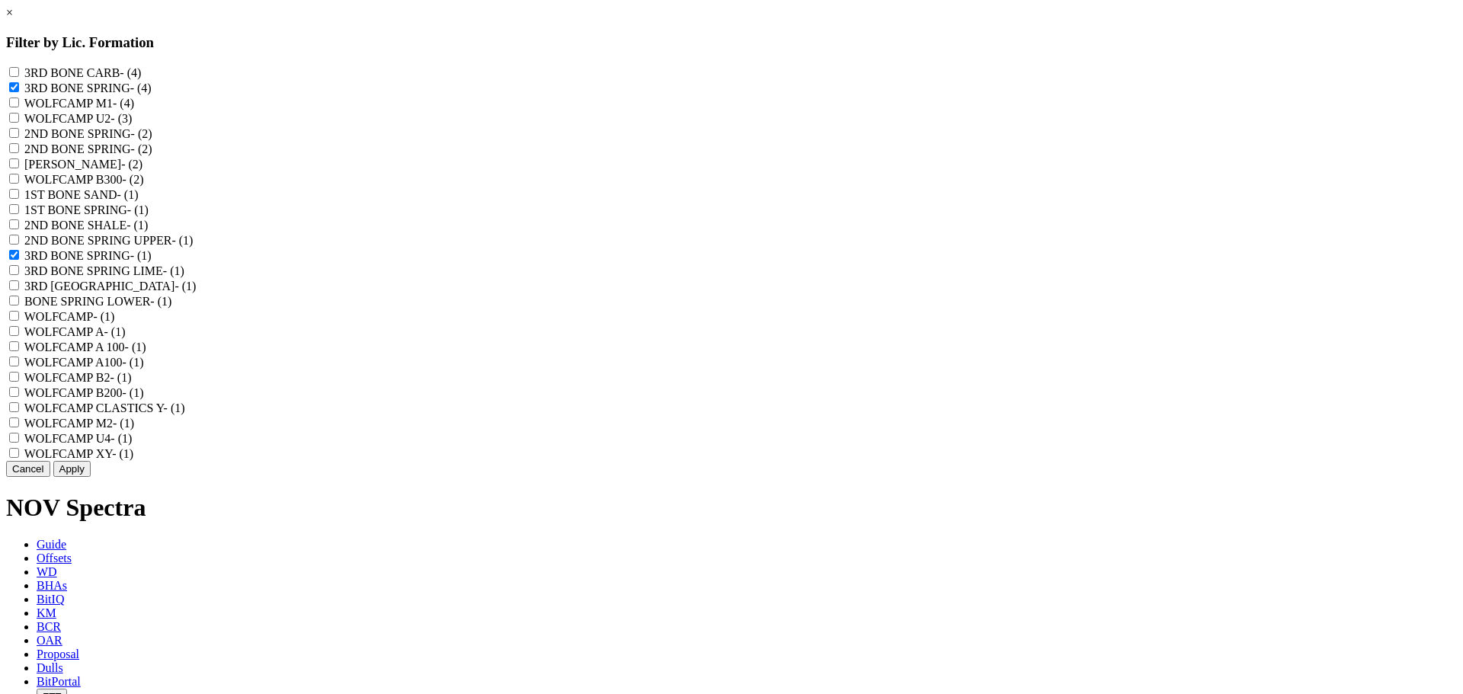
checkbox LIME "true"
click at [19, 290] on SPRINGS "3RD BONE SPRINGS - (1)" at bounding box center [14, 285] width 10 height 10
checkbox SPRINGS "true"
click at [91, 477] on button "Apply" at bounding box center [71, 469] width 37 height 16
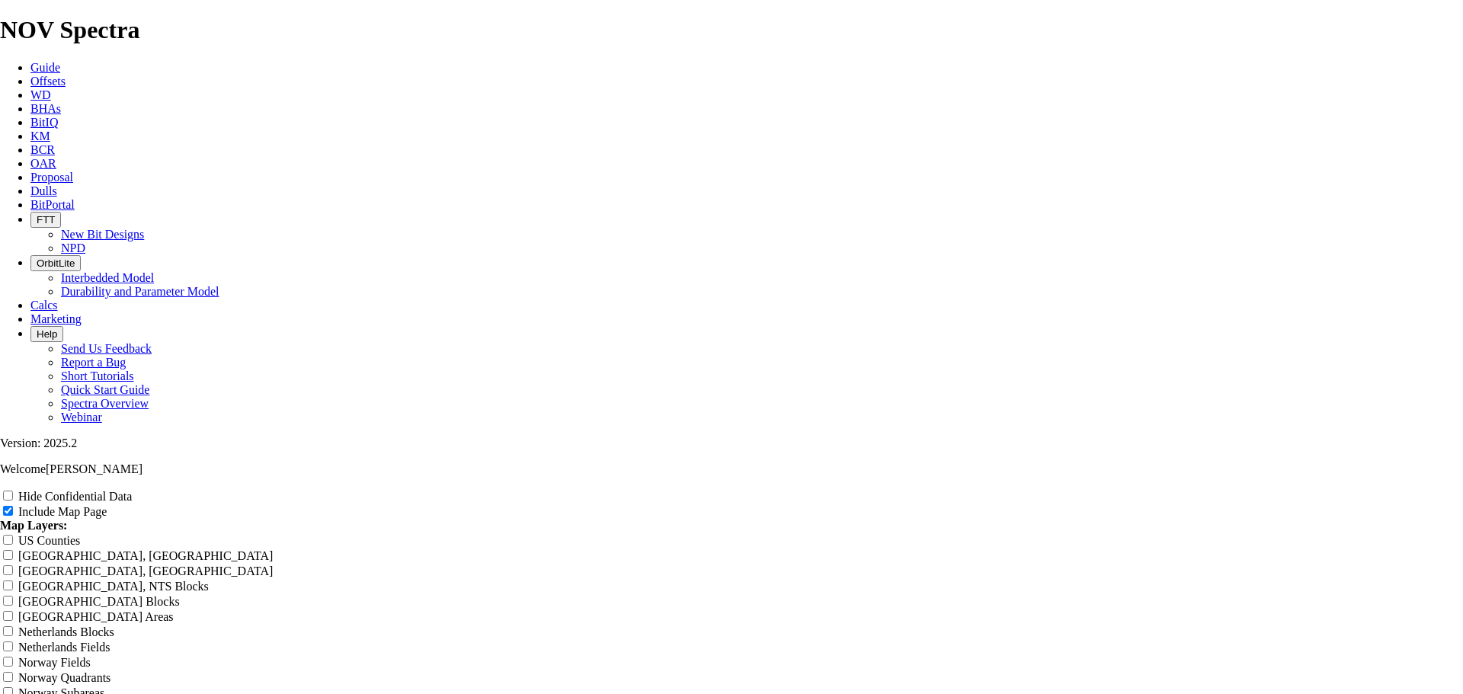
drag, startPoint x: 603, startPoint y: 106, endPoint x: 992, endPoint y: 95, distance: 388.7
type input "U"
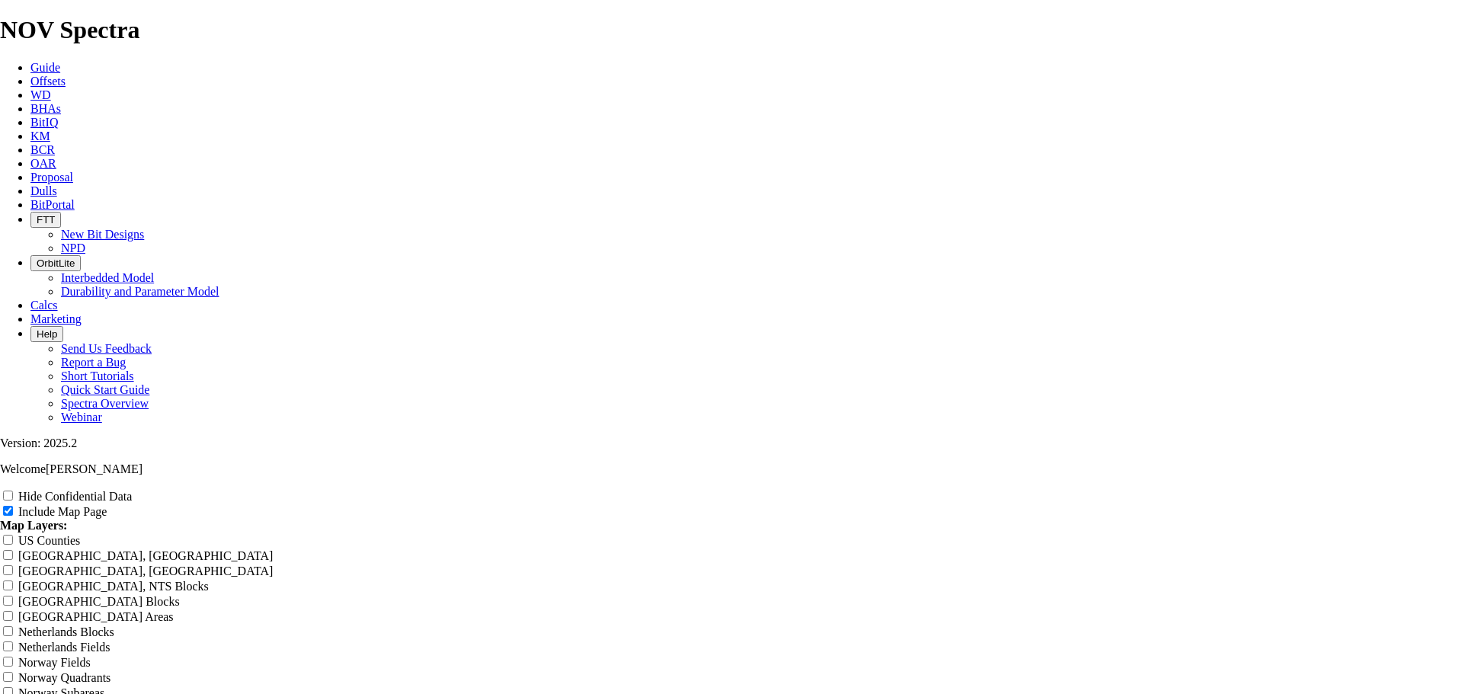
type input "U"
type input "c"
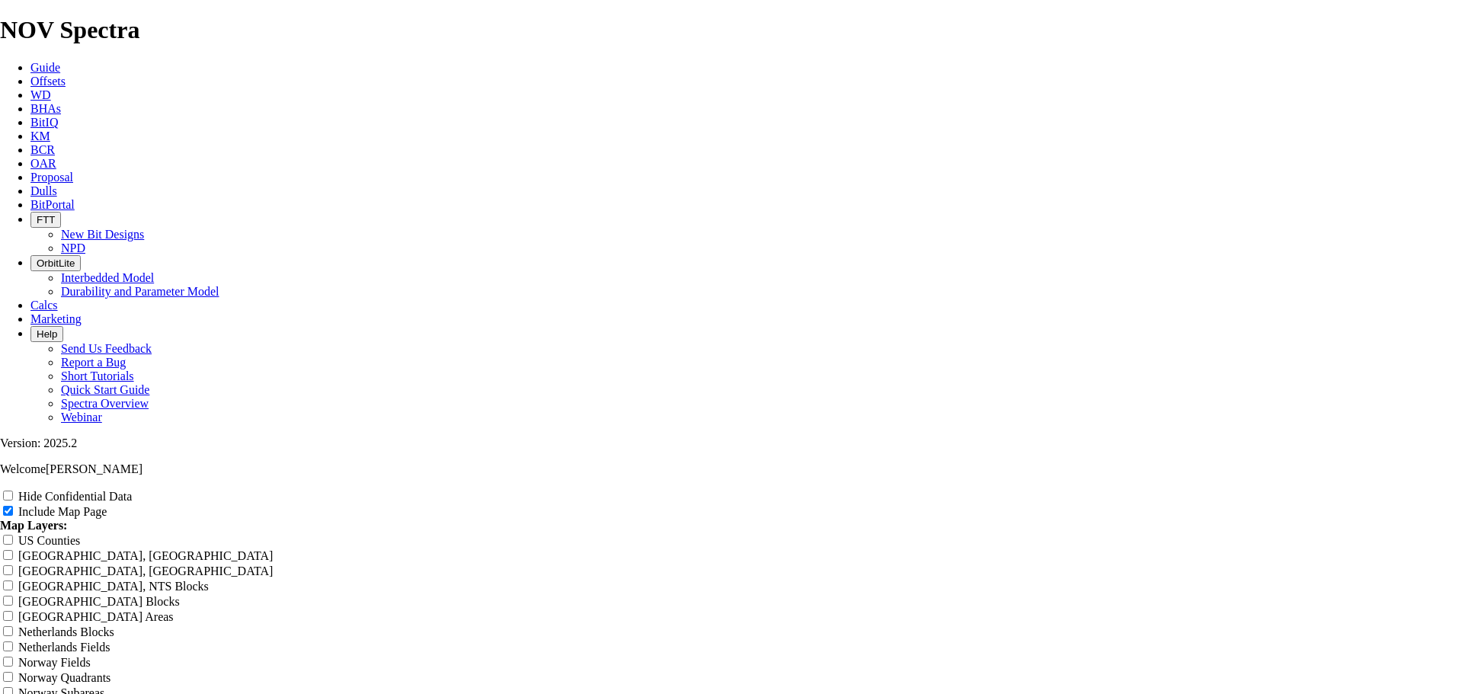
type input "c"
type input "cH"
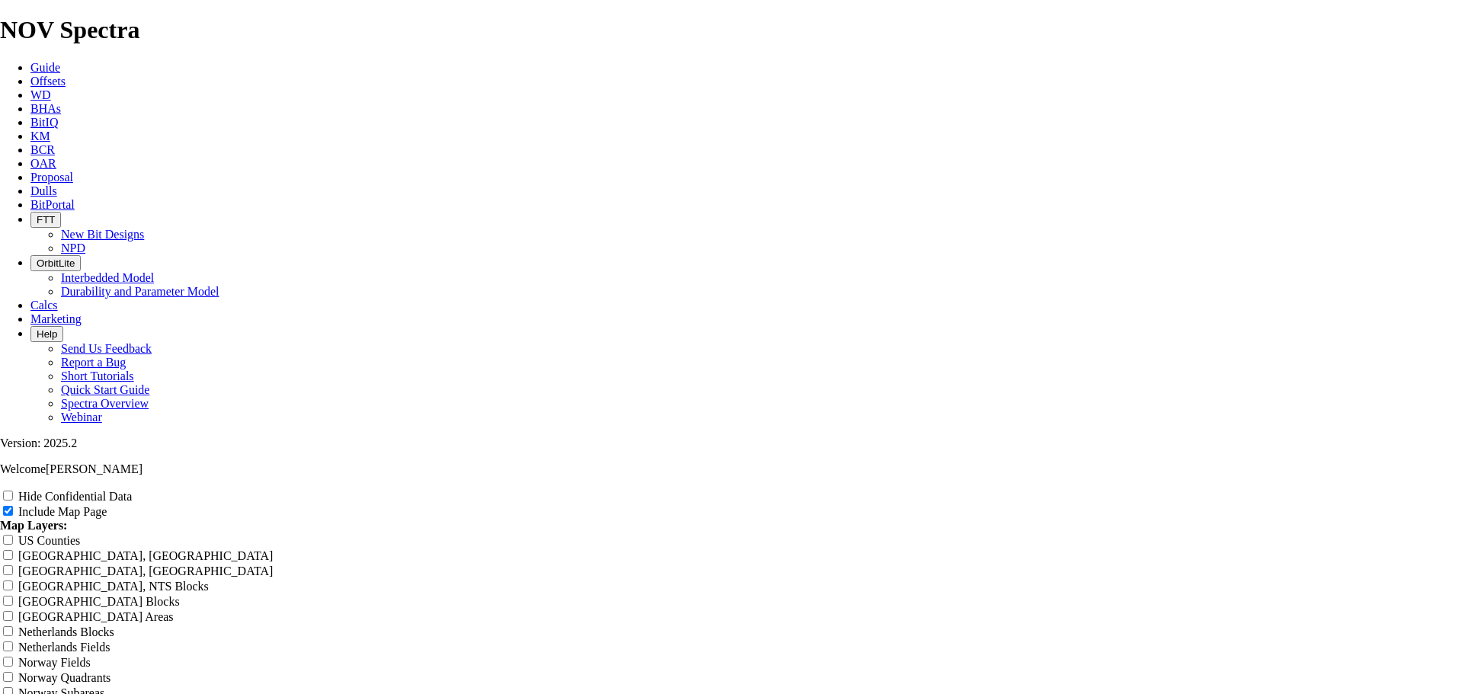
type input "cH"
type input "cHI"
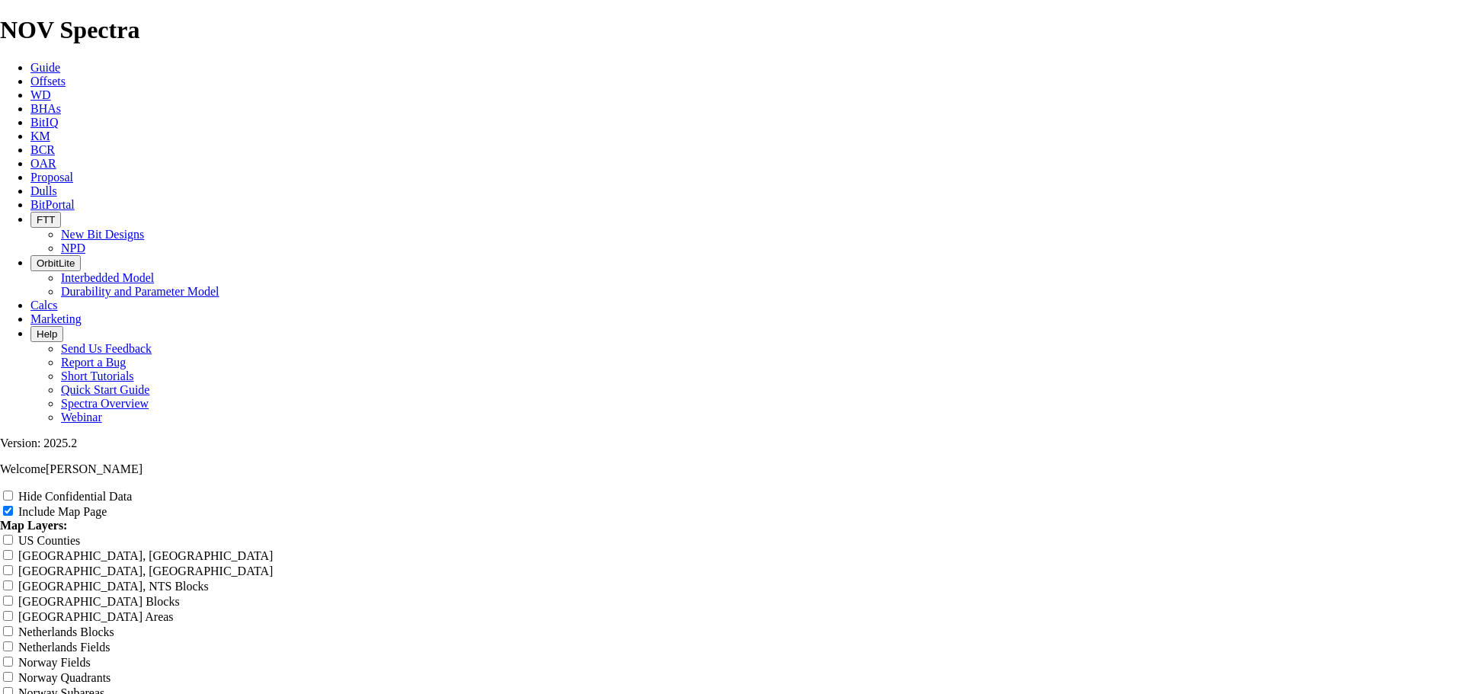
type input "cHI"
type input "cH"
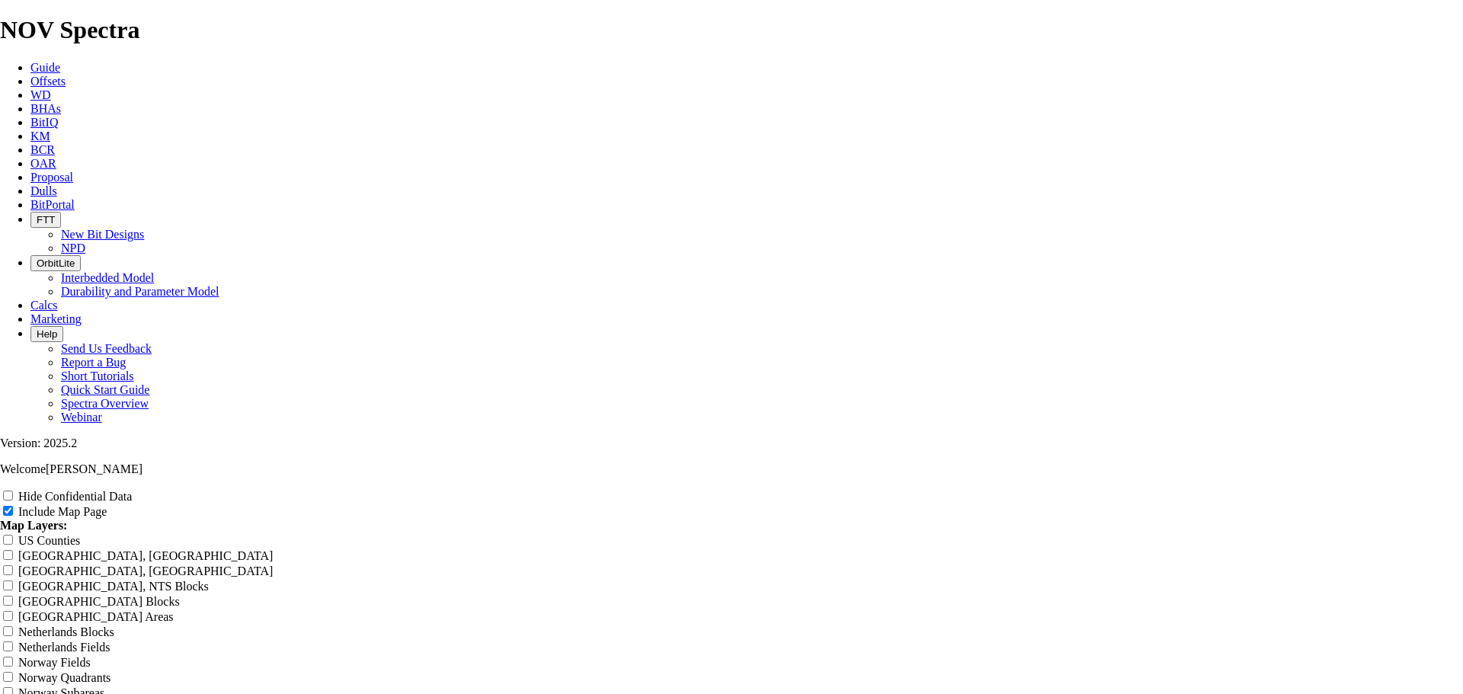
type input "cH"
type input "c"
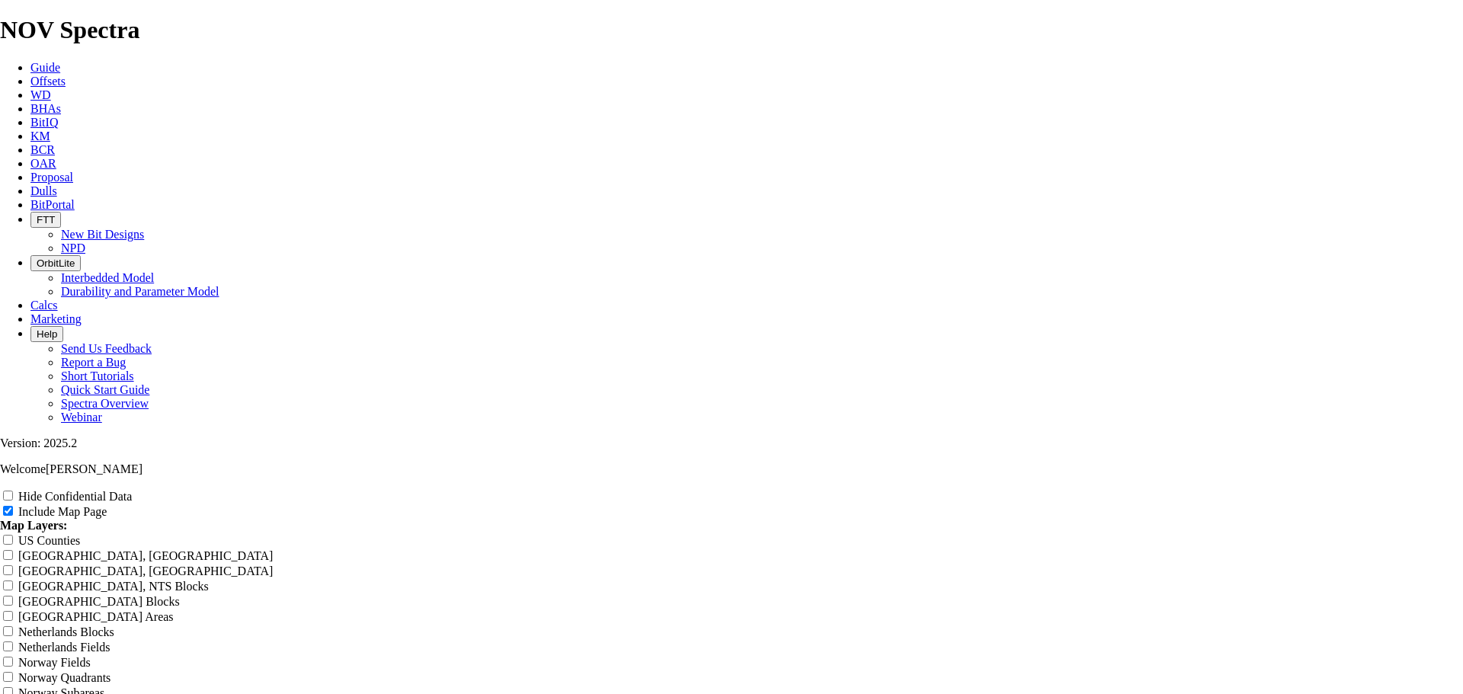
type input "c"
type input "C"
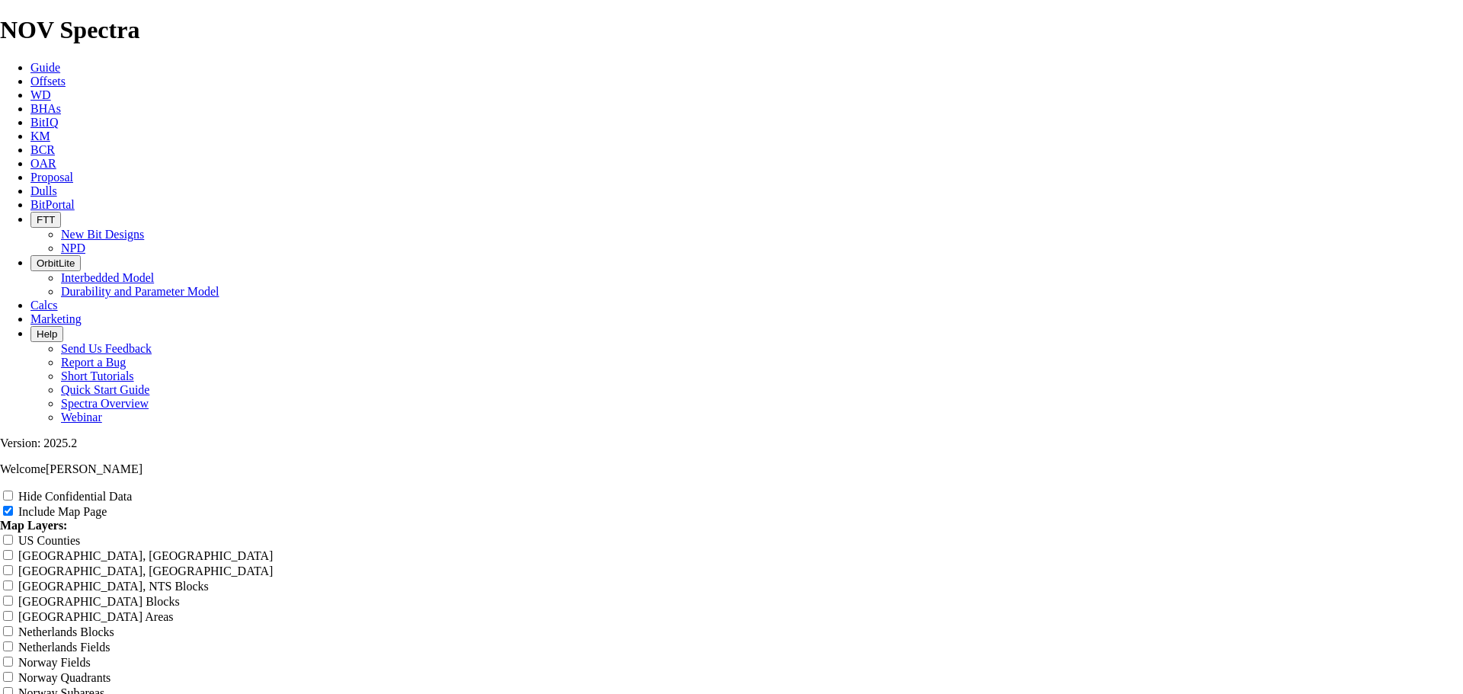
type input "C"
type input "Ch"
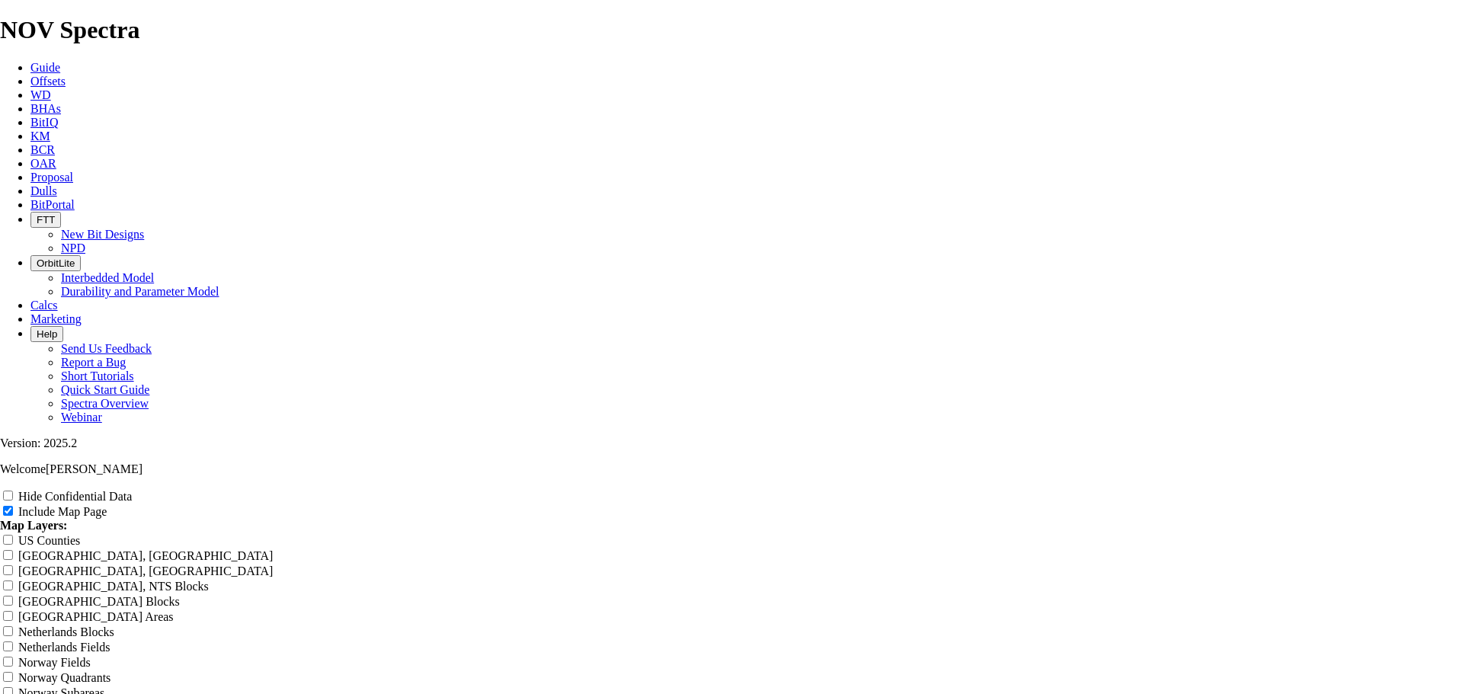
type input "Ch"
type input "Chi"
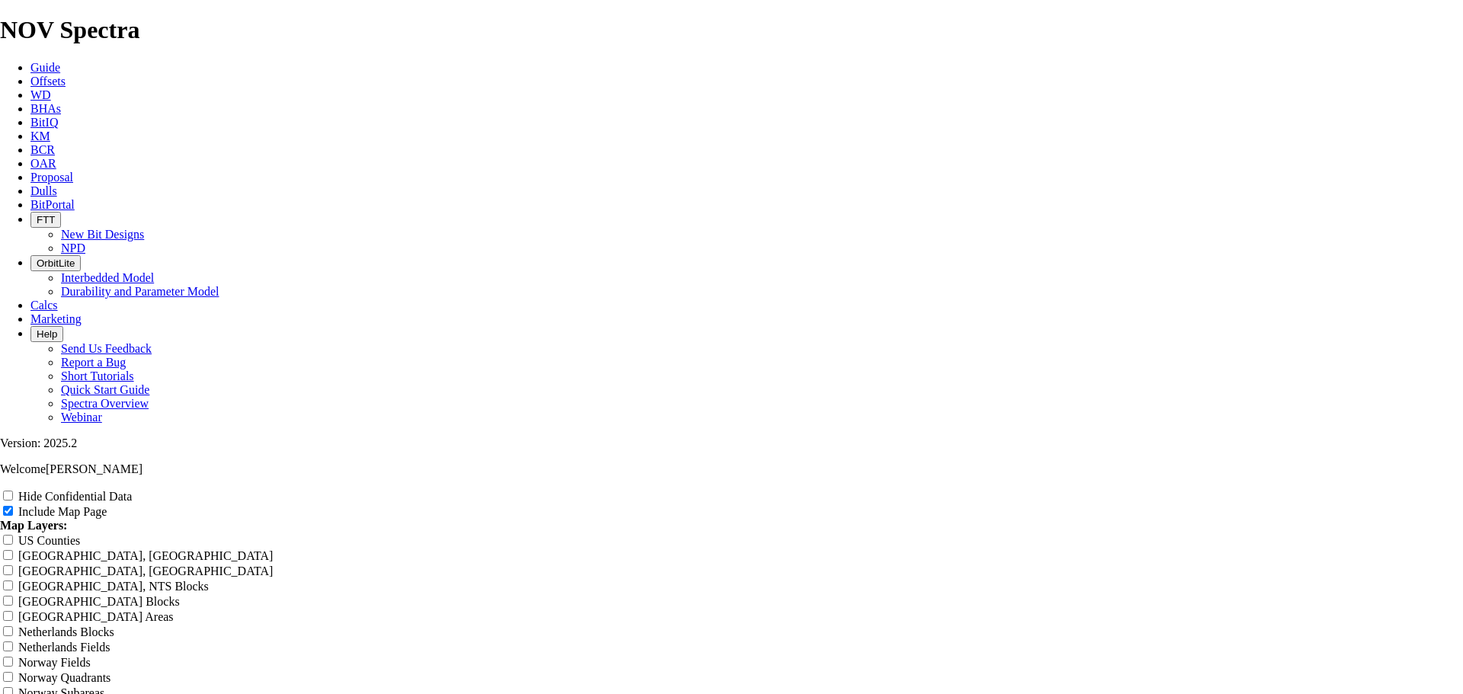
type input "Chi"
type input "Chin"
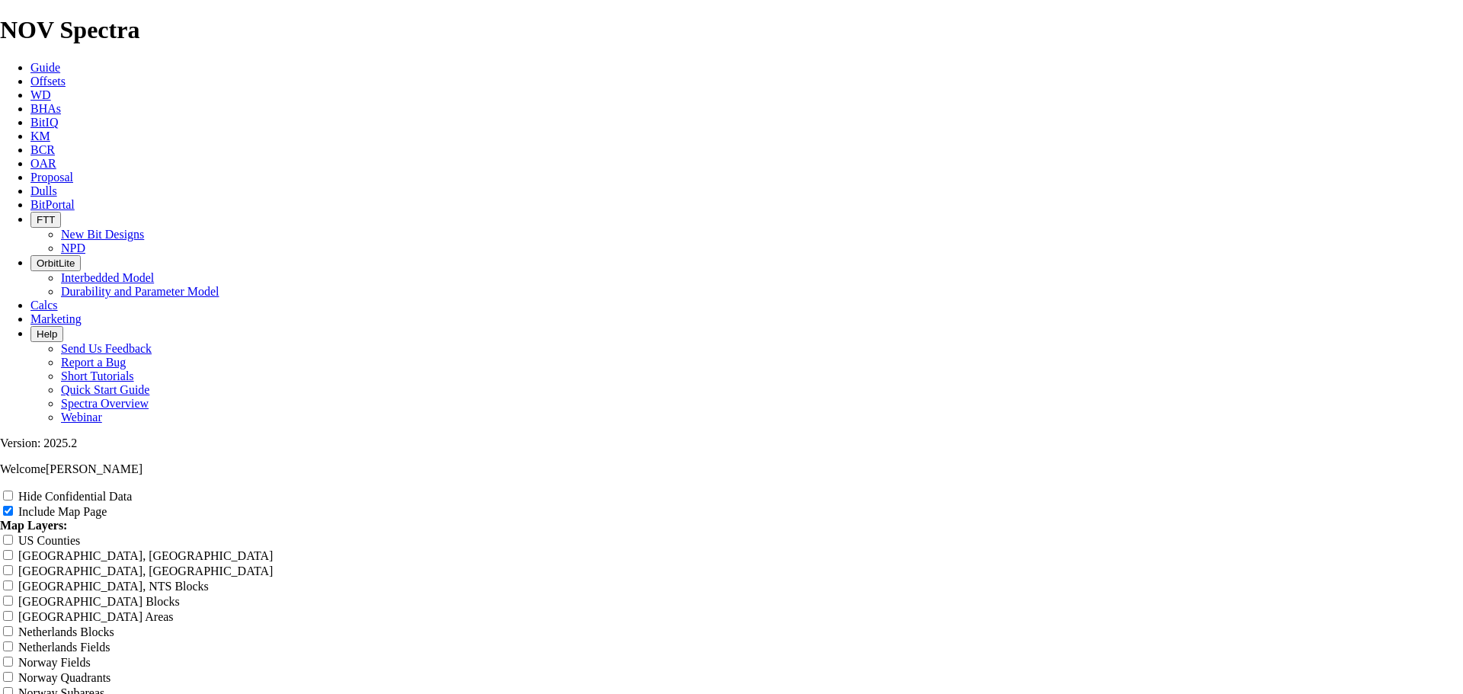
type input "Chin"
type input "Chinc"
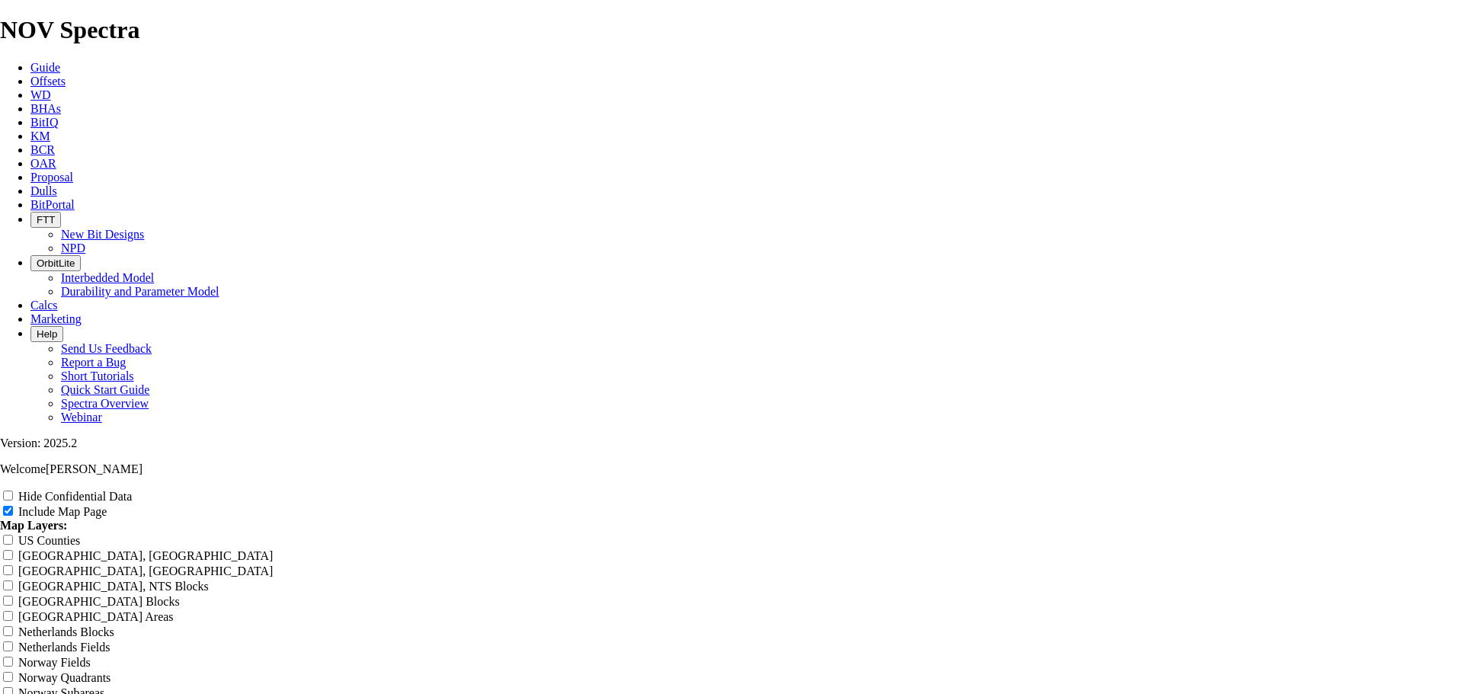
type input "Chinc"
type input "Chinco"
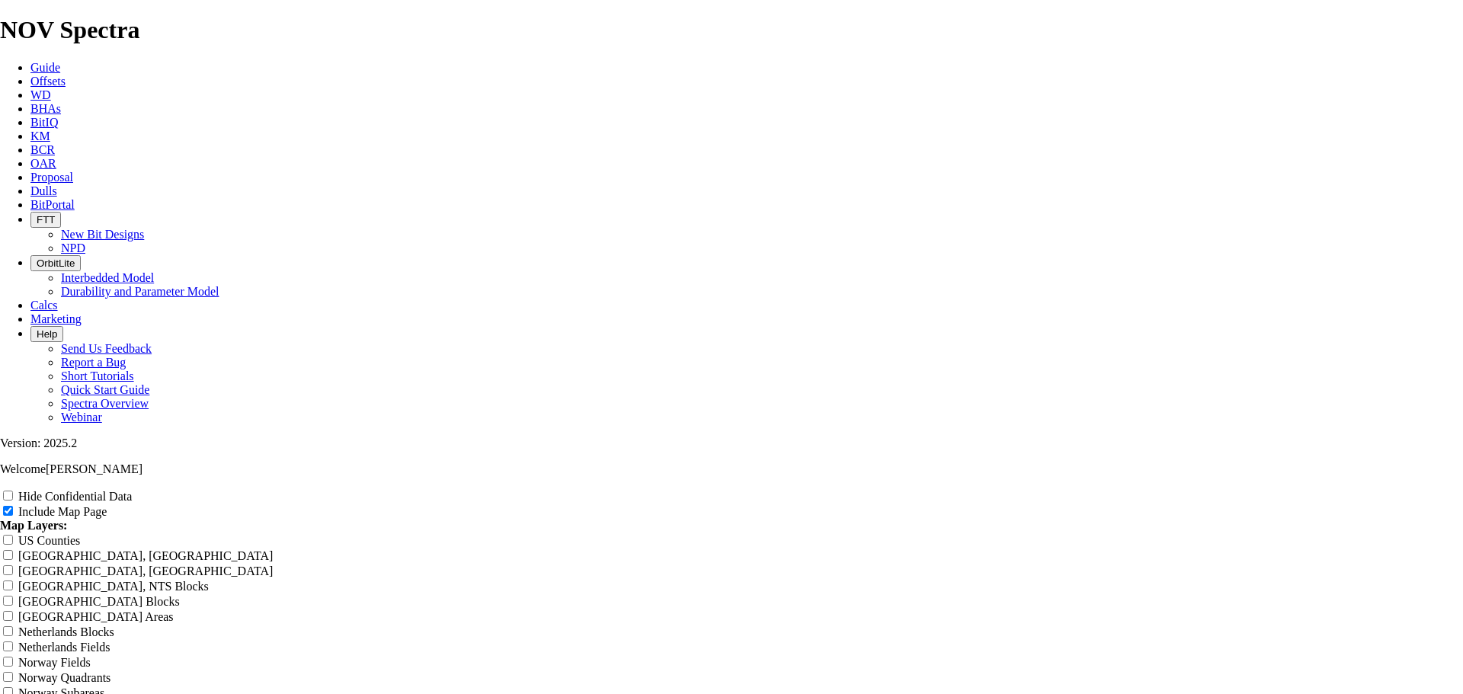
type input "Chinco"
type input "Chincot"
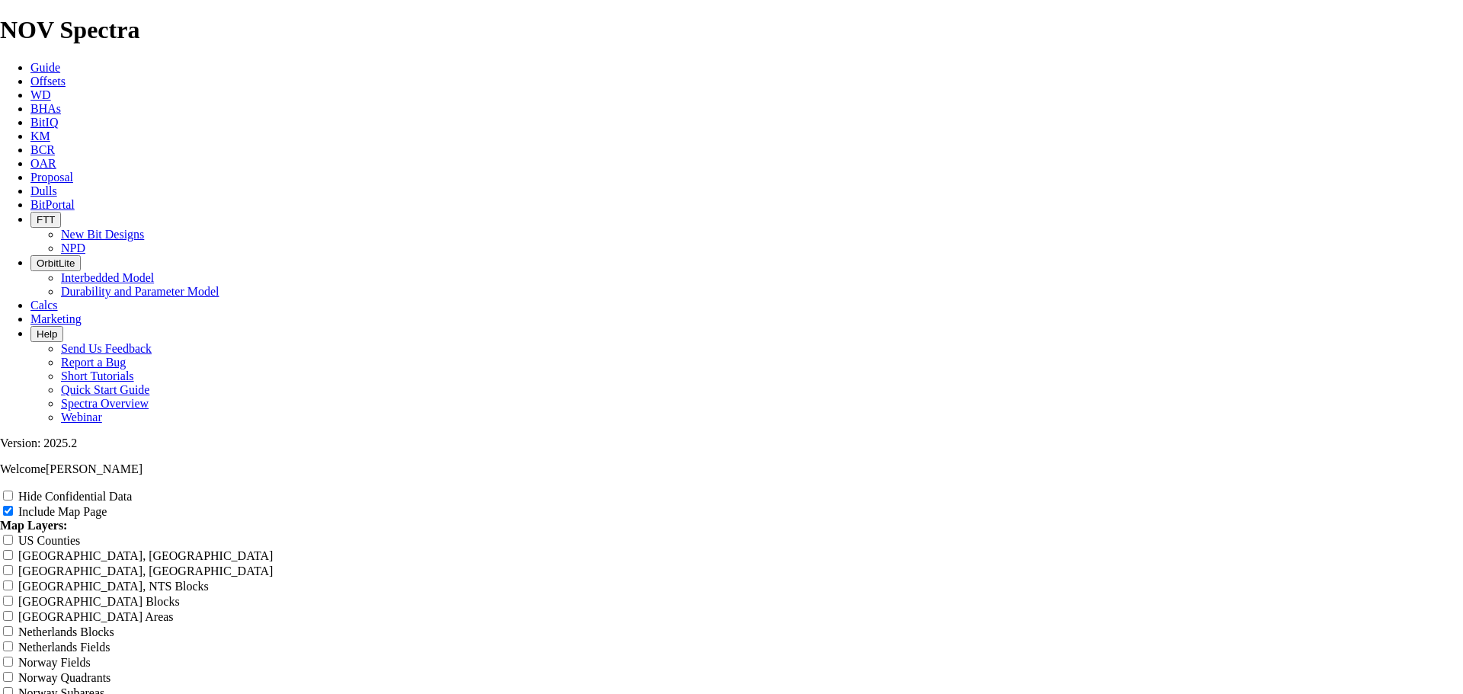
type input "Chincot"
type input "Chincote"
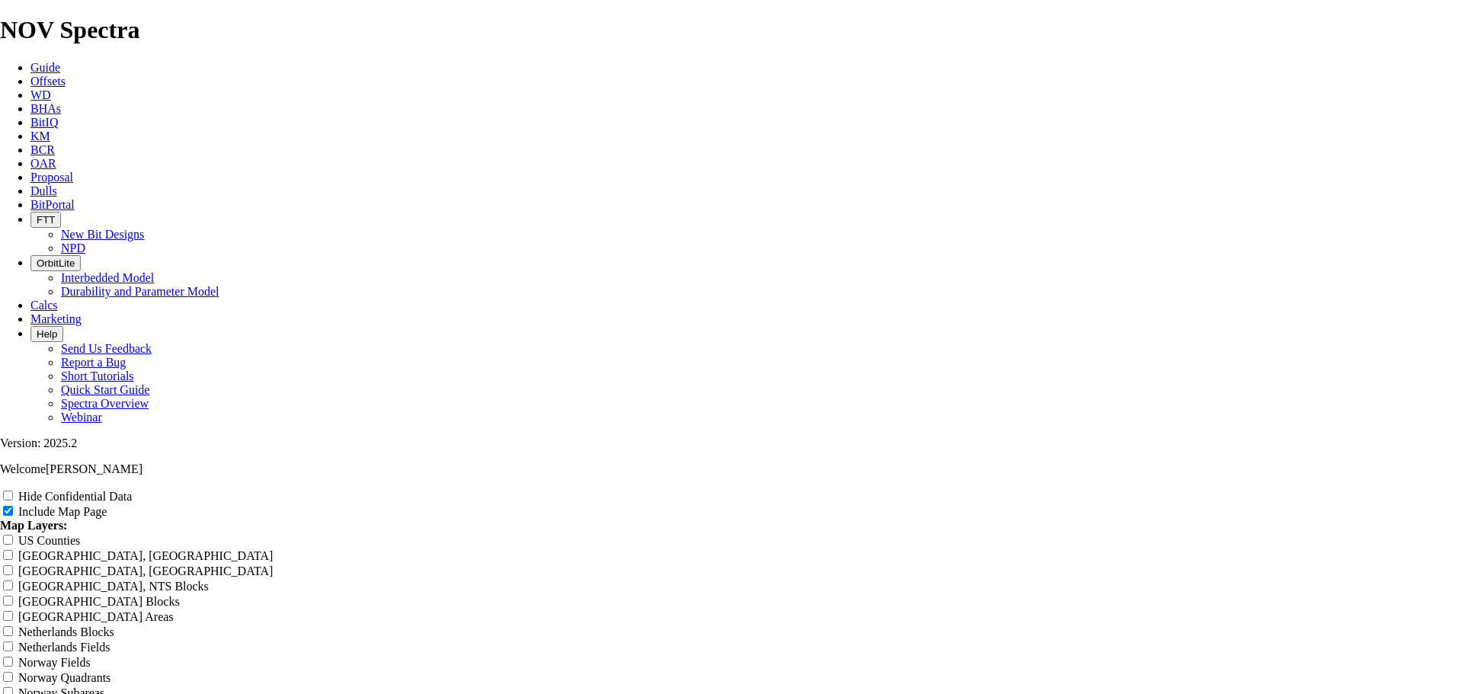
type input "Chincote"
type input "Chincotea"
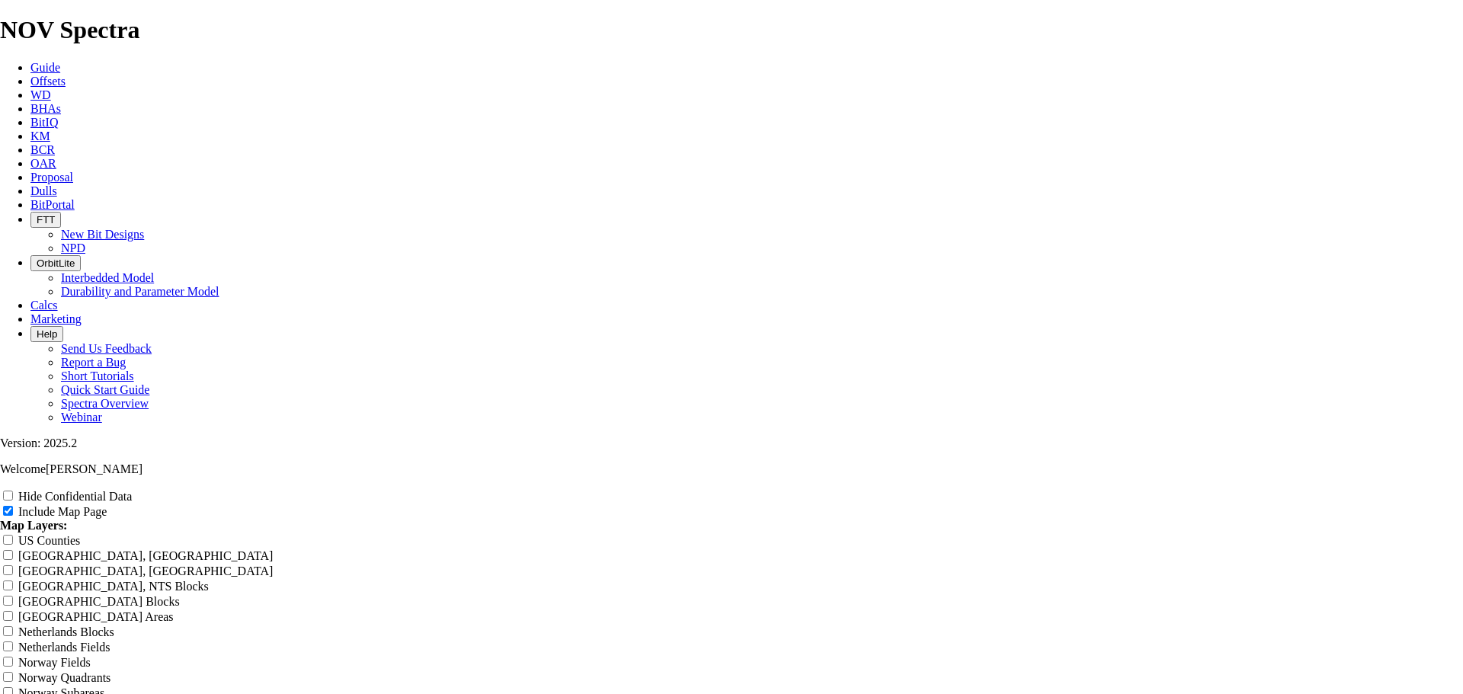
type input "Chincotea"
type input "Chincoteag"
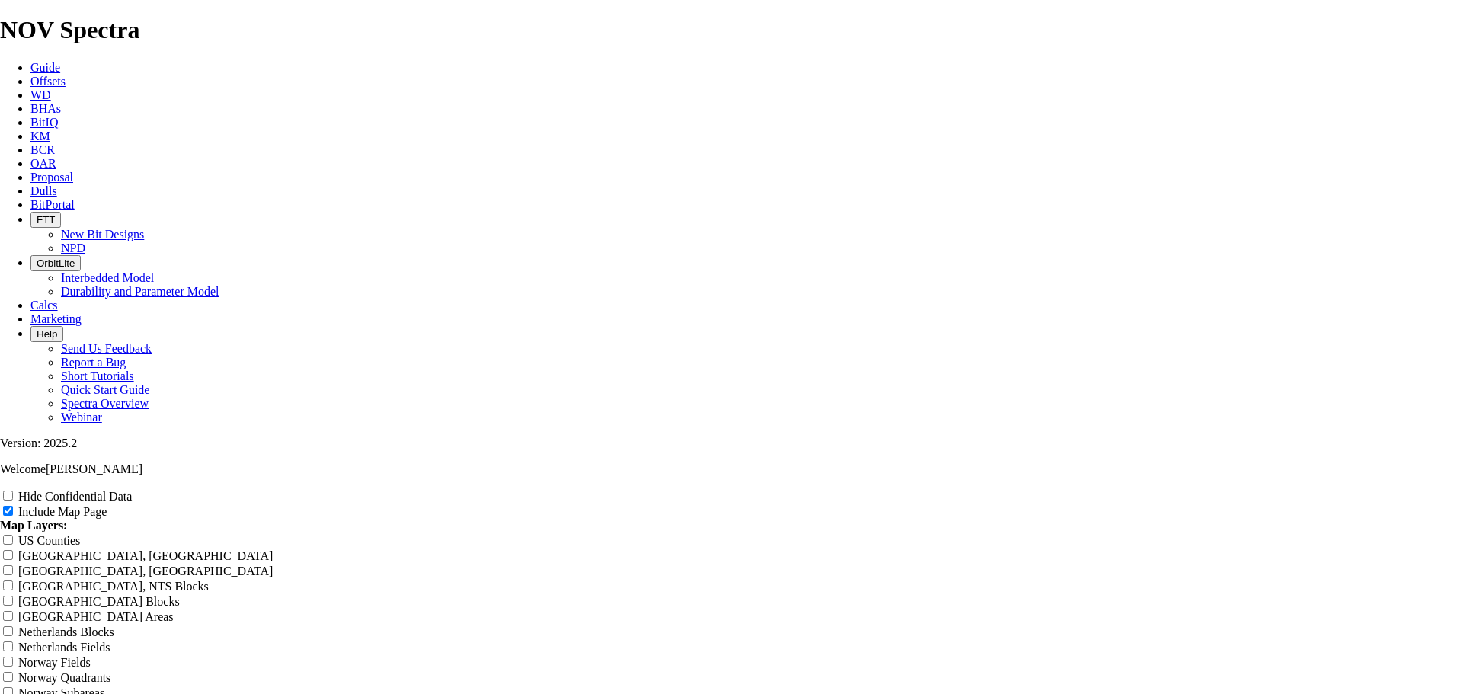
type input "Chincoteag"
type input "Chincoteagu"
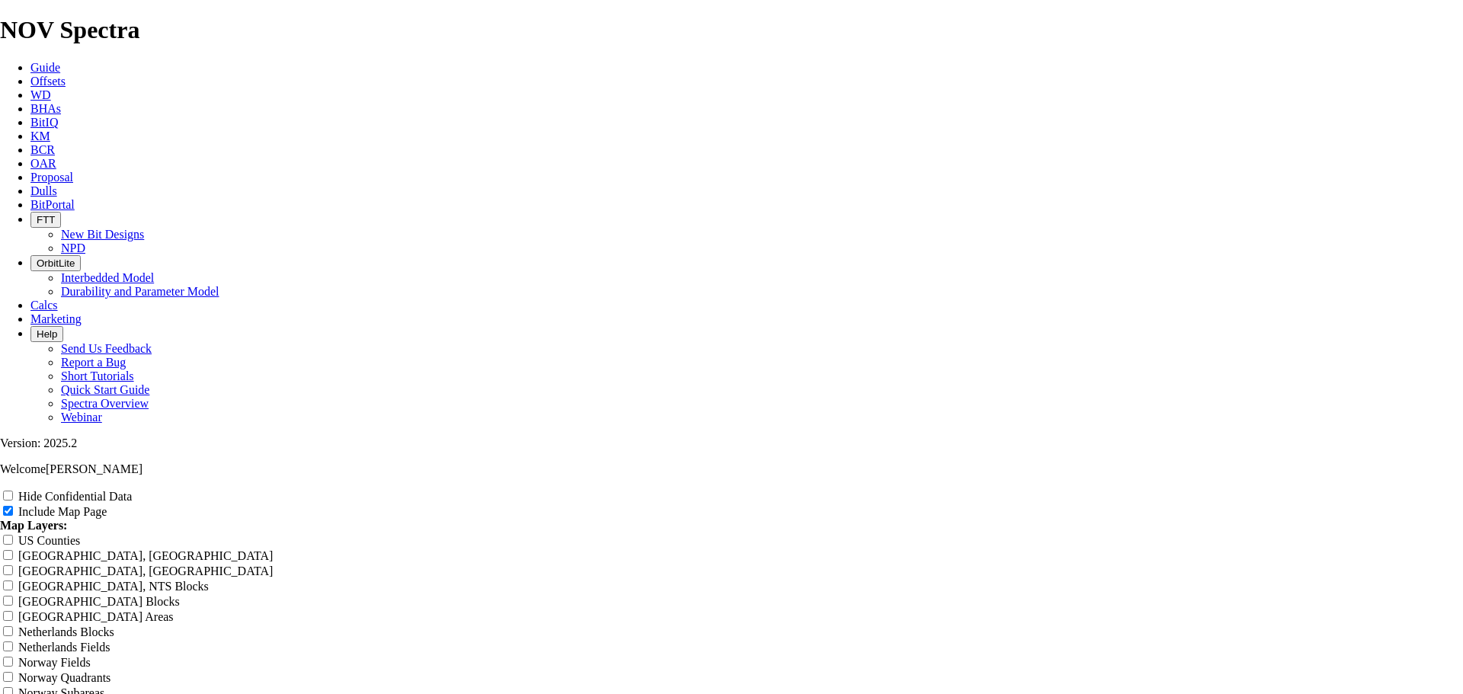
type input "Chincoteagu"
type input "Chincoteague"
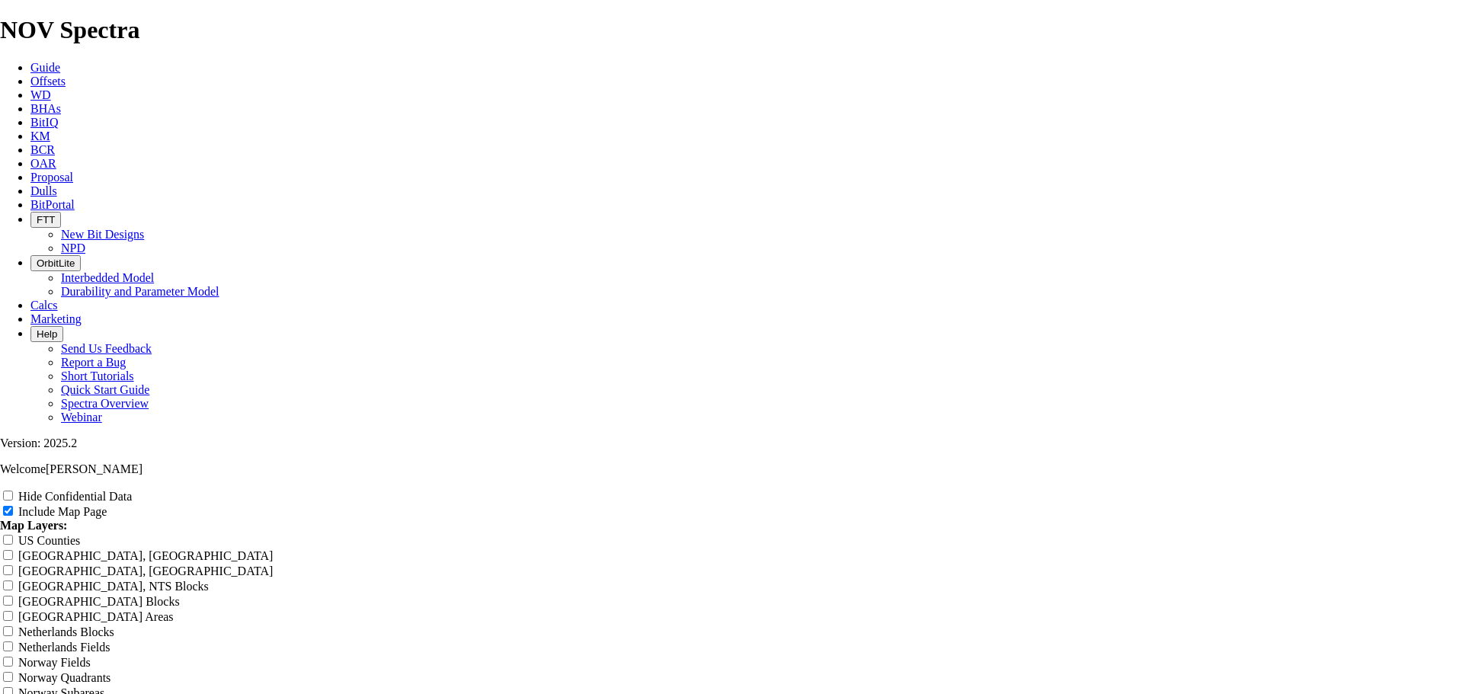
type input "Chincoteague"
type input "Chincoteague 8"
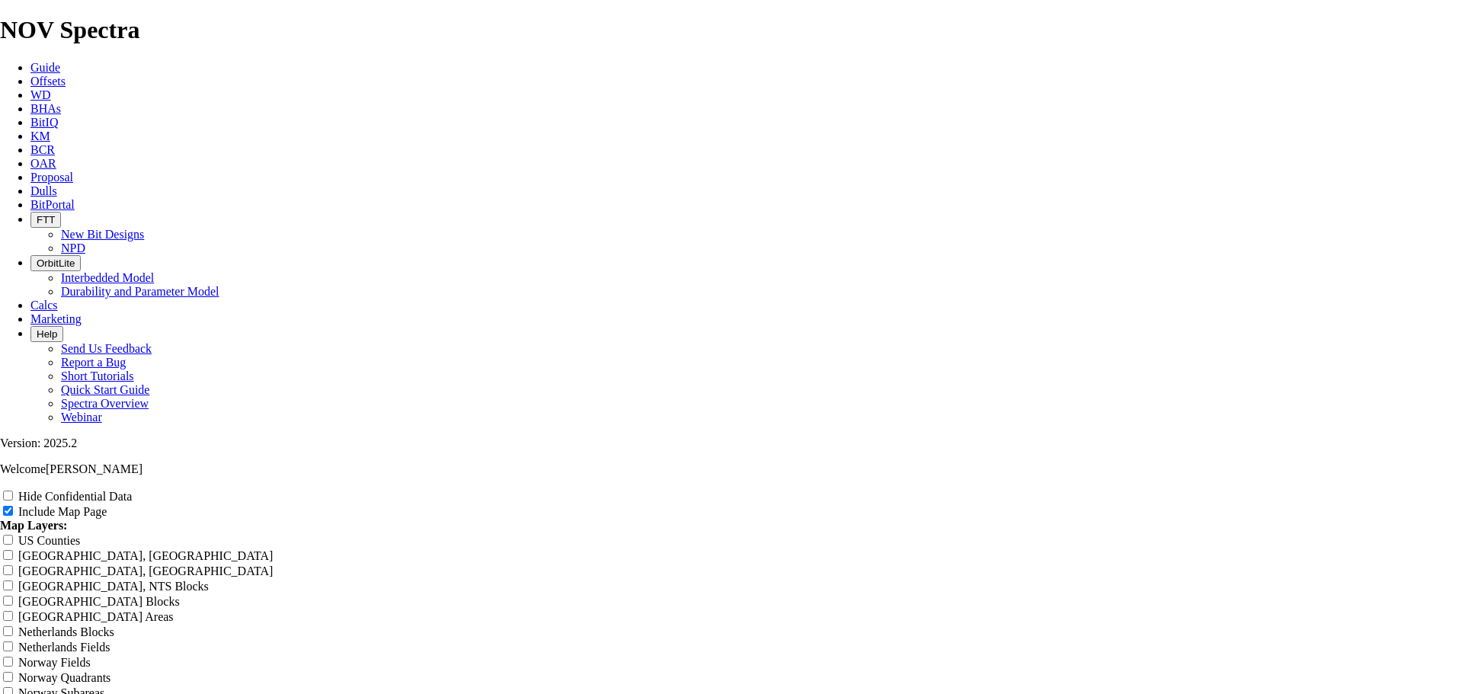
type input "Chincoteague 8"
type input "Chincoteague 8-"
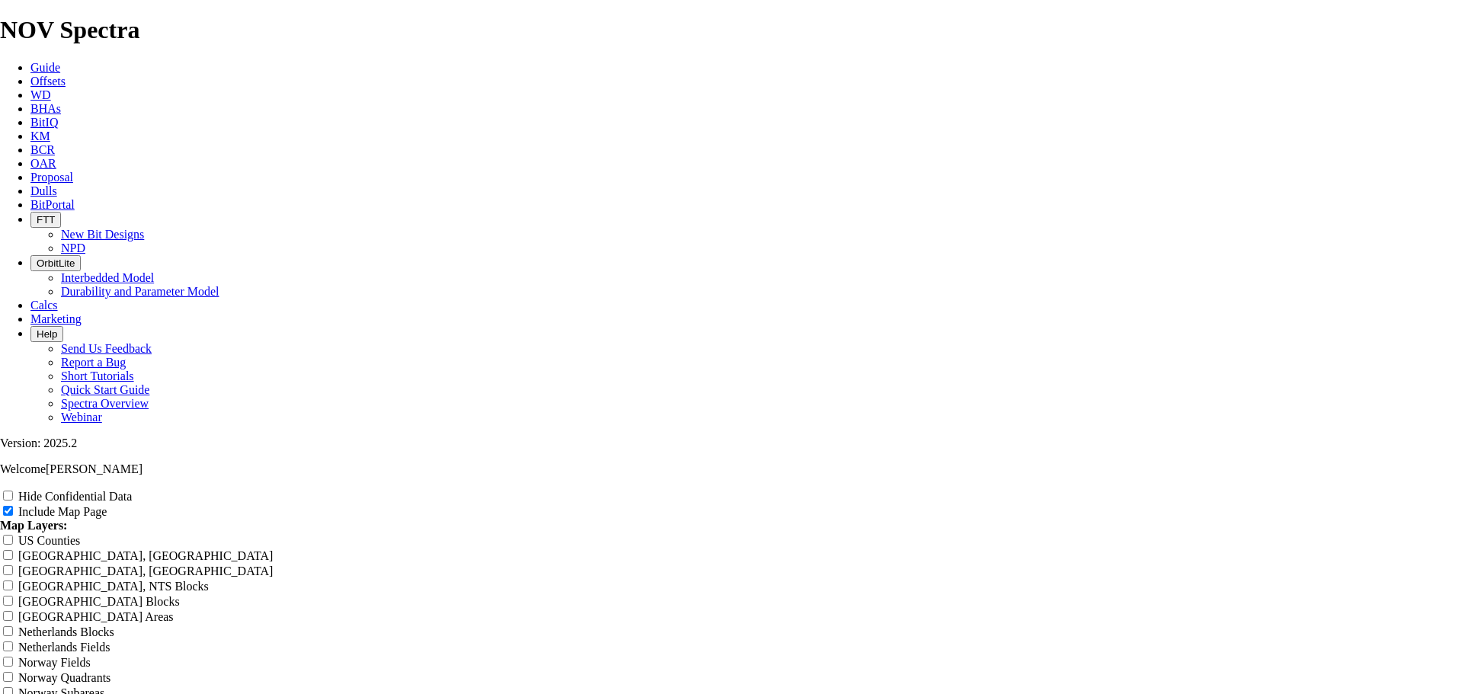
type input "Chincoteague 8-"
type input "Chincoteague 8-3"
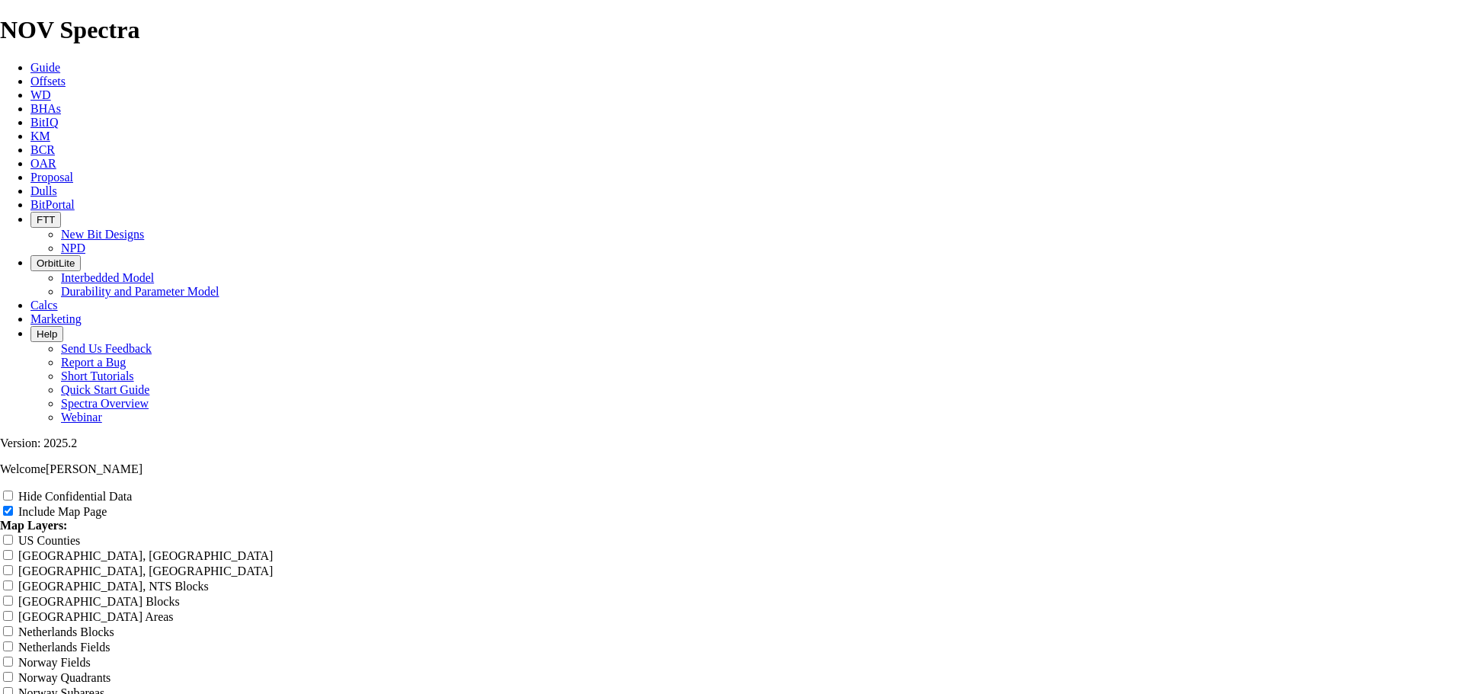
type input "Chincoteague 8-3"
type input "Chincoteague 8-32"
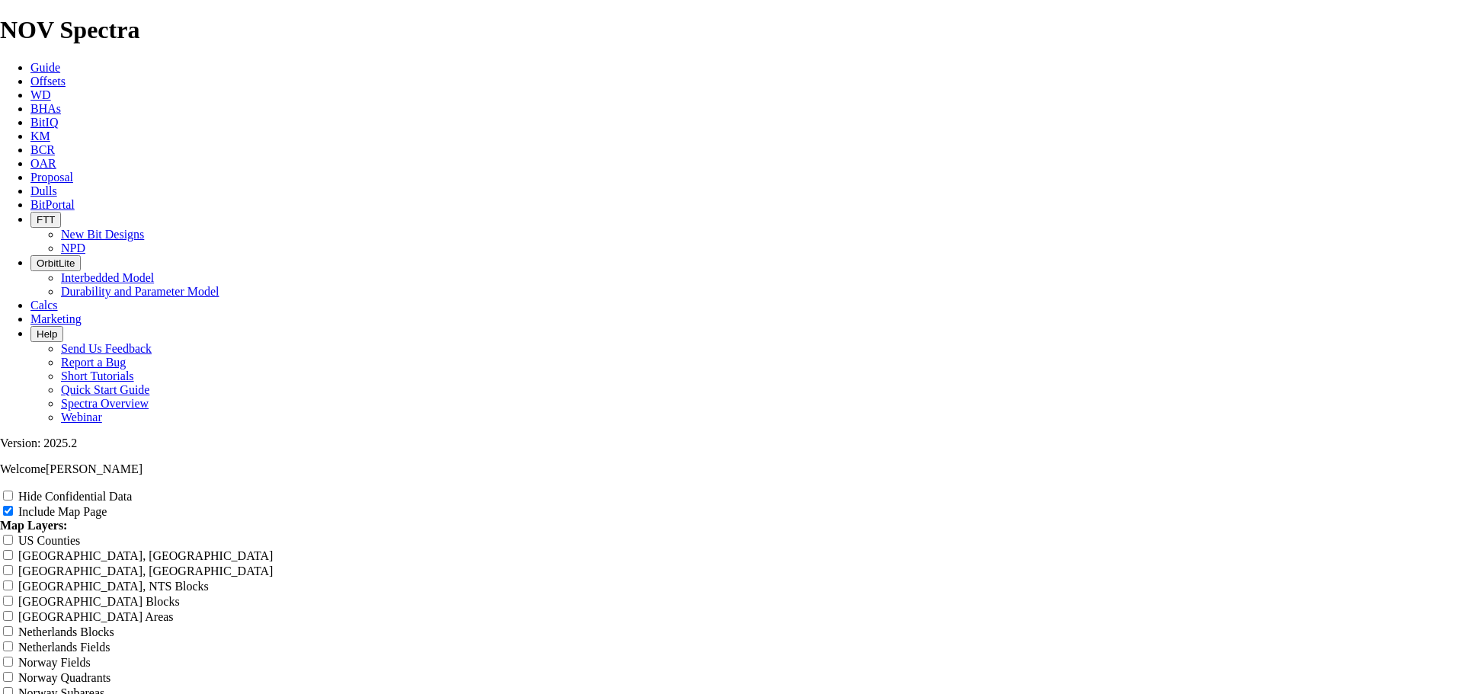
type input "Chincoteague 8-32"
type input "Chincoteague 8-32 R"
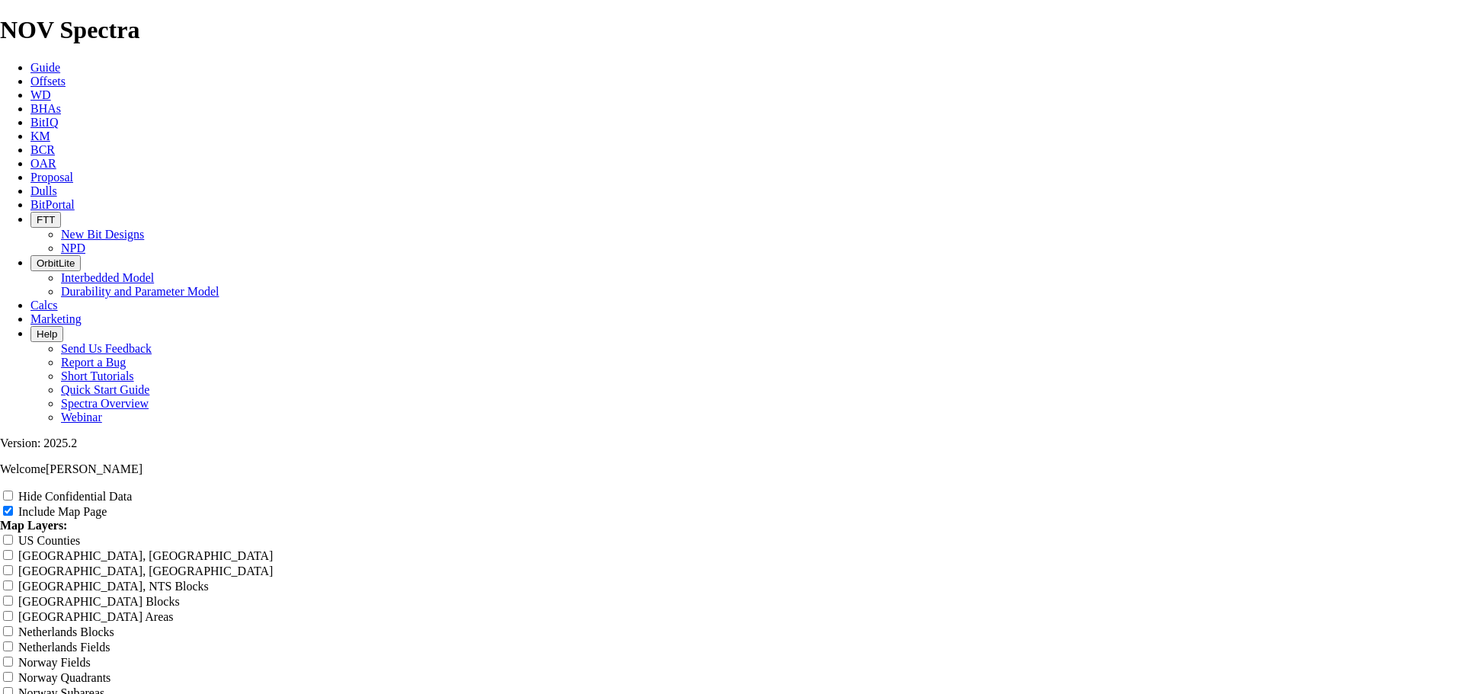
type input "Chincoteague 8-32 R"
type input "Chincoteague 8-32 RH"
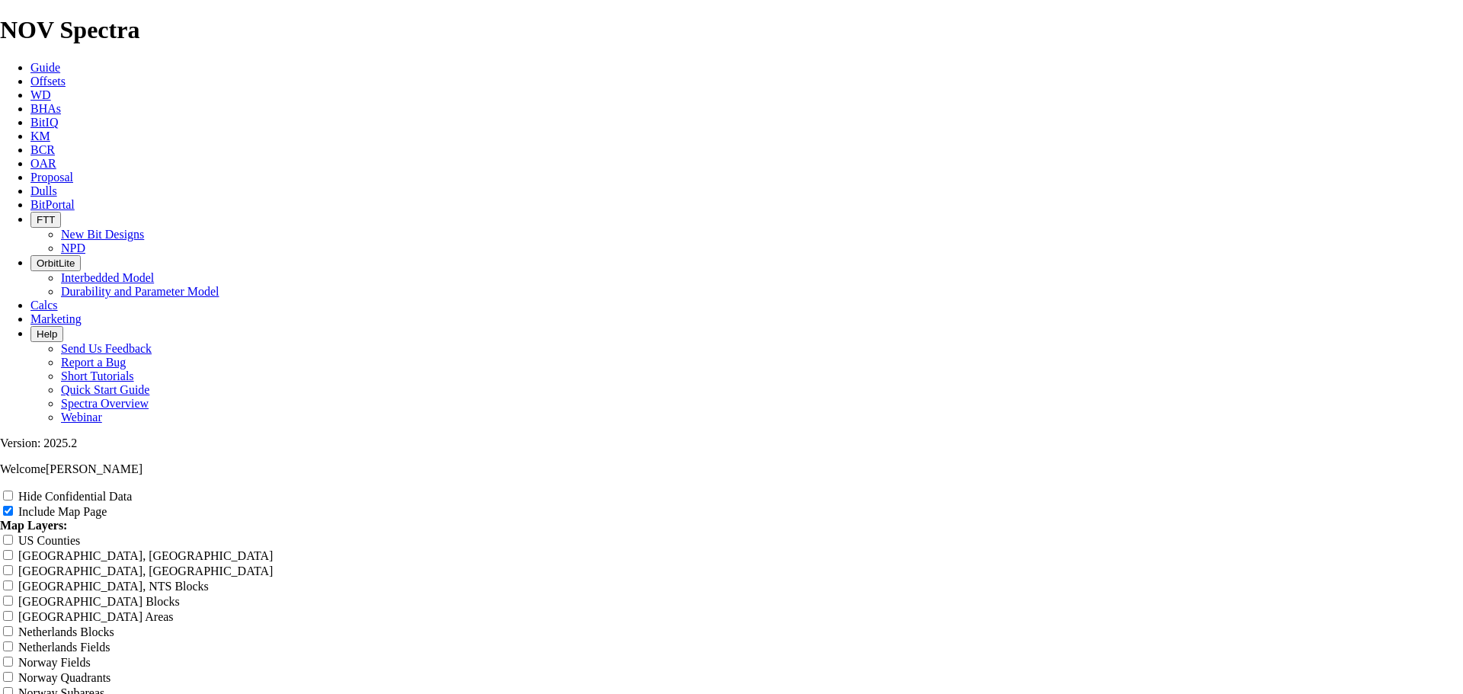
type input "Chincoteague 8-32 RH"
type input "Chincoteague 8-32 RH O"
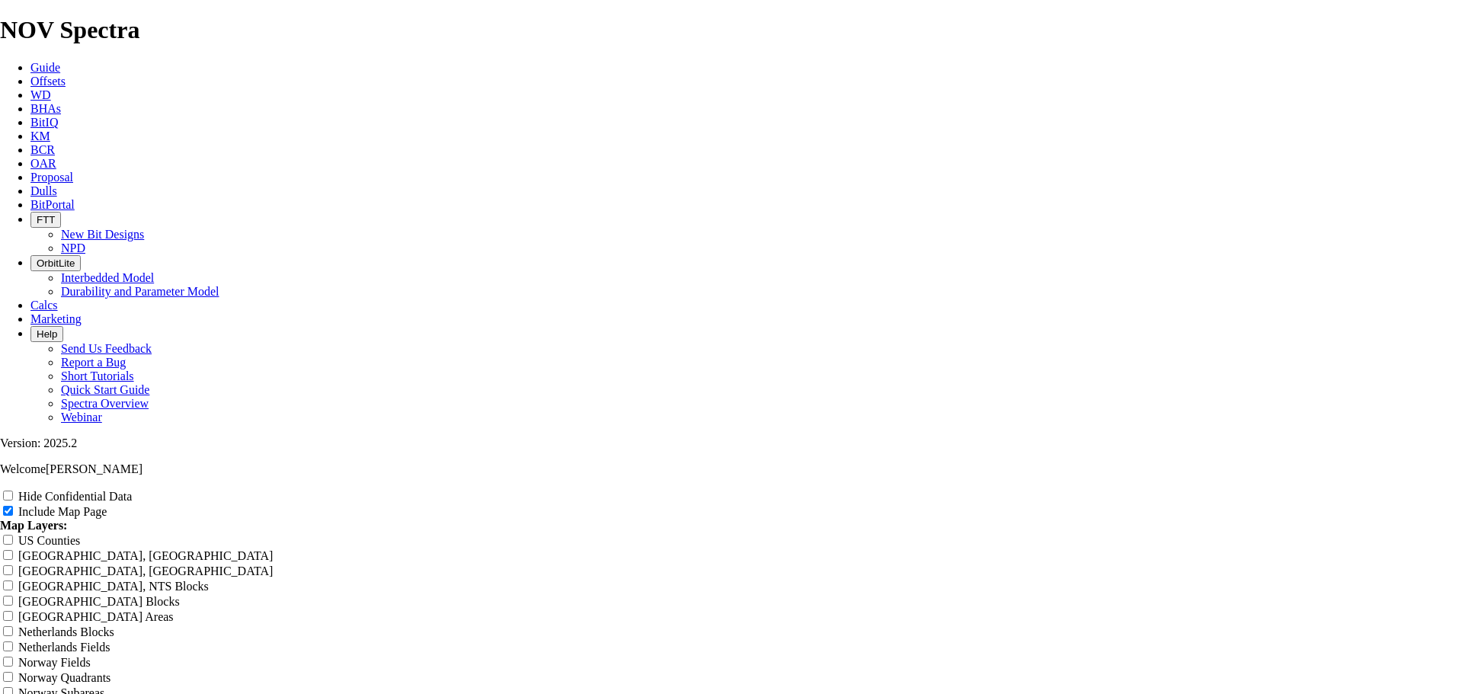
type input "Chincoteague 8-32 RH O"
type input "Chincoteague 8-32 RH Of"
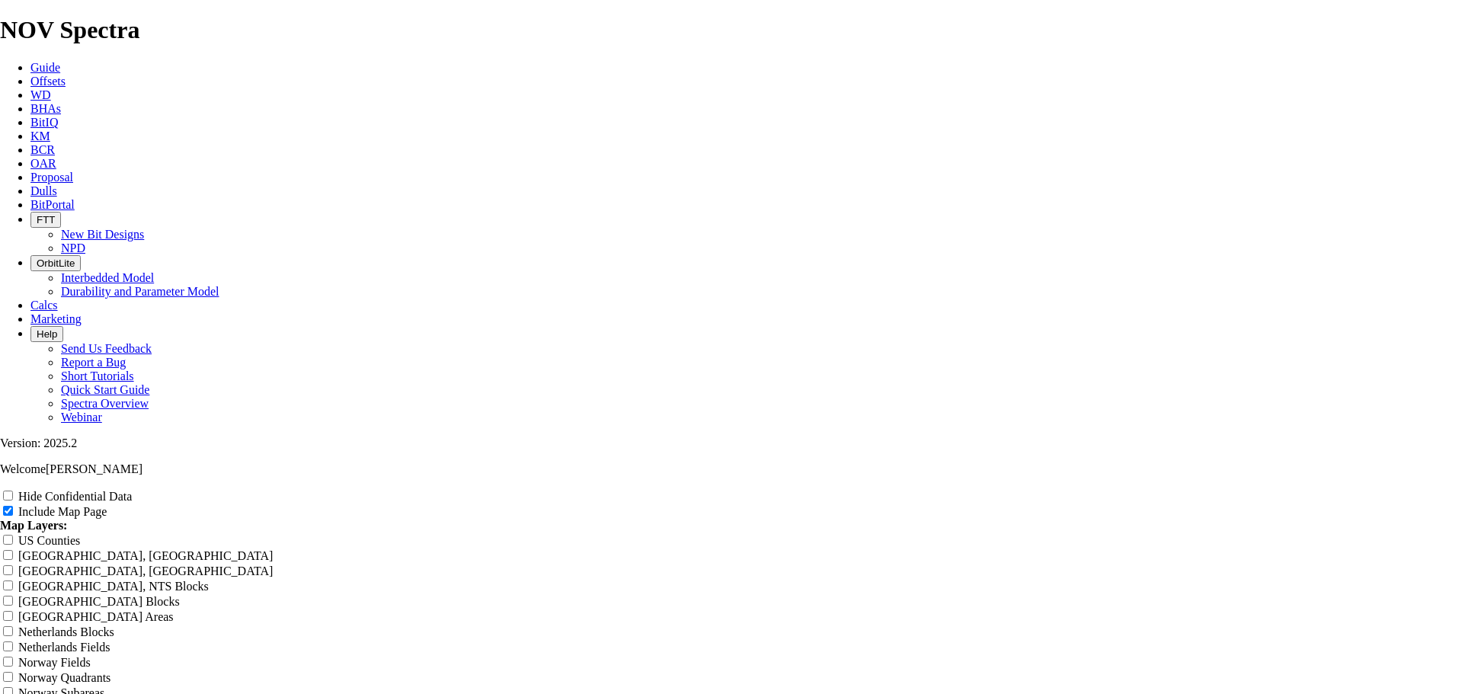
type input "Chincoteague 8-32 RH Of"
type input "Chincoteague 8-32 RH Off"
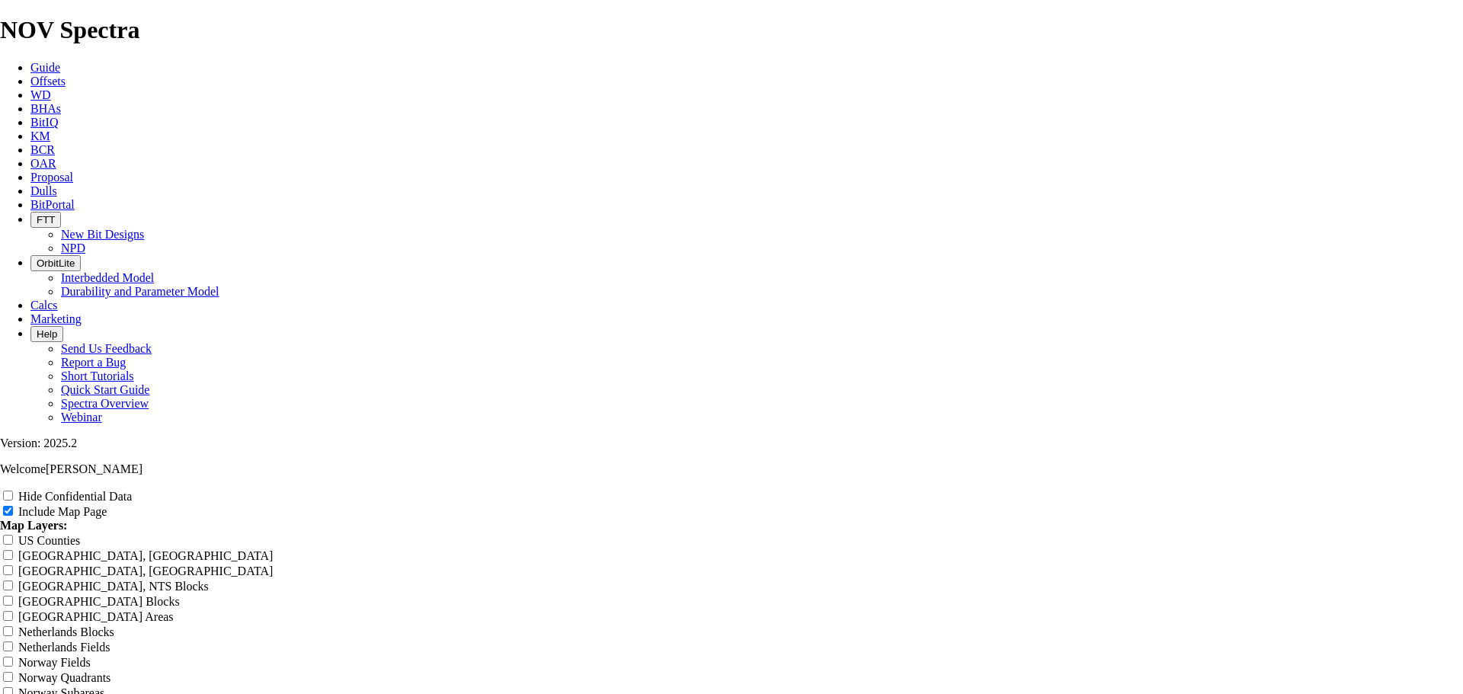
type input "Chincoteague 8-32 RH Off"
type input "Chincoteague 8-32 RH Offs"
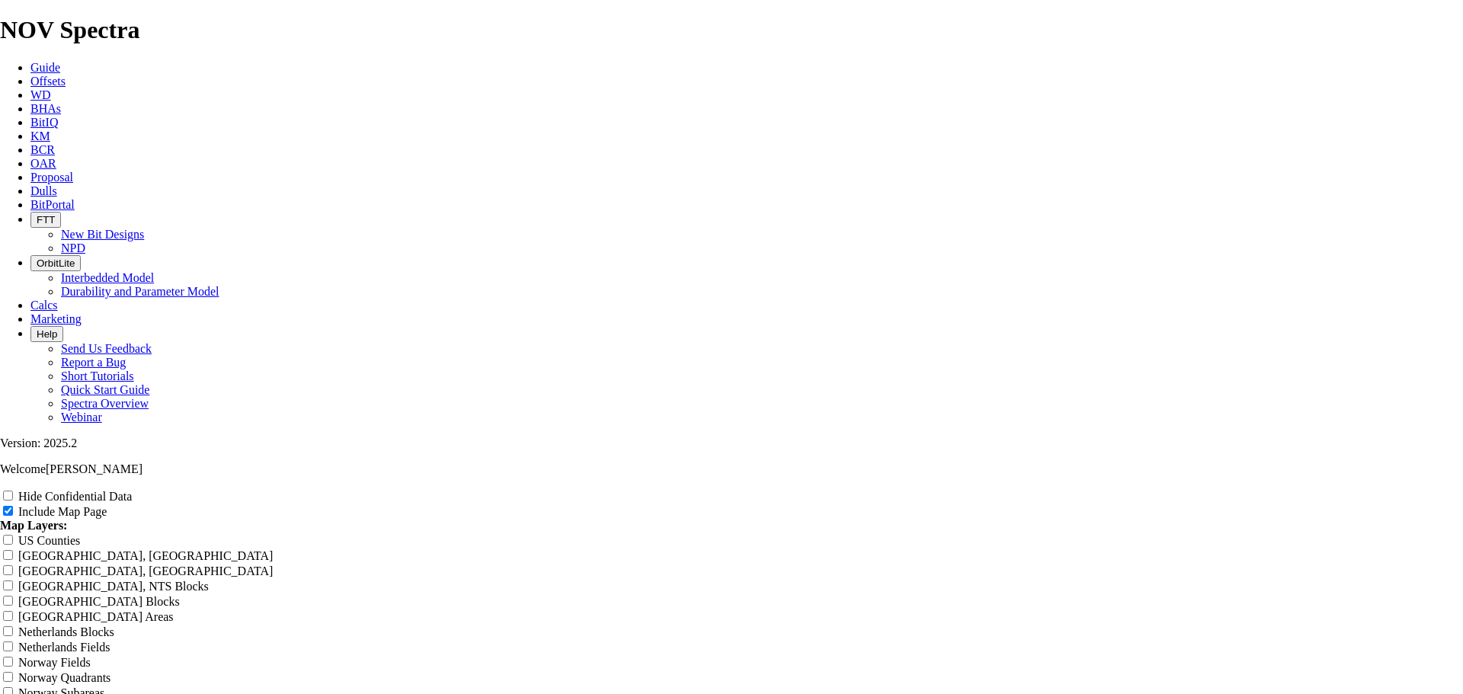
type input "Chincoteague 8-32 RH Offs"
type input "Chincoteague 8-32 RH Offse"
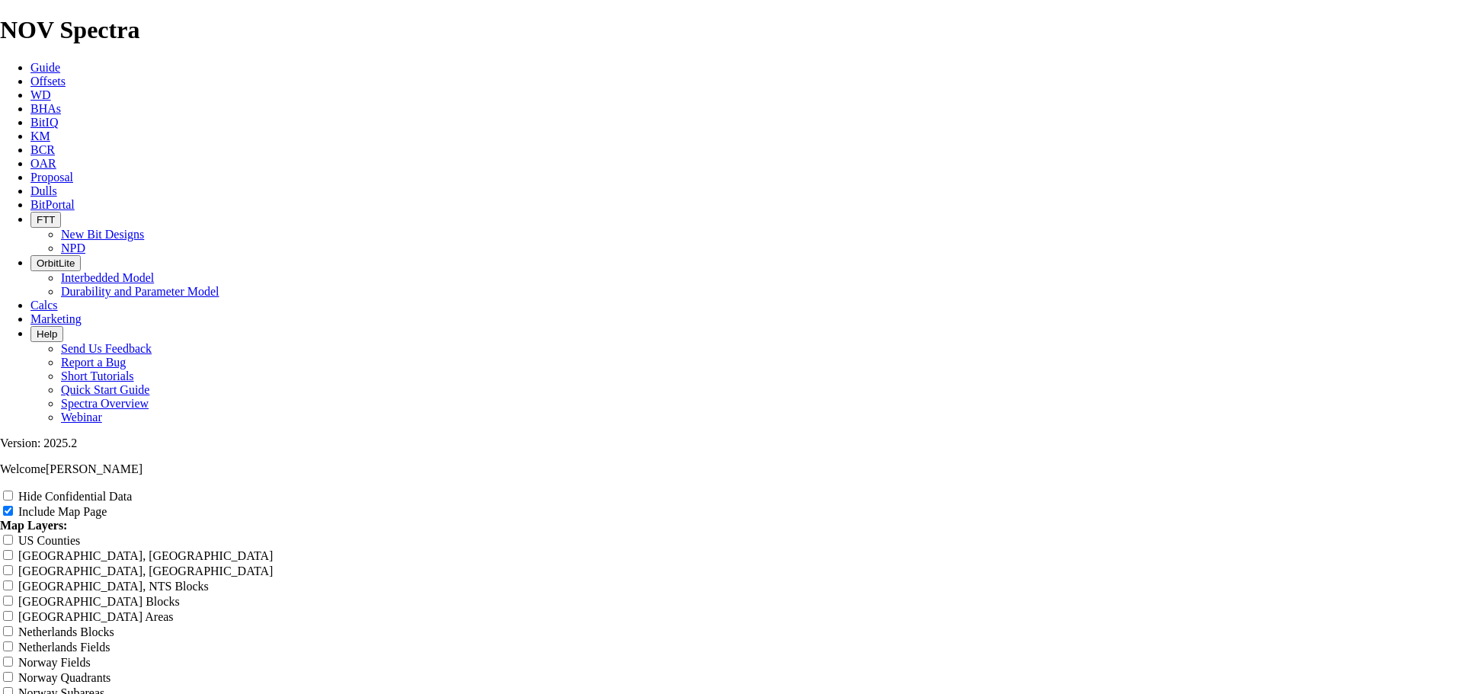
type input "Chincoteague 8-32 RH Offse"
type input "Chincoteague 8-32 RH Offset"
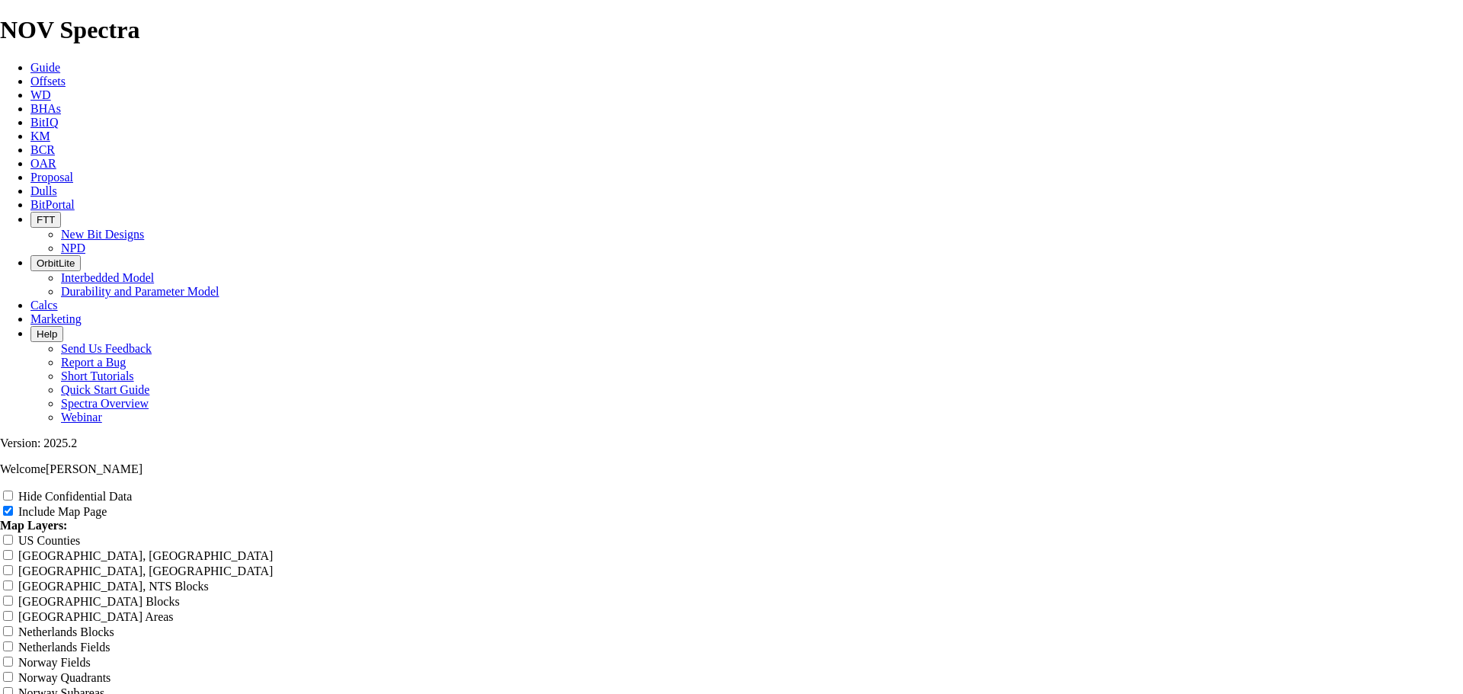
type input "Chincoteague 8-32 RH Offset"
type input "Chincoteague 8-32 RH Offset A"
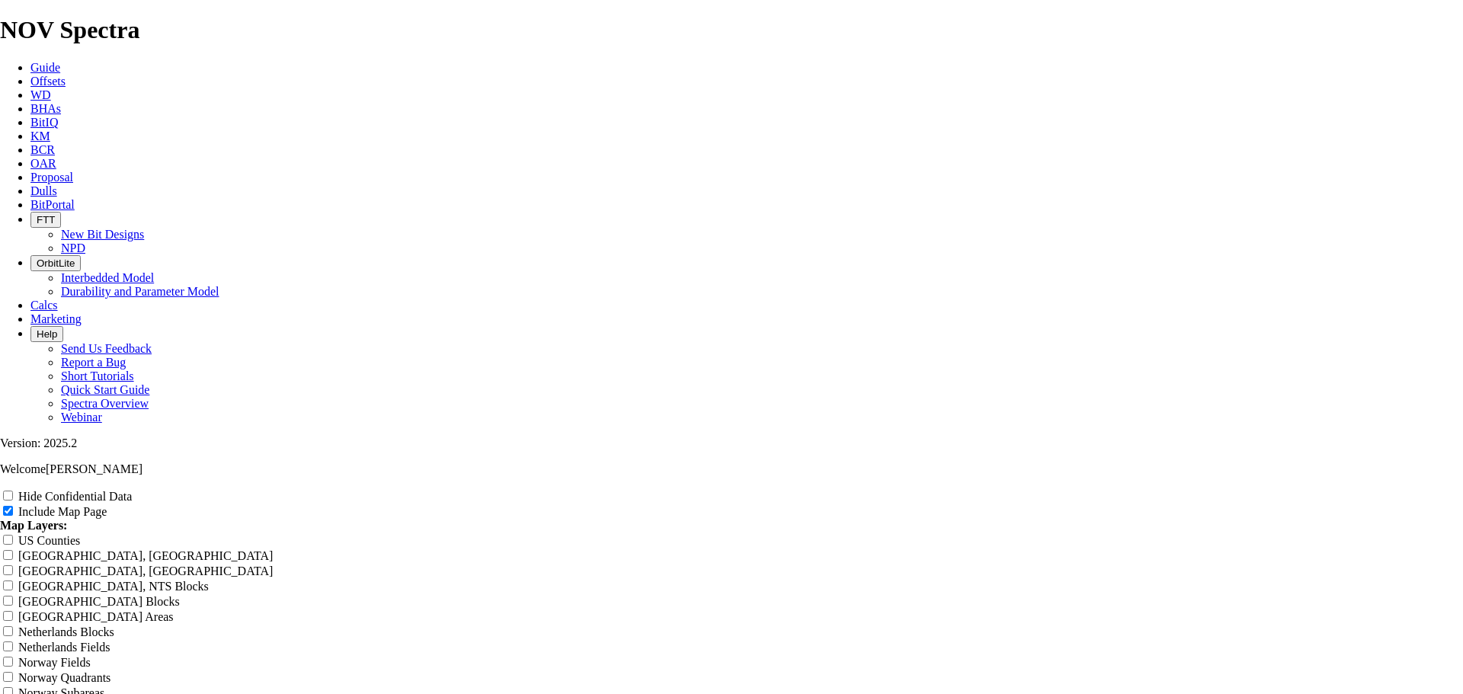
type input "Chincoteague 8-32 RH Offset A"
type input "Chincoteague 8-32 RH Offset An"
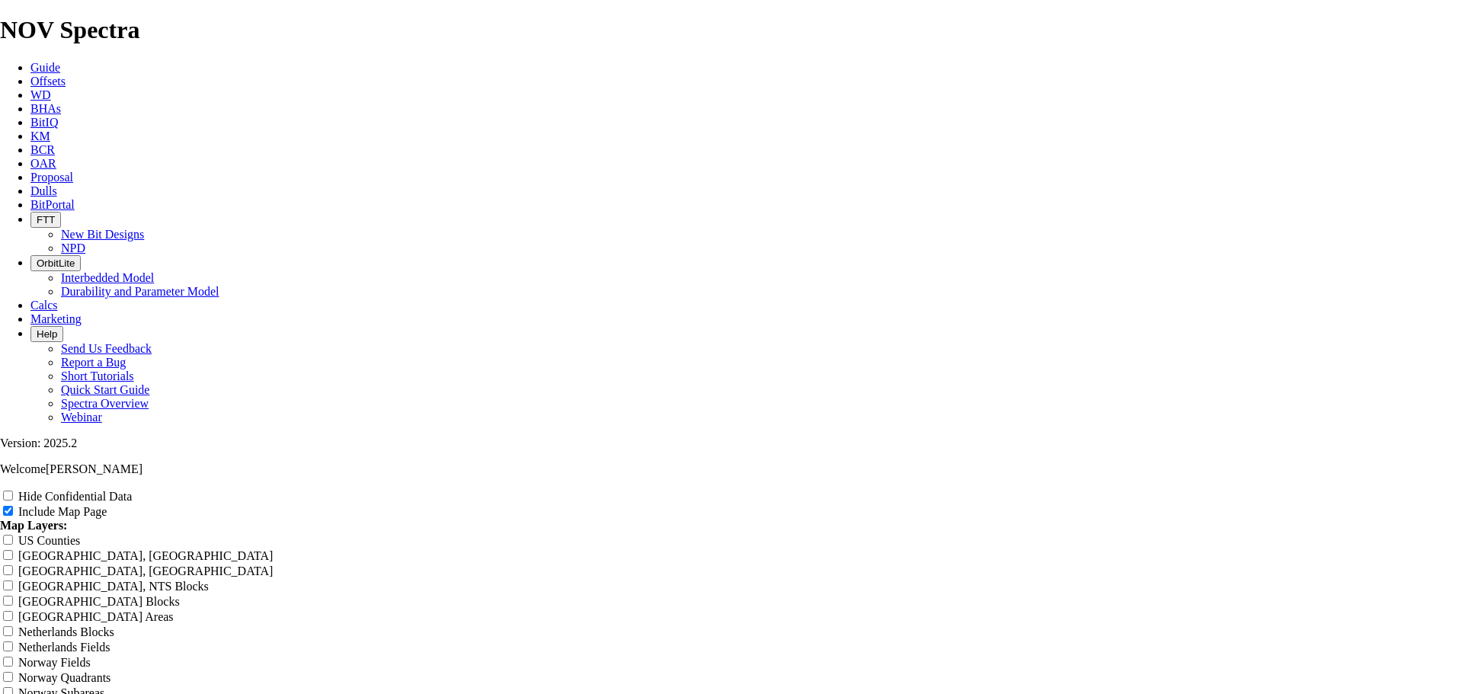
type input "Chincoteague 8-32 RH Offset An"
type input "Chincoteague 8-32 RH Offset Ana"
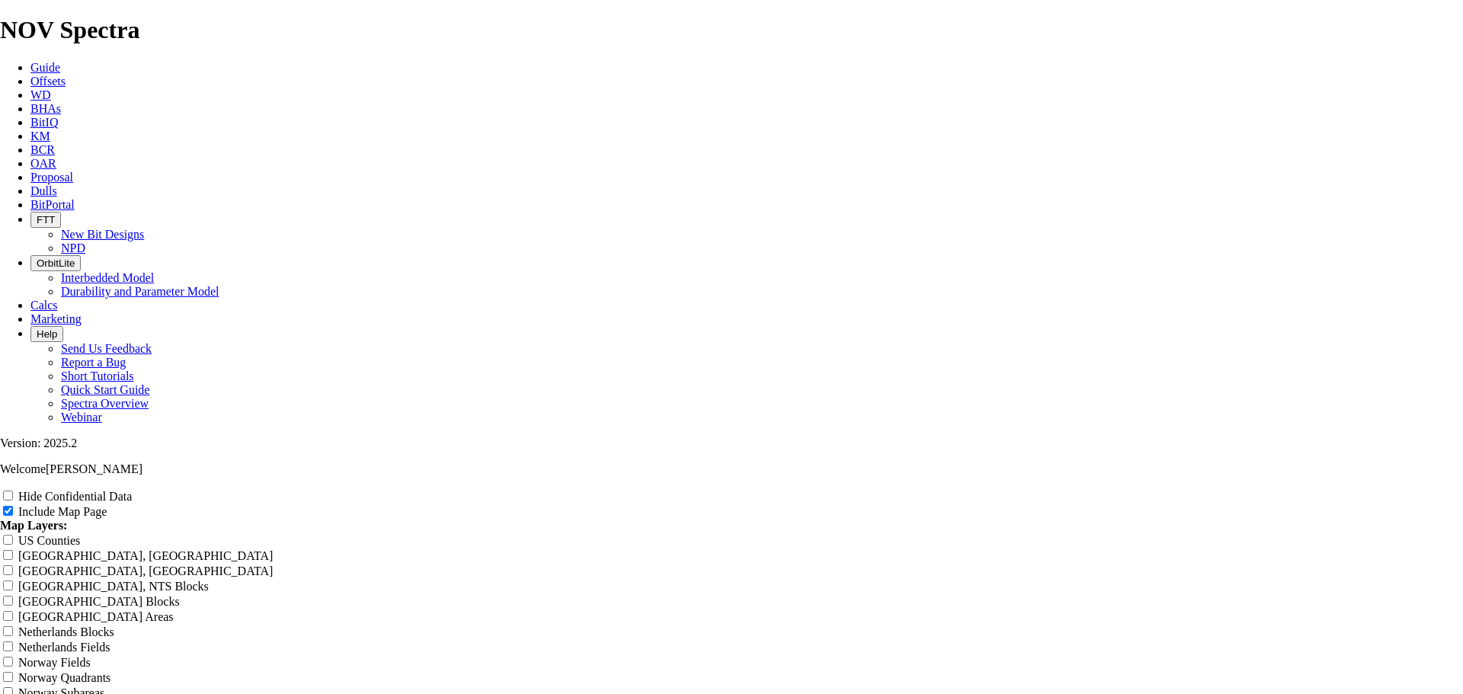
type input "Chincoteague 8-32 RH Offset Ana"
type input "Chincoteague 8-32 RH Offset Anal"
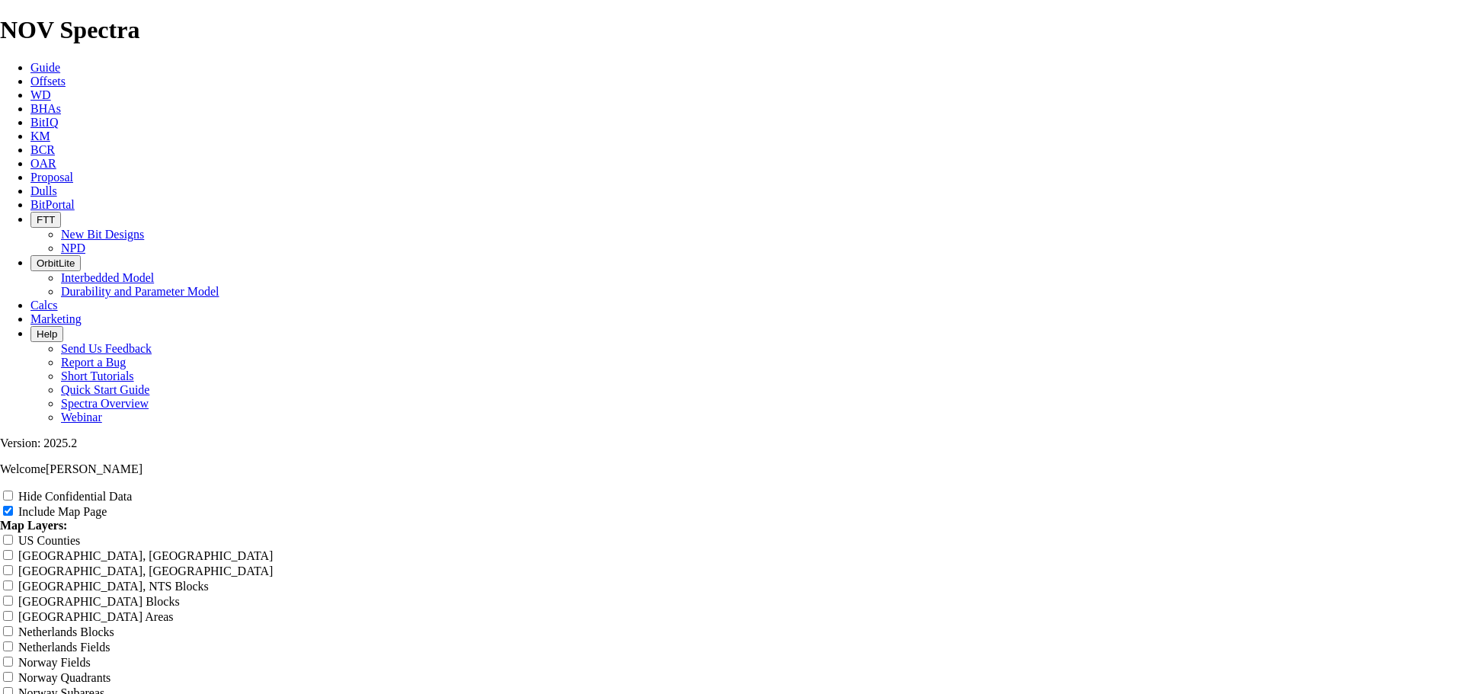
type input "Chincoteague 8-32 RH Offset Anal"
type input "Chincoteague 8-32 RH Offset Analy"
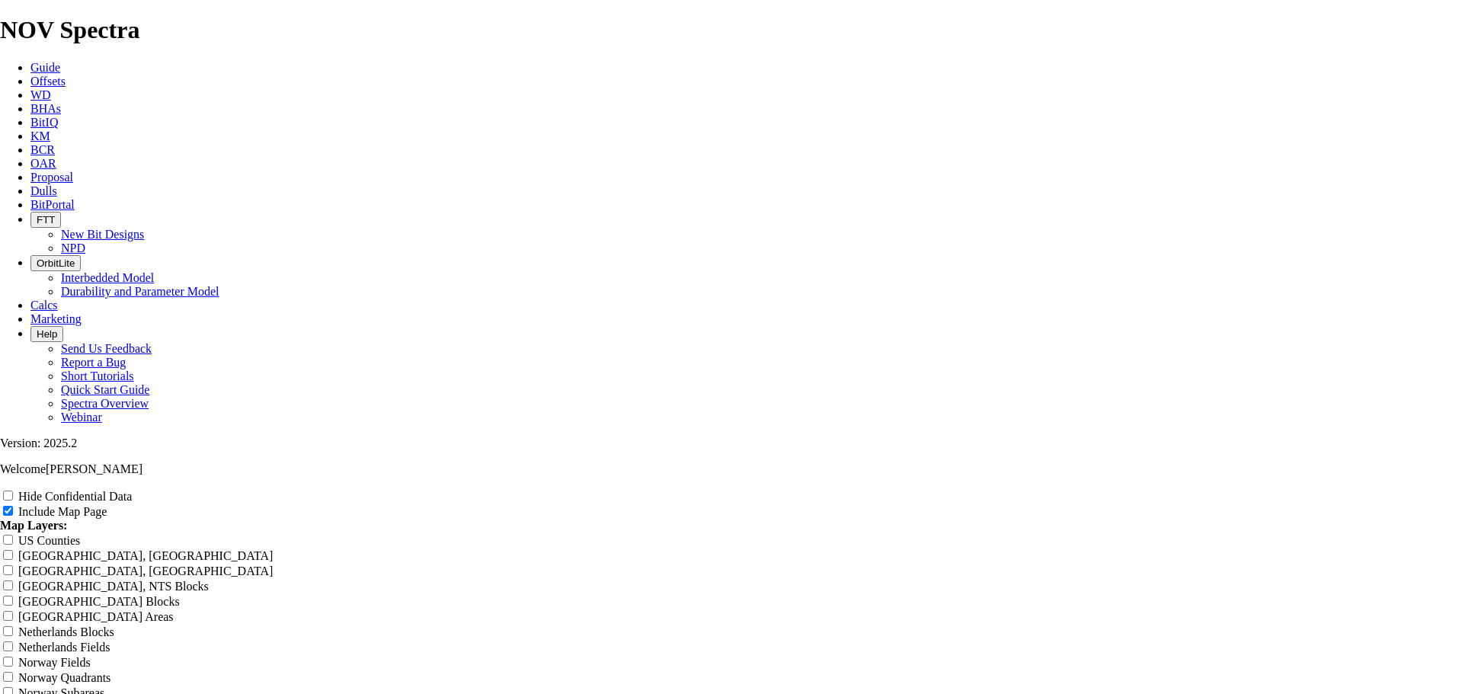
type input "Chincoteague 8-32 RH Offset Analy"
type input "Chincoteague 8-32 RH Offset Analys"
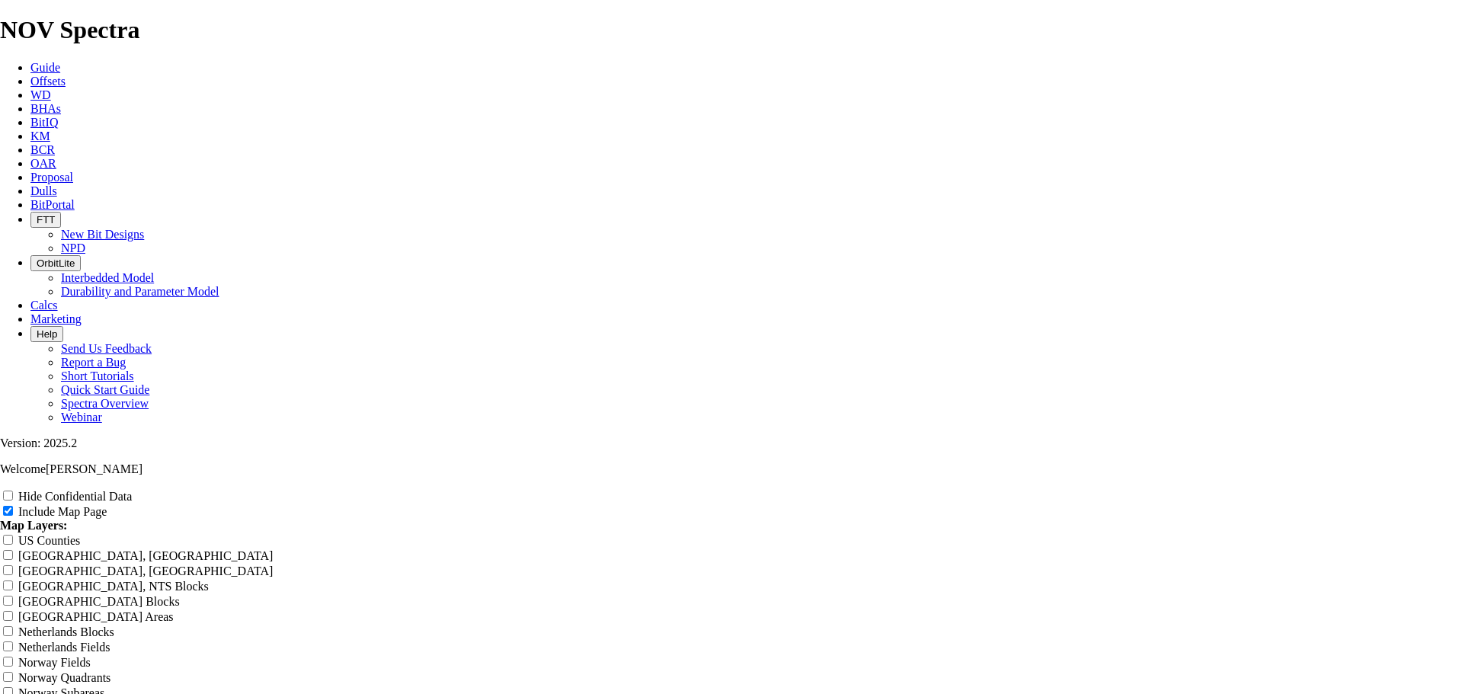
type input "Chincoteague 8-32 RH Offset Analys"
type input "Chincoteague 8-32 RH Offset Analysi"
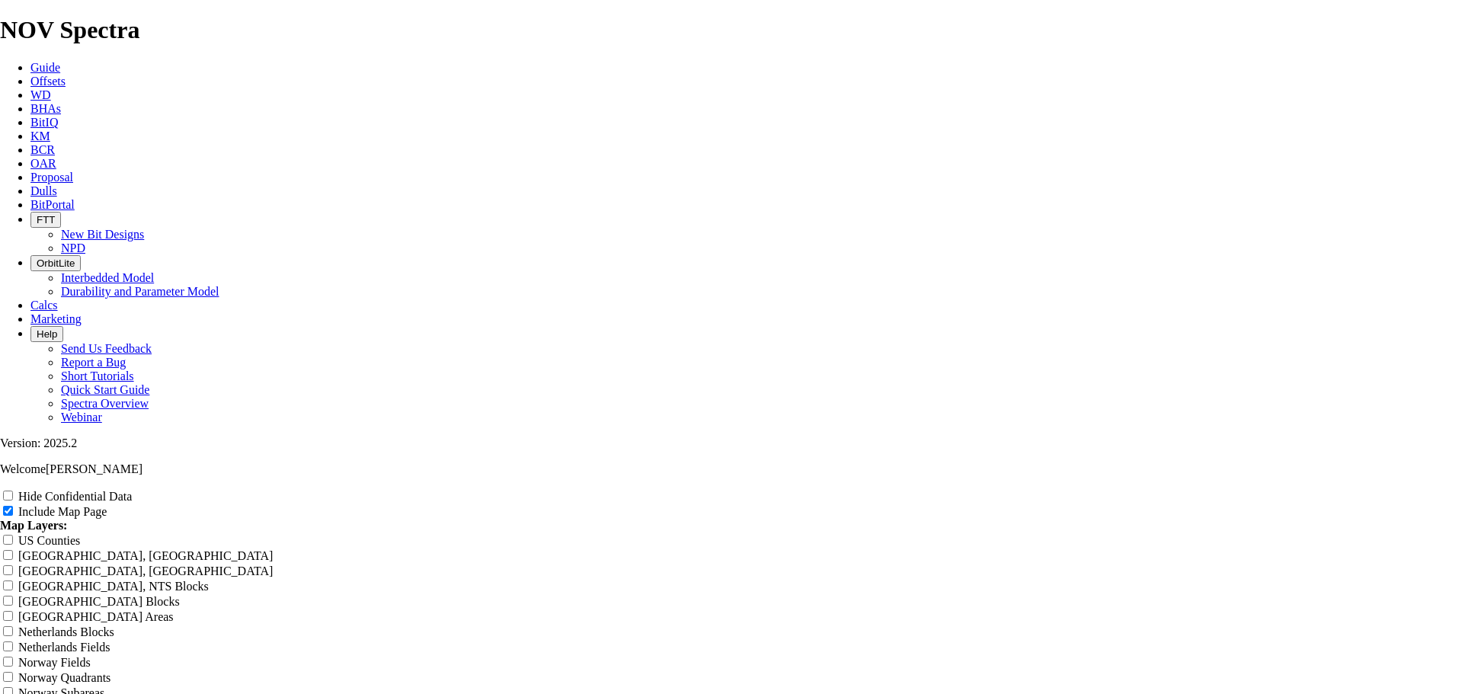
type input "Chincoteague 8-32 RH Offset Analysi"
type input "Chincoteague 8-32 RH Offset Analysis"
click at [18, 490] on span at bounding box center [9, 496] width 18 height 13
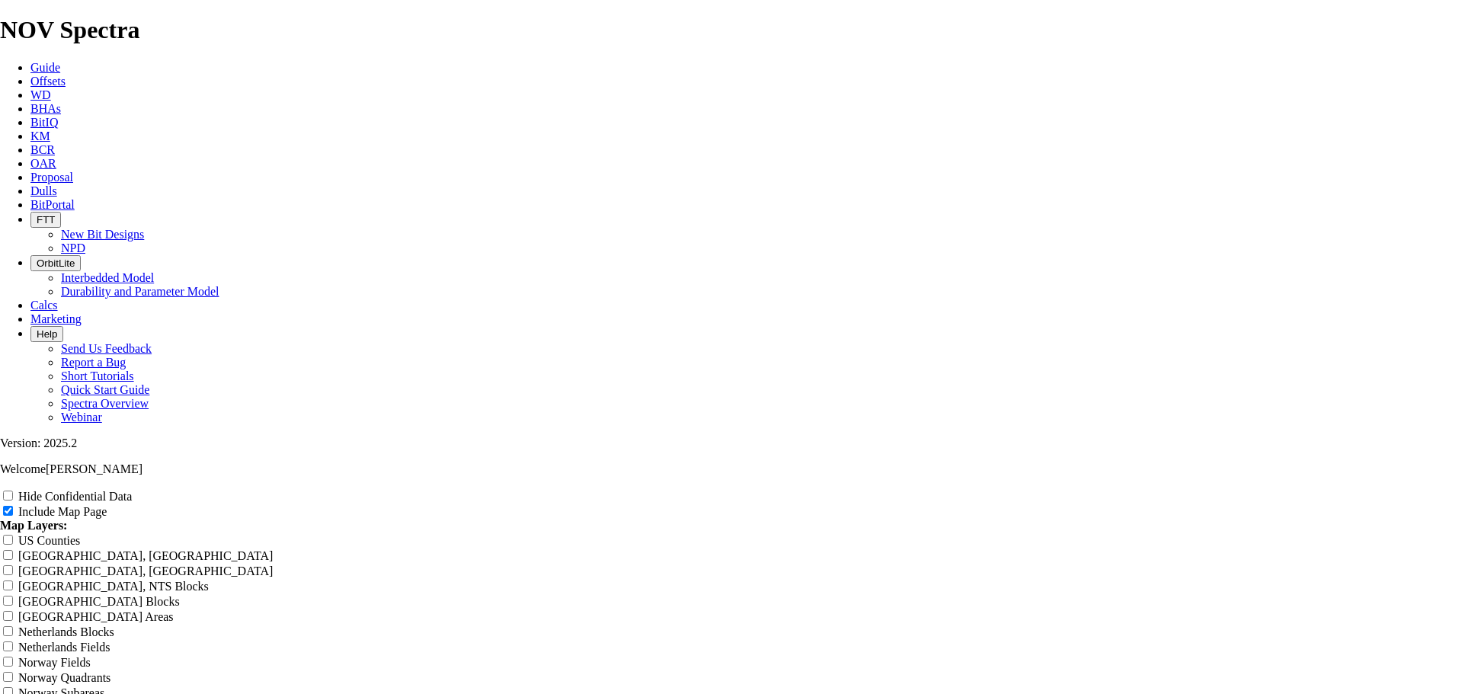
click at [13, 491] on input "Hide Confidential Data" at bounding box center [8, 496] width 10 height 10
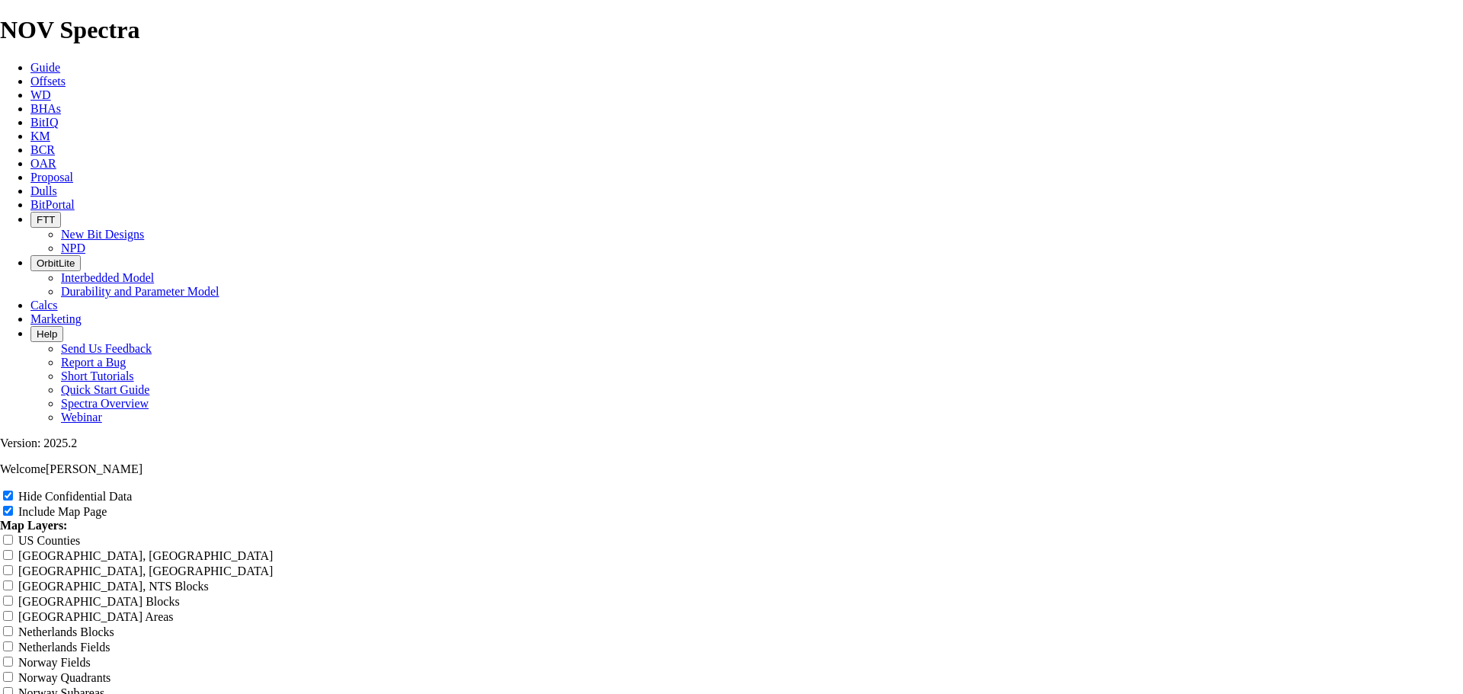
scroll to position [0, 0]
drag, startPoint x: 857, startPoint y: 108, endPoint x: 803, endPoint y: 110, distance: 54.1
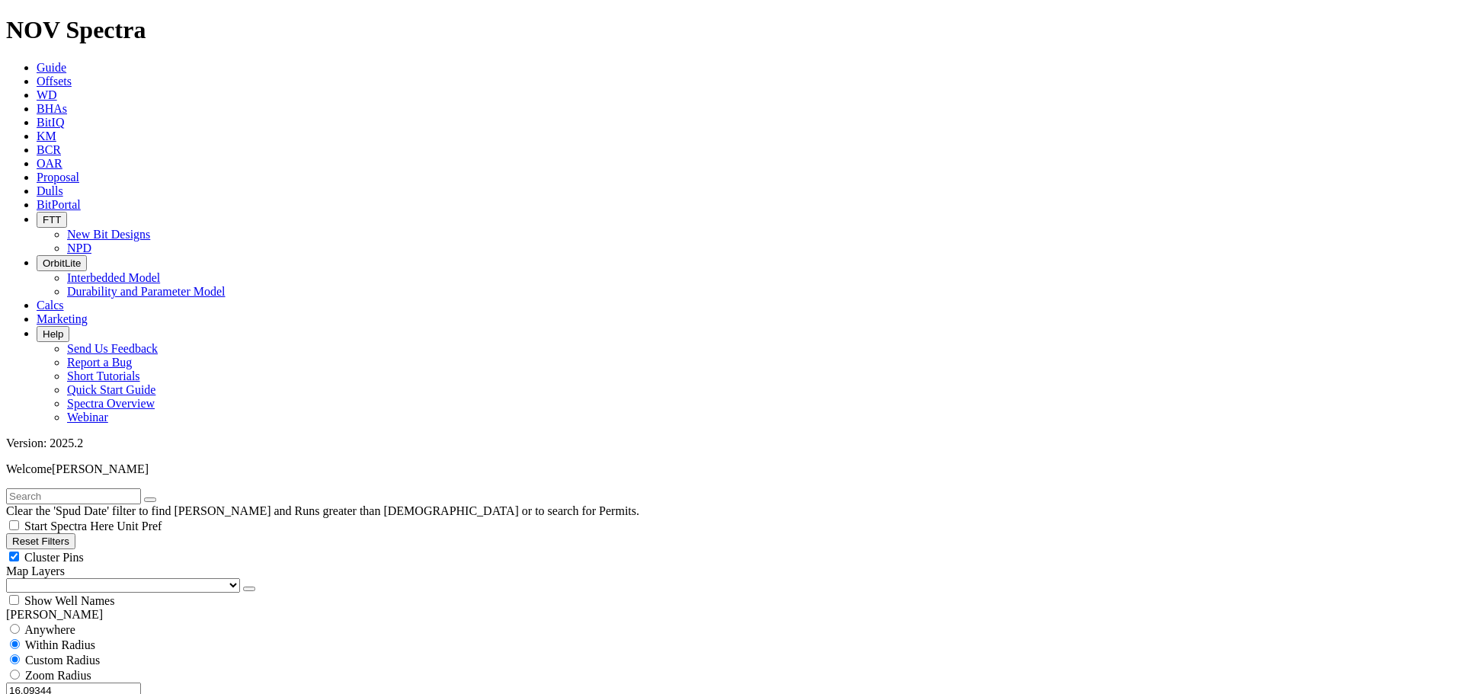
drag, startPoint x: 81, startPoint y: 286, endPoint x: 251, endPoint y: 295, distance: 170.1
click at [251, 622] on filter-controls-geo "Anywhere Within Radius Custom Radius Zoom Radius 16.09344 Miles Kilometers" at bounding box center [731, 668] width 1450 height 93
click at [42, 693] on button "Miles" at bounding box center [24, 707] width 36 height 16
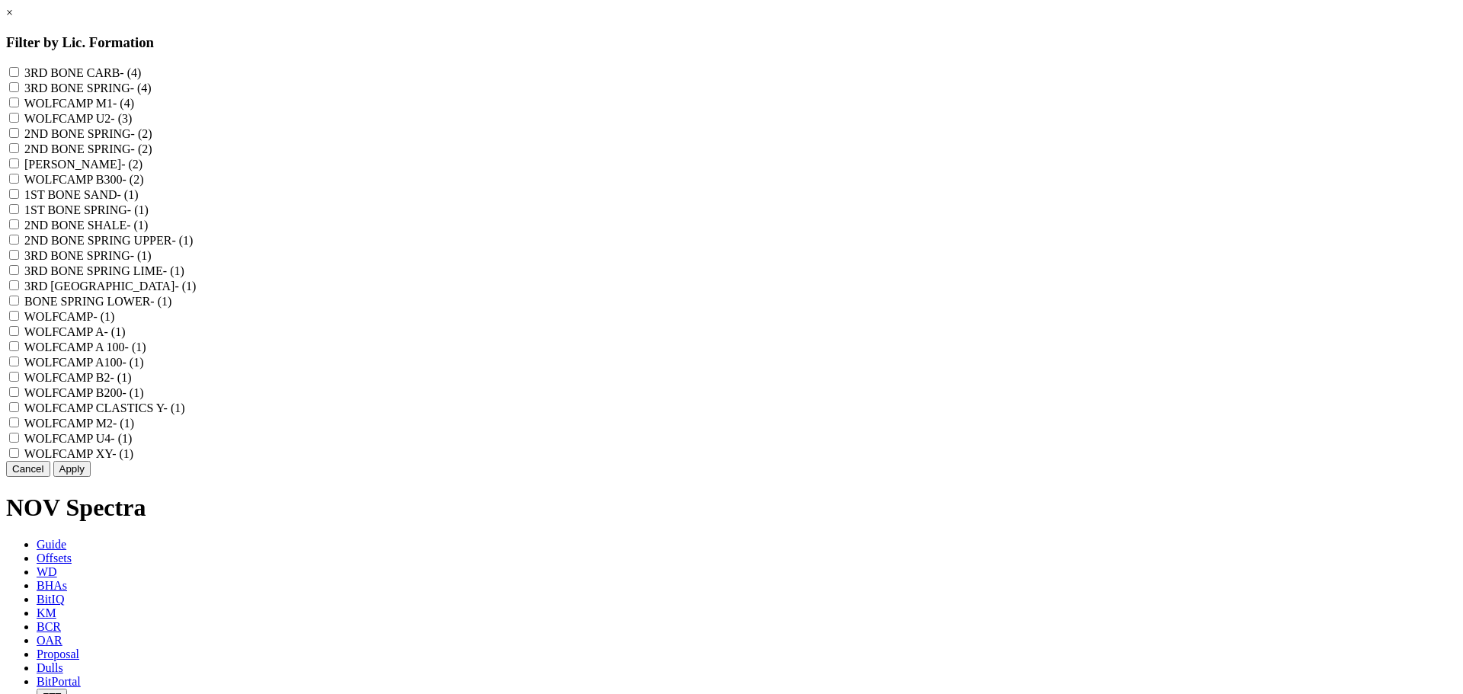
click at [235, 477] on div "× Filter by Lic. Formation 3RD BONE CARB - (4) 3RD BONE SPRING - (4) WOLFCAMP M…" at bounding box center [731, 241] width 1450 height 471
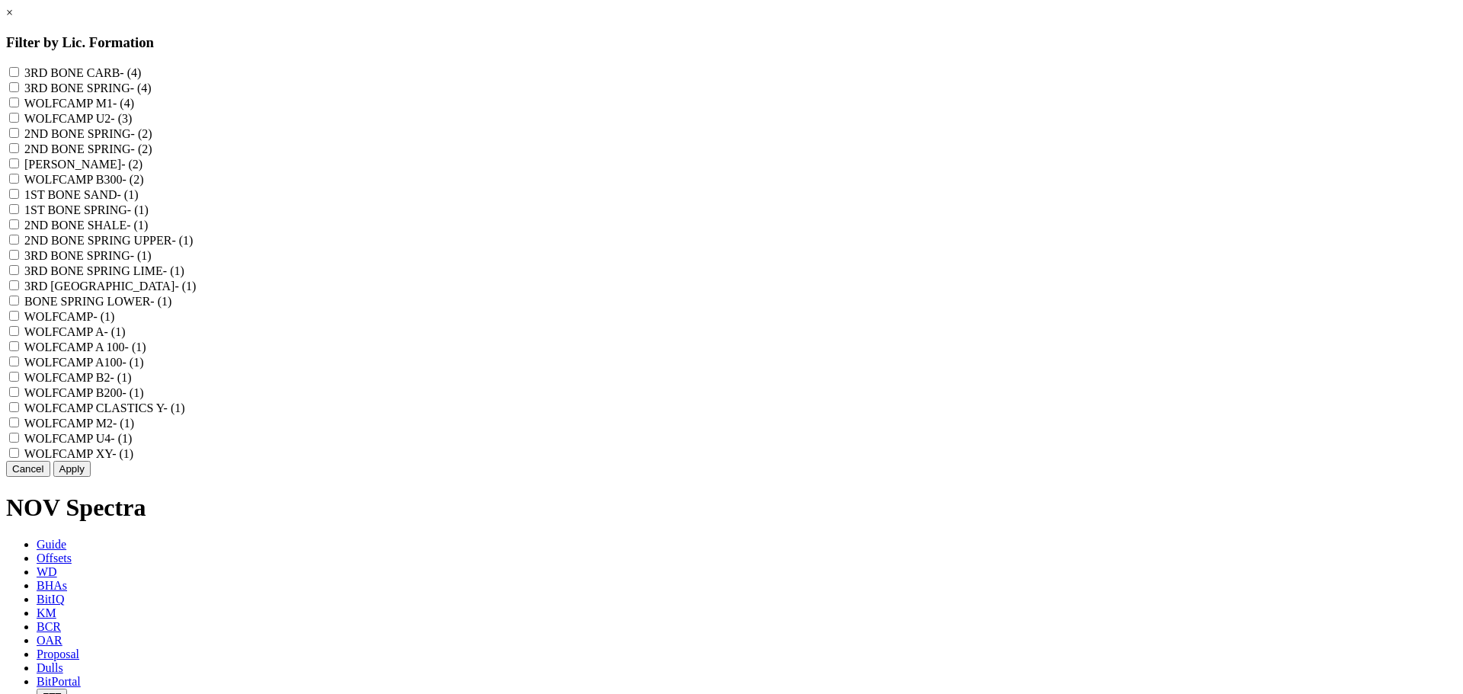
click at [19, 336] on A "WOLFCAMP A - (1)" at bounding box center [14, 331] width 10 height 10
click at [19, 351] on 100 "WOLFCAMP A 100 - (1)" at bounding box center [14, 346] width 10 height 10
click at [19, 366] on A100 "WOLFCAMP A100 - (1)" at bounding box center [14, 362] width 10 height 10
click at [19, 321] on input "WOLFCAMP - (1)" at bounding box center [14, 316] width 10 height 10
click at [19, 107] on M1 "WOLFCAMP M1 - (4)" at bounding box center [14, 103] width 10 height 10
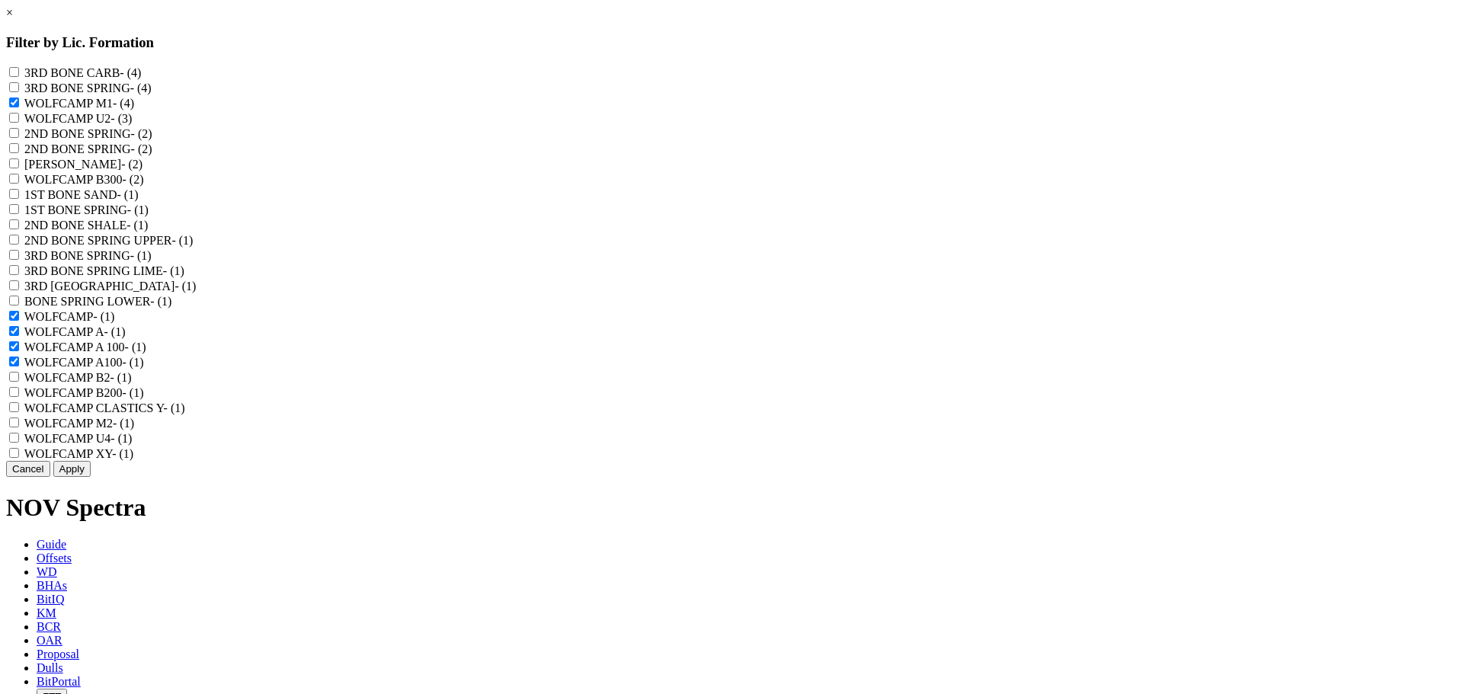
click at [19, 107] on M1 "WOLFCAMP M1 - (4)" at bounding box center [14, 103] width 10 height 10
click at [91, 477] on button "Apply" at bounding box center [71, 469] width 37 height 16
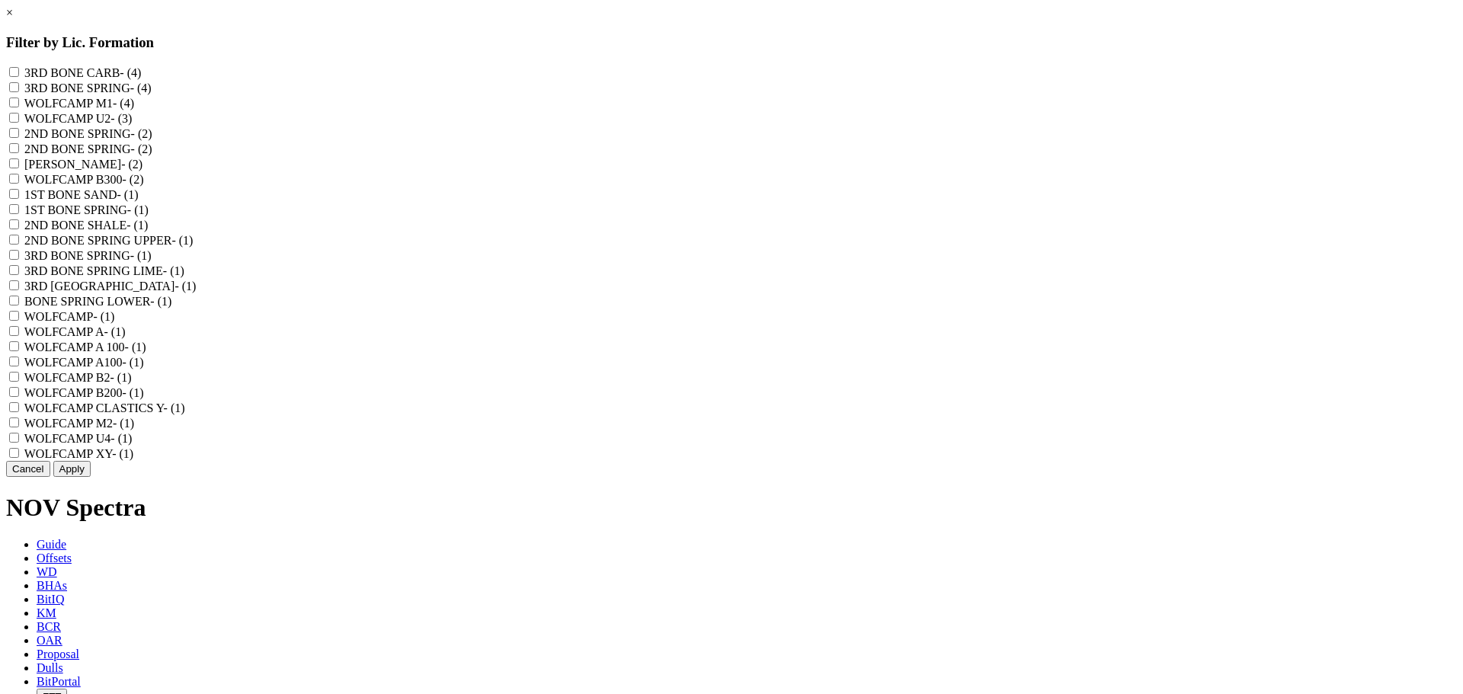
click at [50, 477] on button "Cancel" at bounding box center [28, 469] width 44 height 16
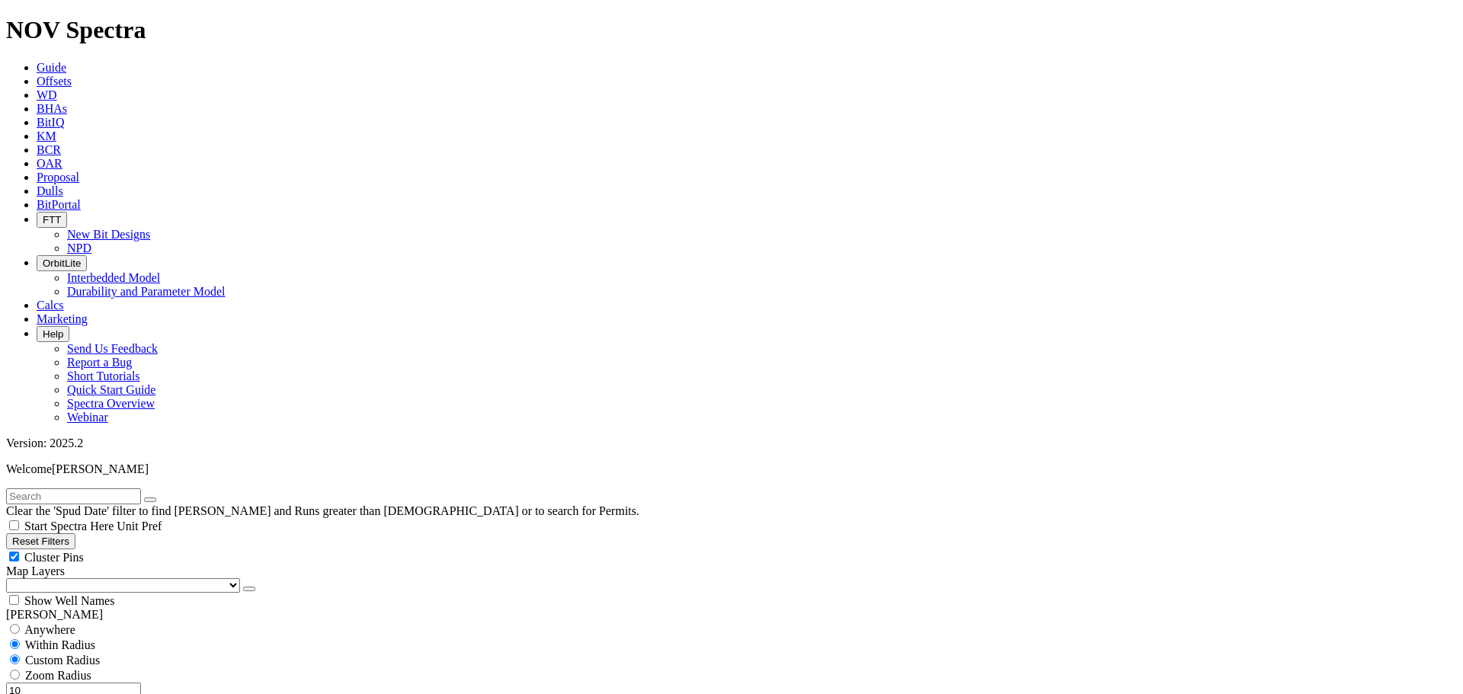
scroll to position [762, 0]
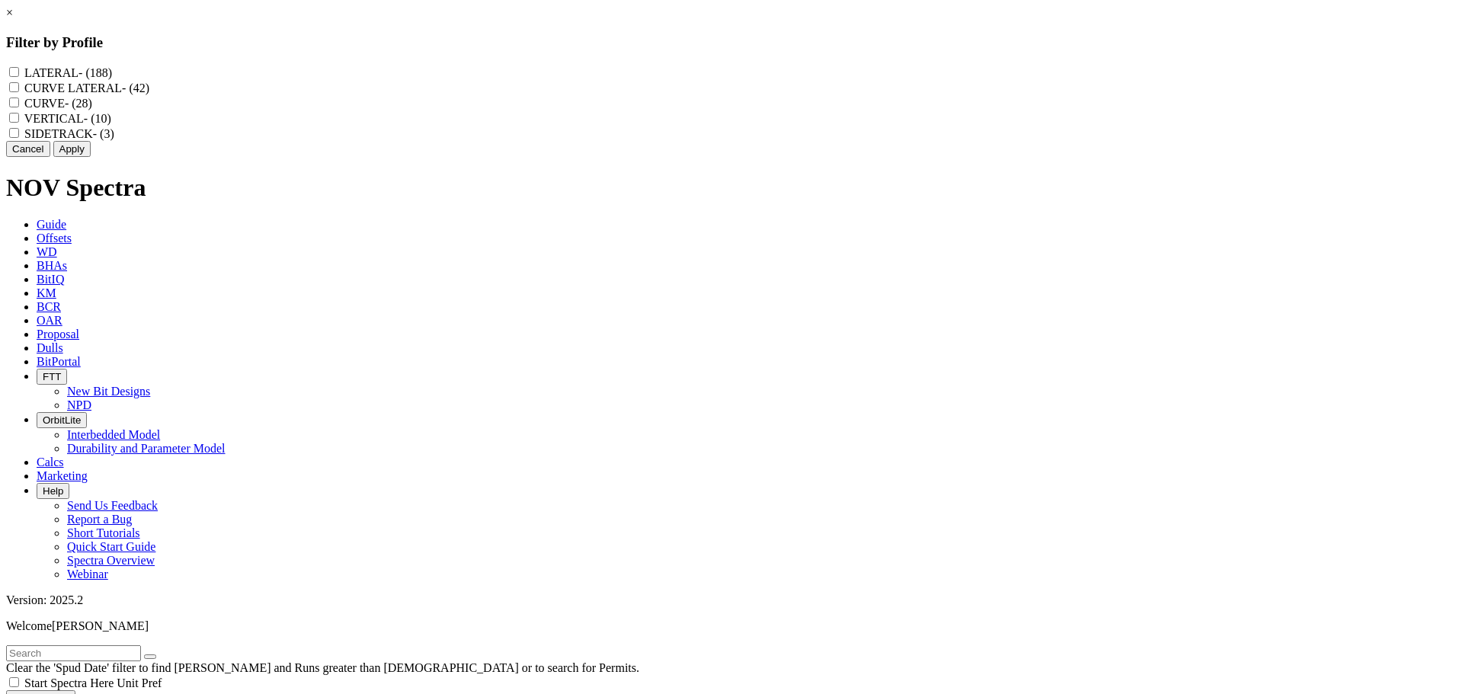
click at [19, 70] on input "LATERAL - (188)" at bounding box center [14, 72] width 10 height 10
click at [19, 92] on LATERAL "CURVE LATERAL - (42)" at bounding box center [14, 87] width 10 height 10
click at [91, 157] on button "Apply" at bounding box center [71, 149] width 37 height 16
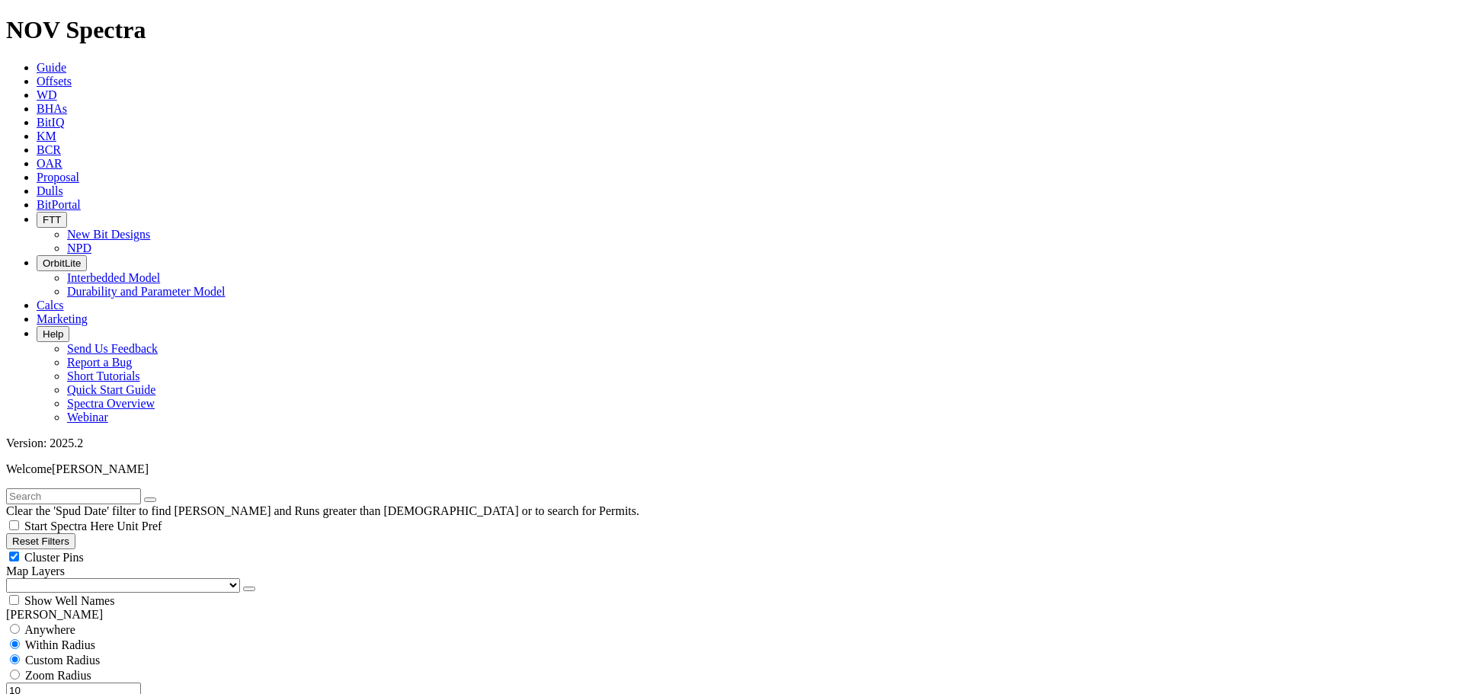
scroll to position [229, 0]
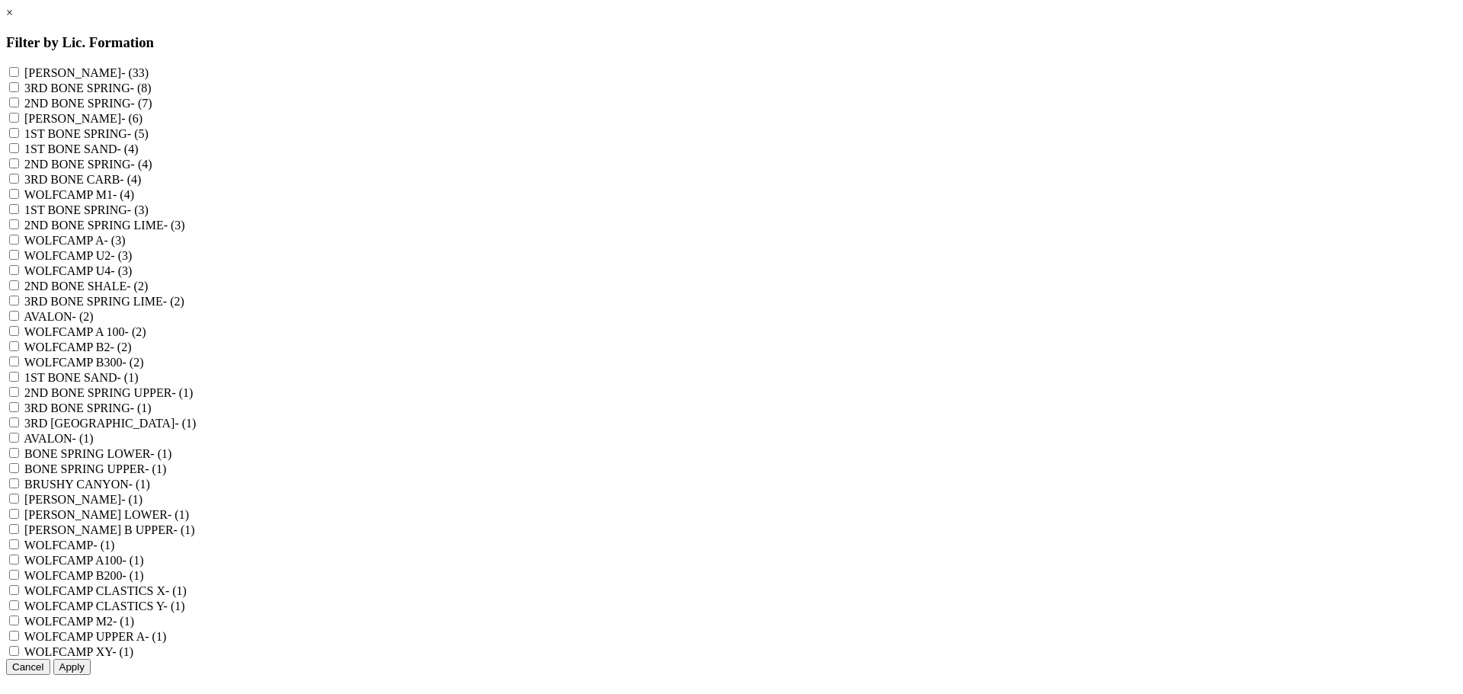
scroll to position [97, 0]
click at [19, 235] on A "WOLFCAMP A - (3)" at bounding box center [14, 240] width 10 height 10
click at [19, 336] on 100 "WOLFCAMP A 100 - (2)" at bounding box center [14, 331] width 10 height 10
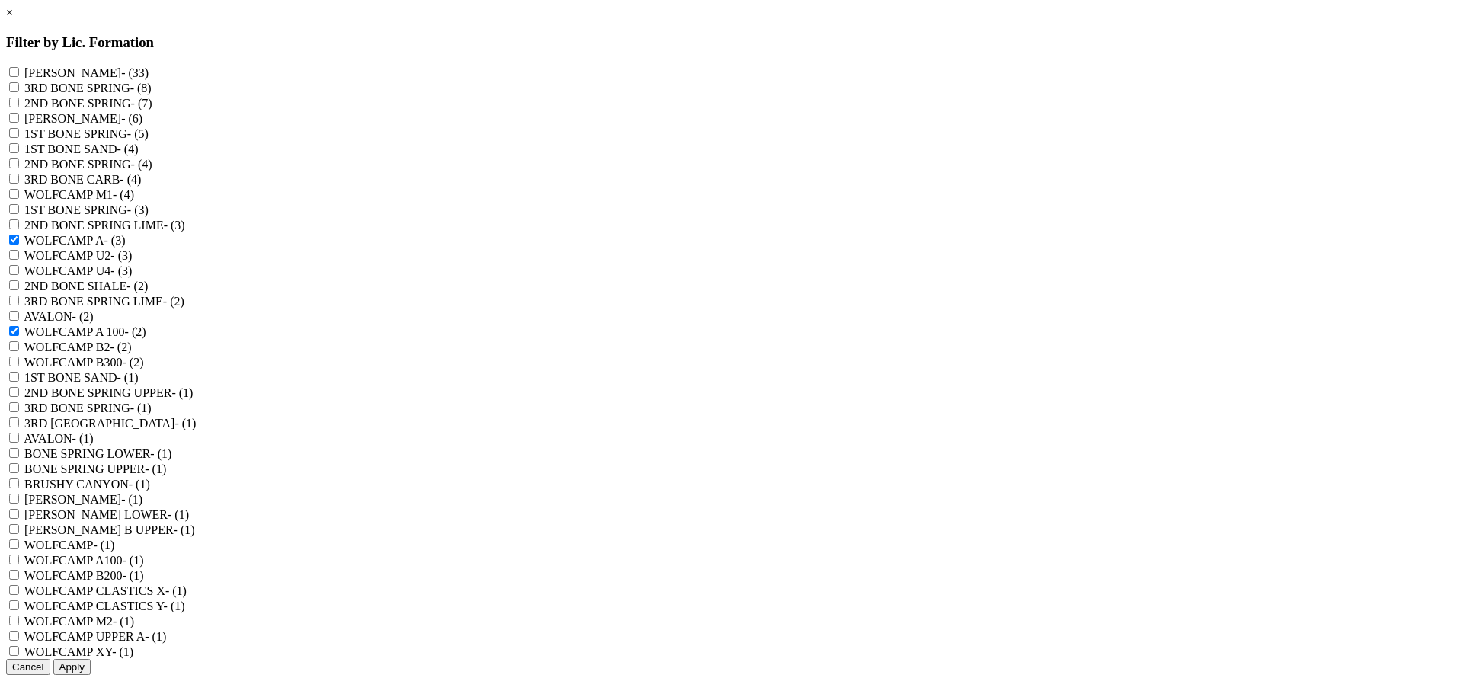
click at [19, 555] on A100 "WOLFCAMP A100 - (1)" at bounding box center [14, 560] width 10 height 10
click at [19, 539] on input "WOLFCAMP - (1)" at bounding box center [14, 544] width 10 height 10
click at [19, 631] on A "WOLFCAMP UPPER A - (1)" at bounding box center [14, 636] width 10 height 10
click at [91, 673] on button "Apply" at bounding box center [71, 667] width 37 height 16
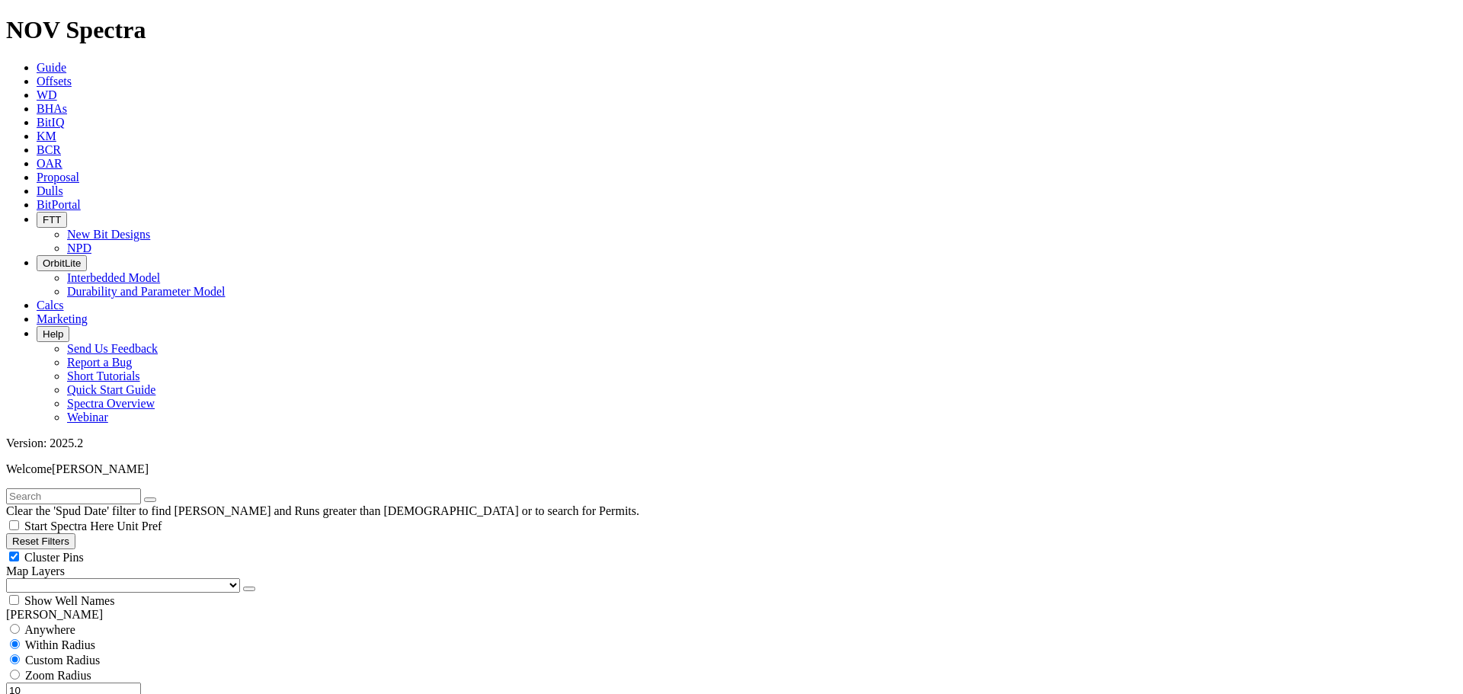
scroll to position [778, 0]
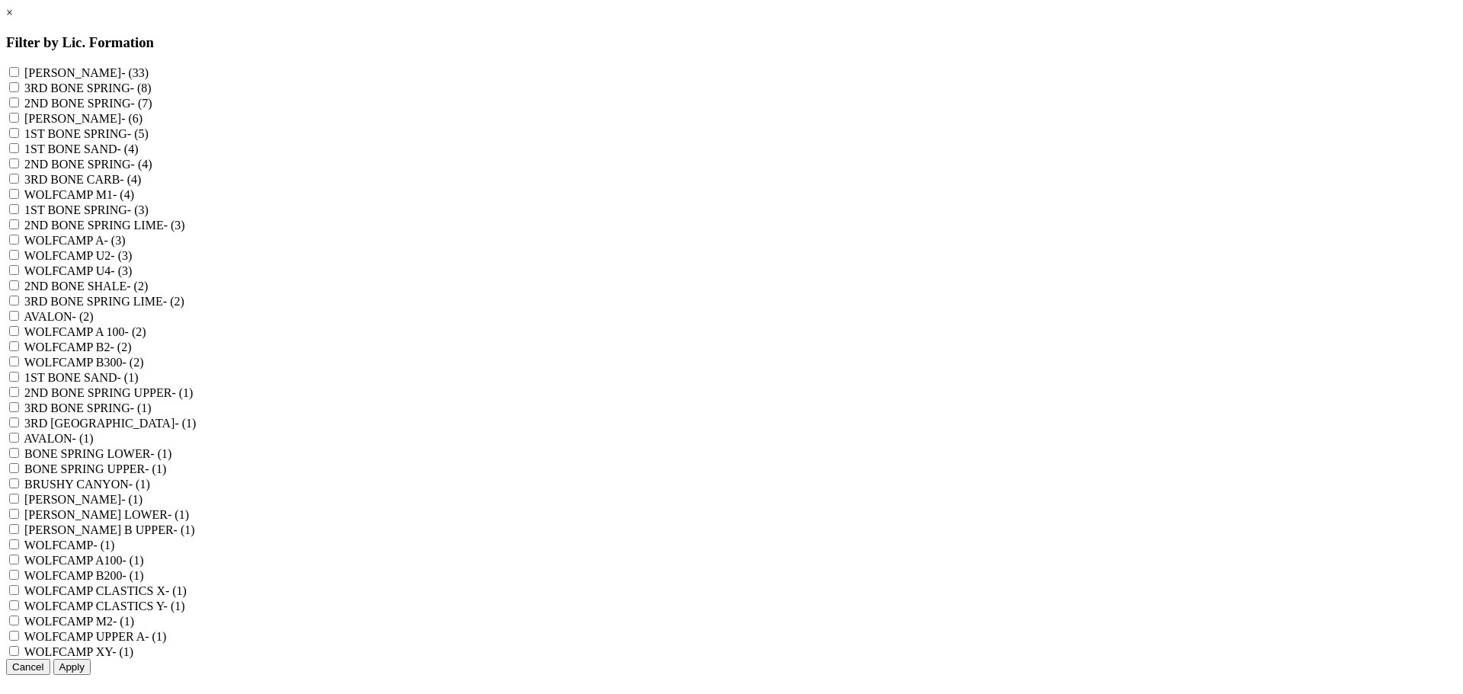
click at [19, 199] on M1 "WOLFCAMP M1 - (4)" at bounding box center [14, 194] width 10 height 10
click at [19, 245] on A "WOLFCAMP A - (3)" at bounding box center [14, 240] width 10 height 10
click at [630, 263] on div "WOLFCAMP U2 - (3)" at bounding box center [731, 255] width 1450 height 15
click at [19, 260] on U2 "WOLFCAMP U2 - (3)" at bounding box center [14, 255] width 10 height 10
click at [19, 275] on U4 "WOLFCAMP U4 - (3)" at bounding box center [14, 270] width 10 height 10
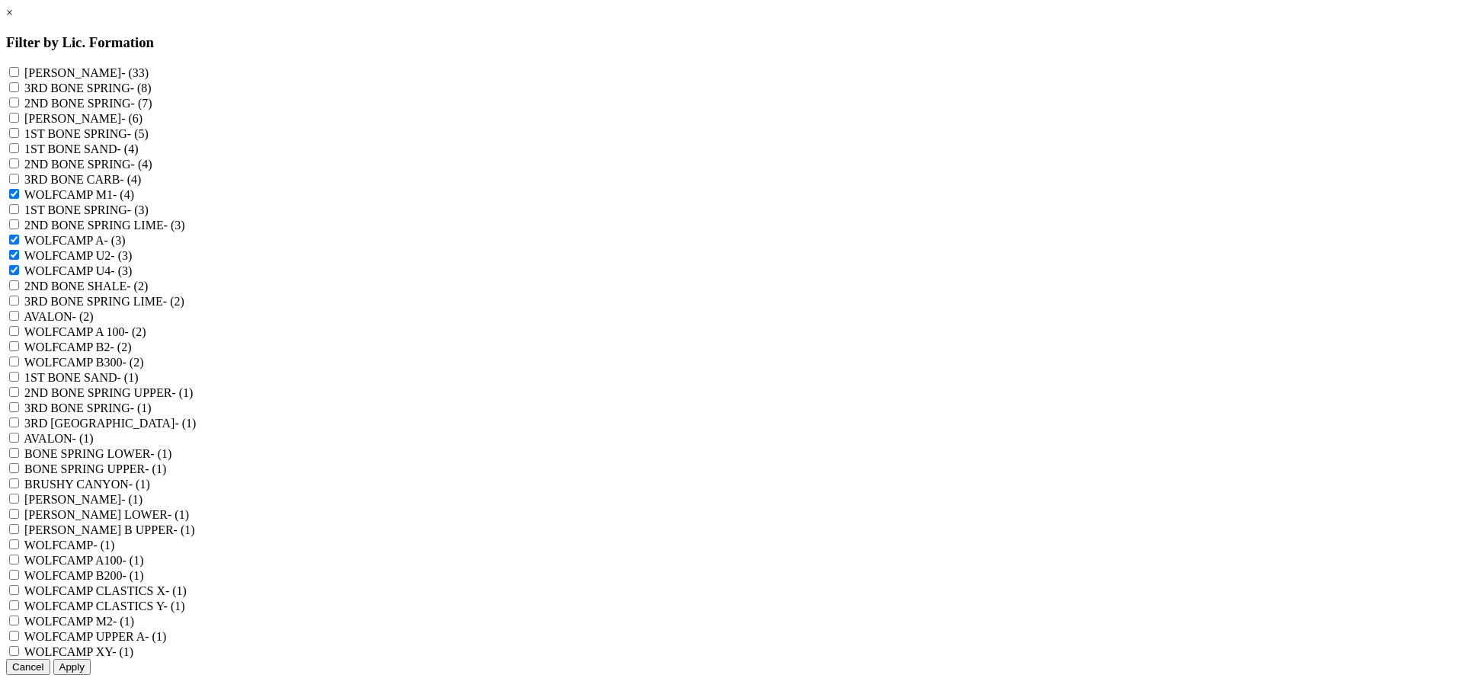
click at [19, 336] on 100 "WOLFCAMP A 100 - (2)" at bounding box center [14, 331] width 10 height 10
click at [19, 351] on B2 "WOLFCAMP B2 - (2)" at bounding box center [14, 346] width 10 height 10
click at [19, 366] on B300 "WOLFCAMP B300 - (2)" at bounding box center [14, 362] width 10 height 10
click at [19, 549] on input "WOLFCAMP - (1)" at bounding box center [14, 544] width 10 height 10
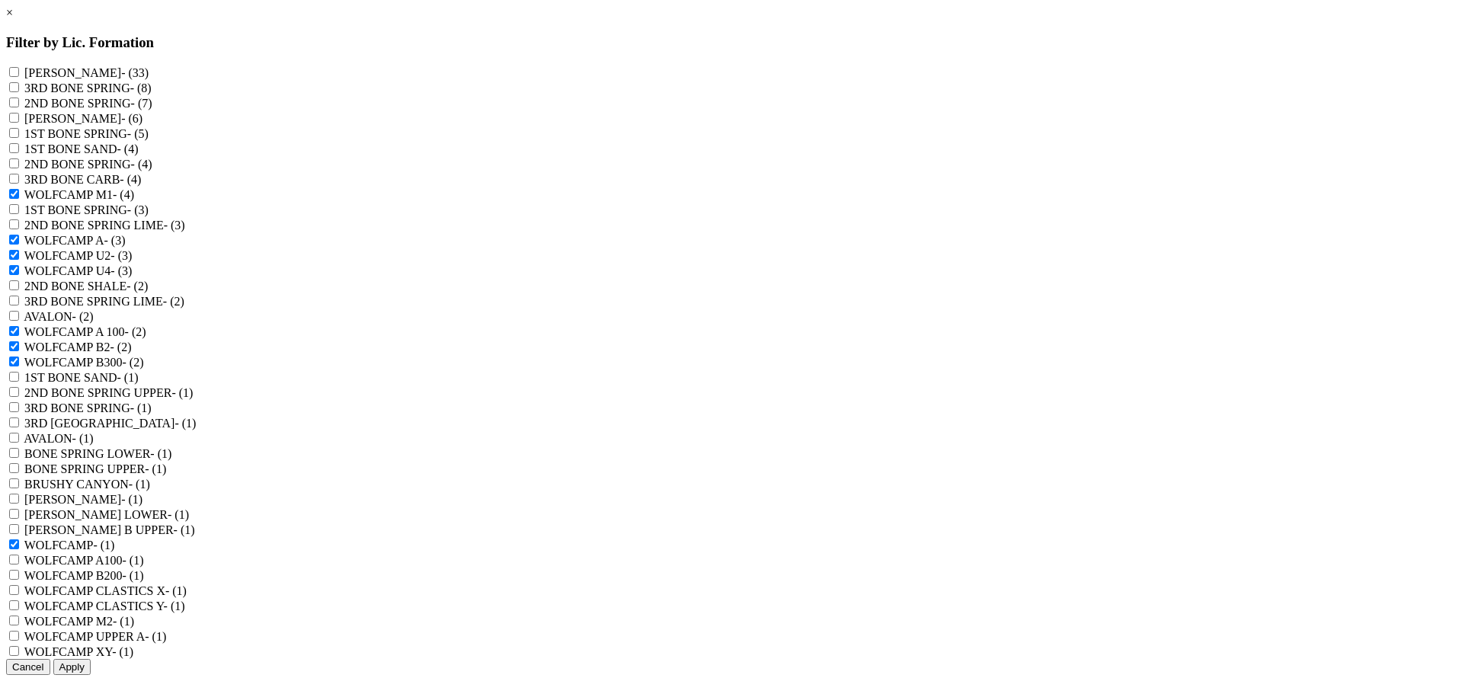
click at [628, 568] on div "WOLFCAMP A100 - (1)" at bounding box center [731, 559] width 1450 height 15
click at [19, 564] on A100 "WOLFCAMP A100 - (1)" at bounding box center [14, 560] width 10 height 10
drag, startPoint x: 626, startPoint y: 597, endPoint x: 628, endPoint y: 607, distance: 10.0
click at [19, 580] on B200 "WOLFCAMP B200 - (1)" at bounding box center [14, 575] width 10 height 10
click at [19, 595] on X "WOLFCAMP CLASTICS X - (1)" at bounding box center [14, 590] width 10 height 10
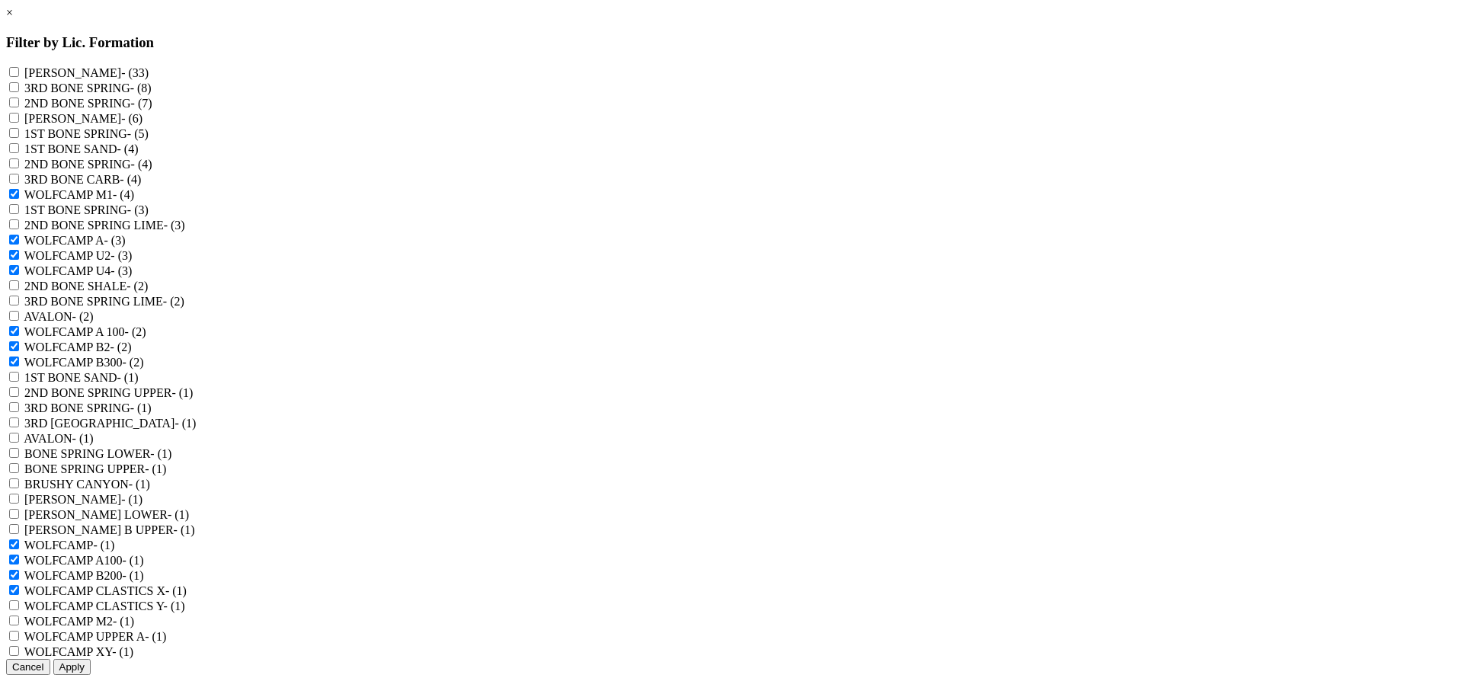
click at [19, 610] on Y "WOLFCAMP CLASTICS Y - (1)" at bounding box center [14, 605] width 10 height 10
click at [625, 658] on div "LEONARD B - (33) 3RD BONE SPRING - (8) 2ND BONE SPRING - (7) LEONARD A - (6) 1S…" at bounding box center [731, 362] width 1450 height 594
click at [19, 616] on M2 "WOLFCAMP M2 - (1)" at bounding box center [14, 621] width 10 height 10
click at [19, 631] on A "WOLFCAMP UPPER A - (1)" at bounding box center [14, 636] width 10 height 10
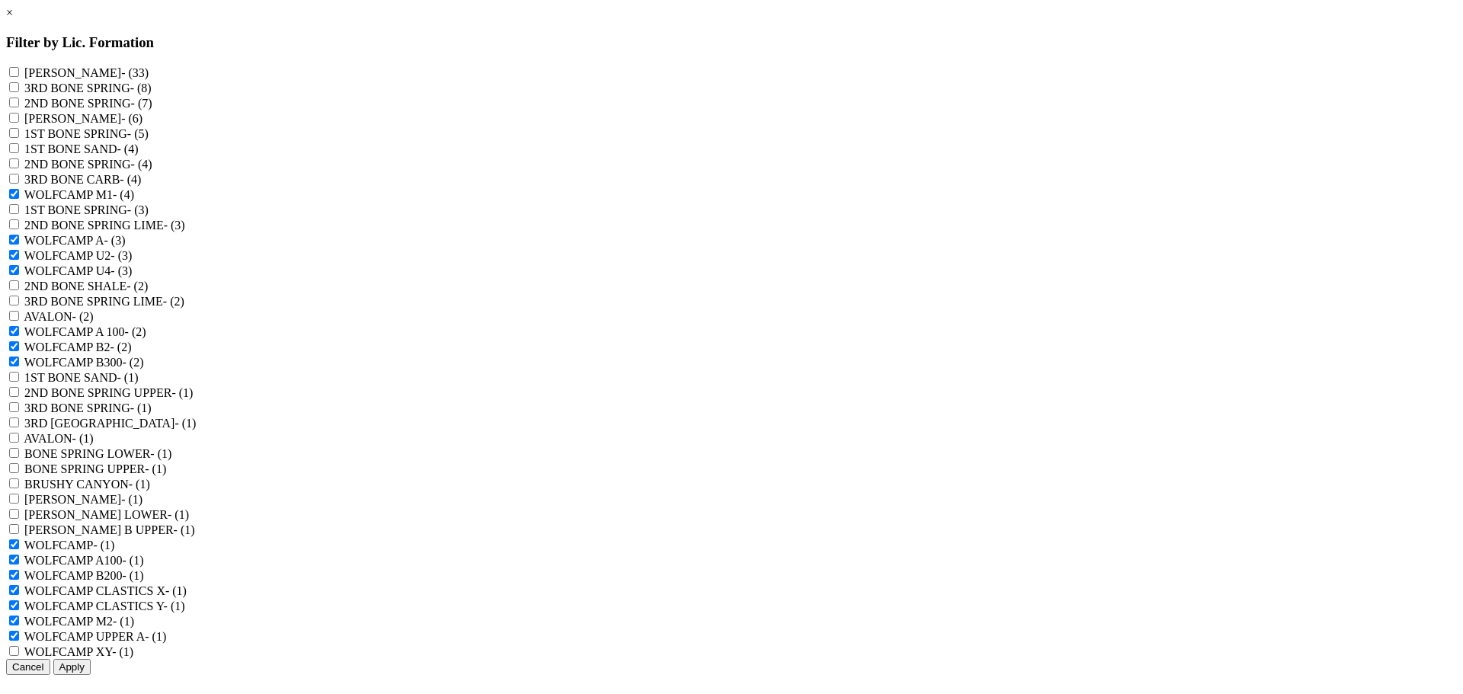
click at [19, 646] on XY "WOLFCAMP XY - (1)" at bounding box center [14, 651] width 10 height 10
click at [91, 659] on button "Apply" at bounding box center [71, 667] width 37 height 16
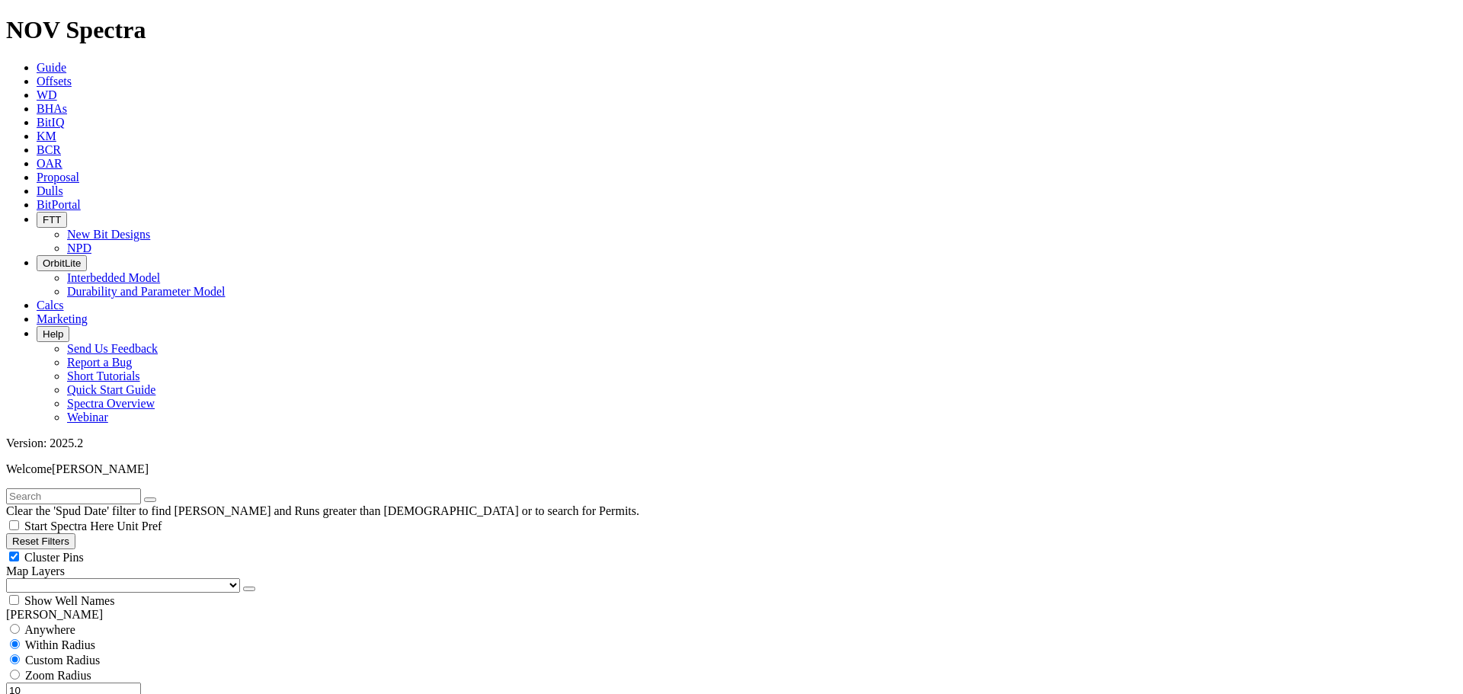
scroll to position [5256, 0]
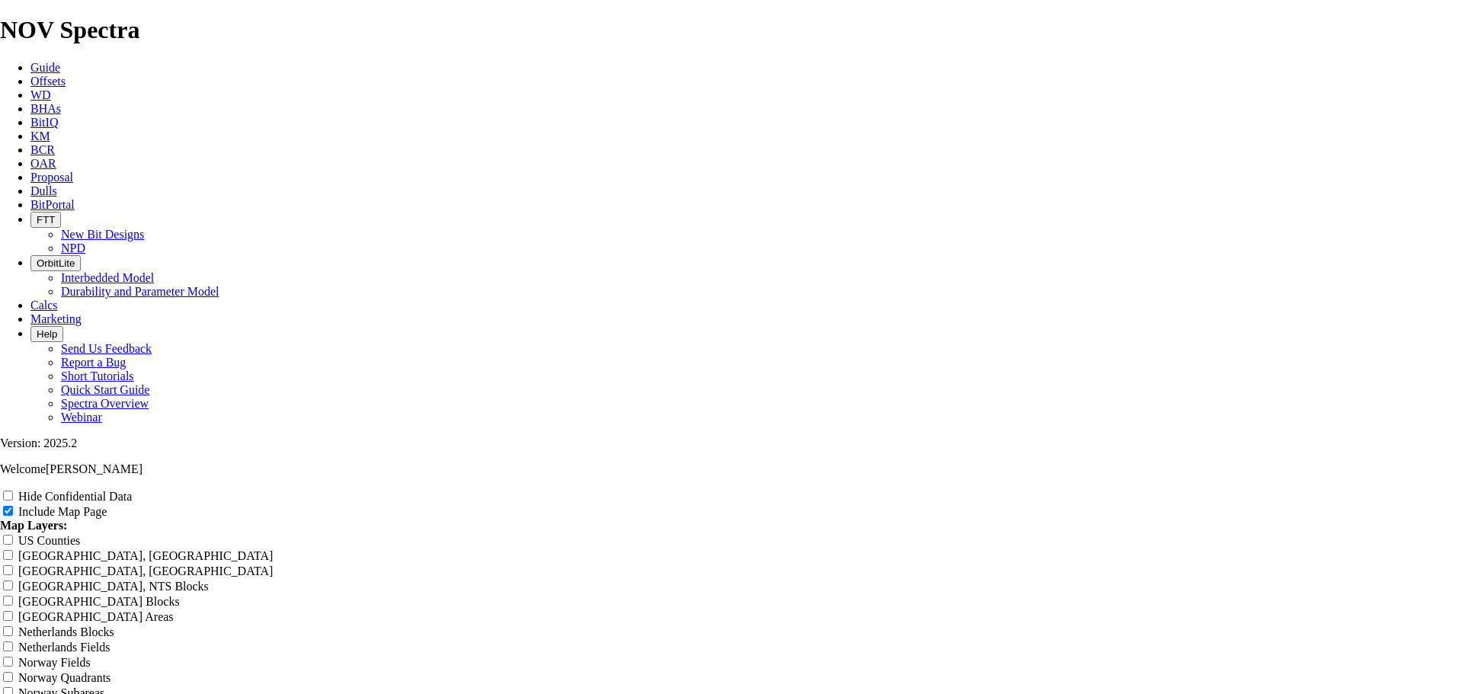
click at [13, 491] on input "Hide Confidential Data" at bounding box center [8, 496] width 10 height 10
drag, startPoint x: 597, startPoint y: 186, endPoint x: 1067, endPoint y: 182, distance: 470.0
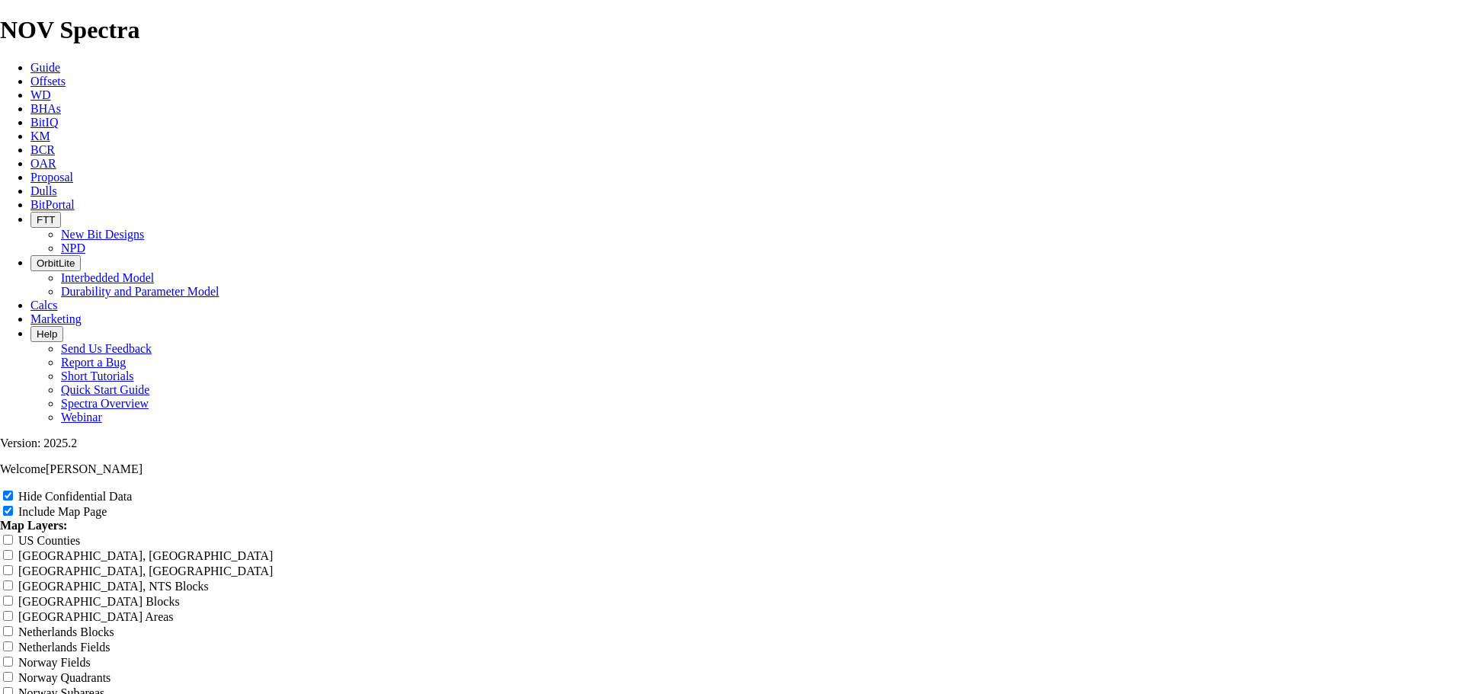
paste input "text"
